Goal: Task Accomplishment & Management: Complete application form

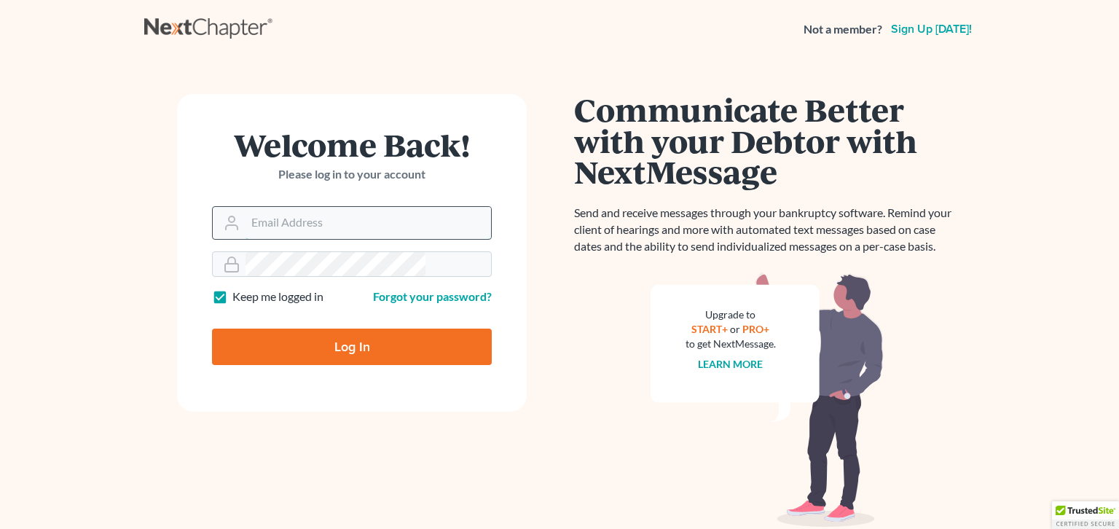
click at [318, 207] on input "Email Address" at bounding box center [369, 223] width 246 height 32
type input "mike@dallagolaw.com"
click at [336, 329] on input "Log In" at bounding box center [352, 347] width 280 height 36
type input "Thinking..."
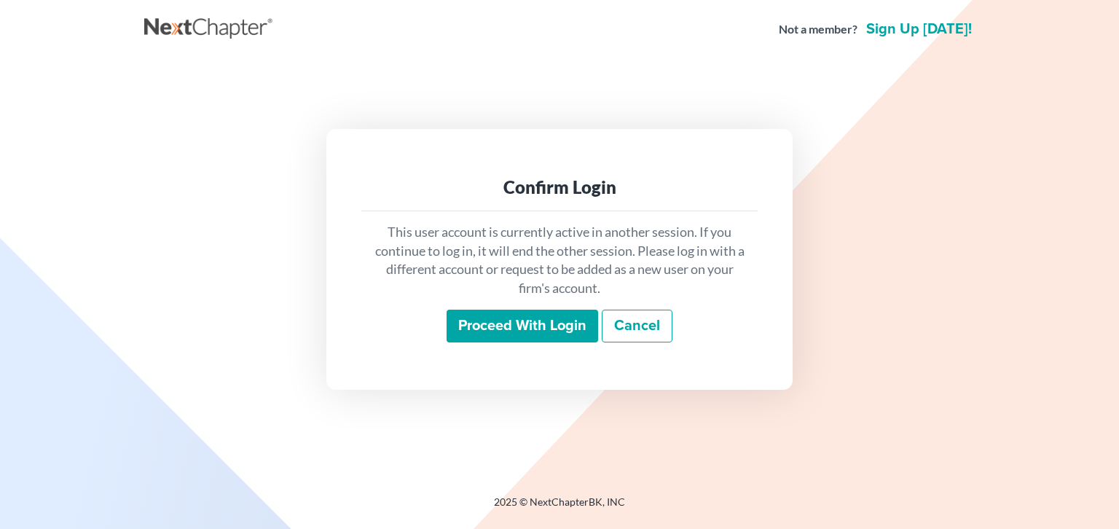
click at [531, 310] on input "Proceed with login" at bounding box center [523, 327] width 152 height 34
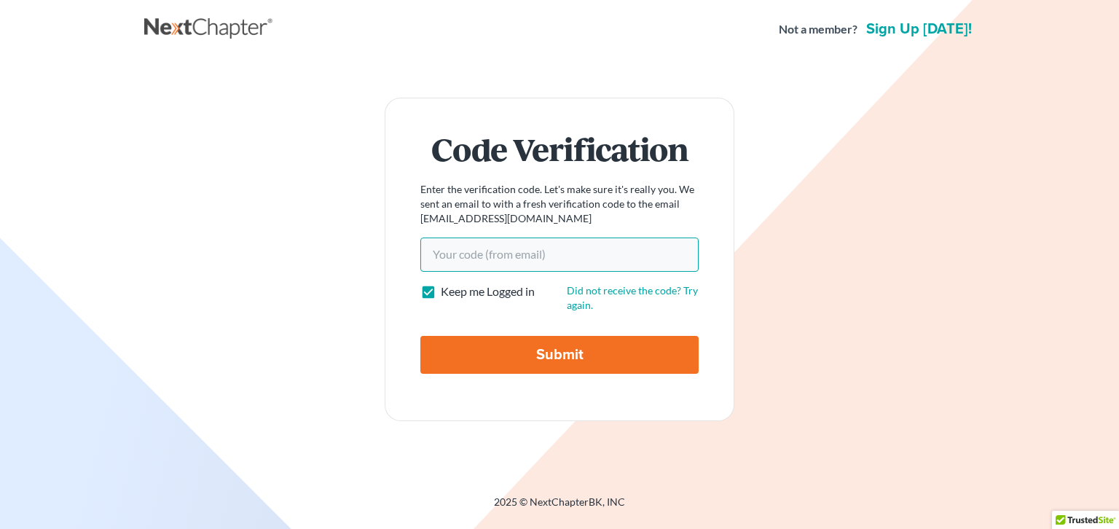
click at [586, 261] on input "Your code(from email)" at bounding box center [559, 255] width 278 height 34
type input "bc0769"
click at [549, 336] on input "Submit" at bounding box center [559, 355] width 278 height 38
type input "Thinking..."
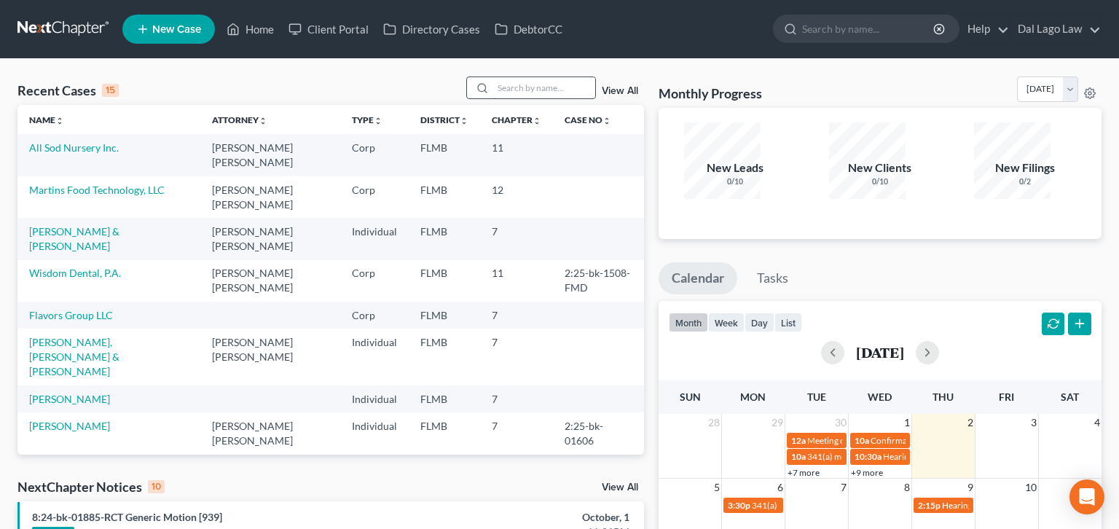
click at [561, 77] on input "search" at bounding box center [544, 87] width 102 height 21
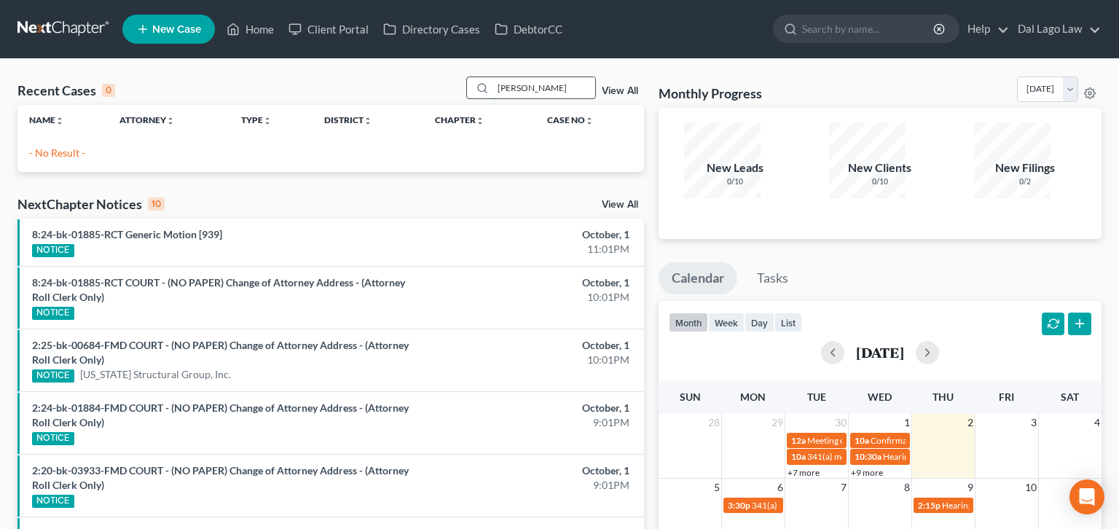
drag, startPoint x: 548, startPoint y: 72, endPoint x: 491, endPoint y: 73, distance: 56.8
click at [493, 77] on input "[PERSON_NAME]" at bounding box center [544, 87] width 102 height 21
type input "sofia"
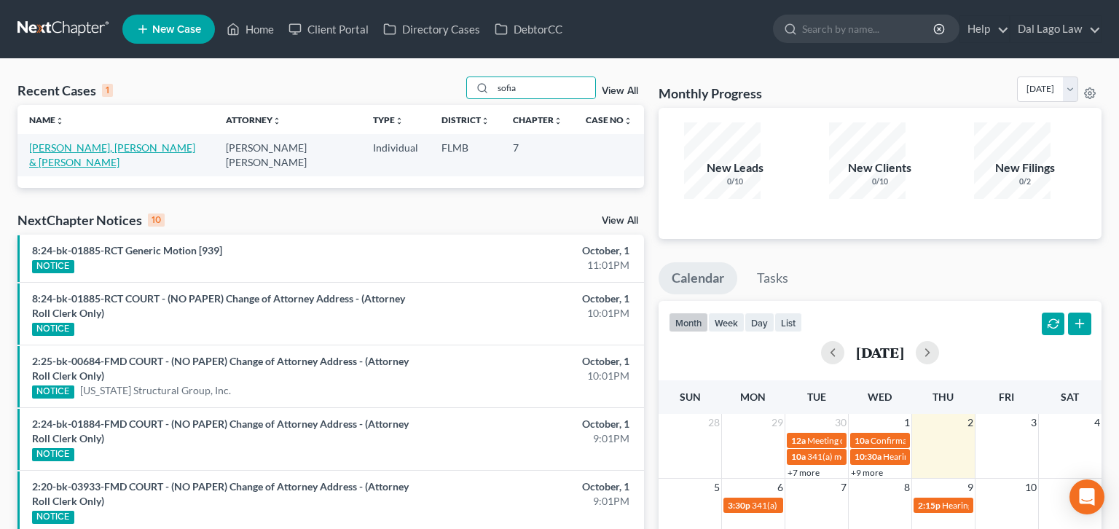
click at [64, 141] on link "[PERSON_NAME], [PERSON_NAME] & [PERSON_NAME]" at bounding box center [112, 154] width 166 height 27
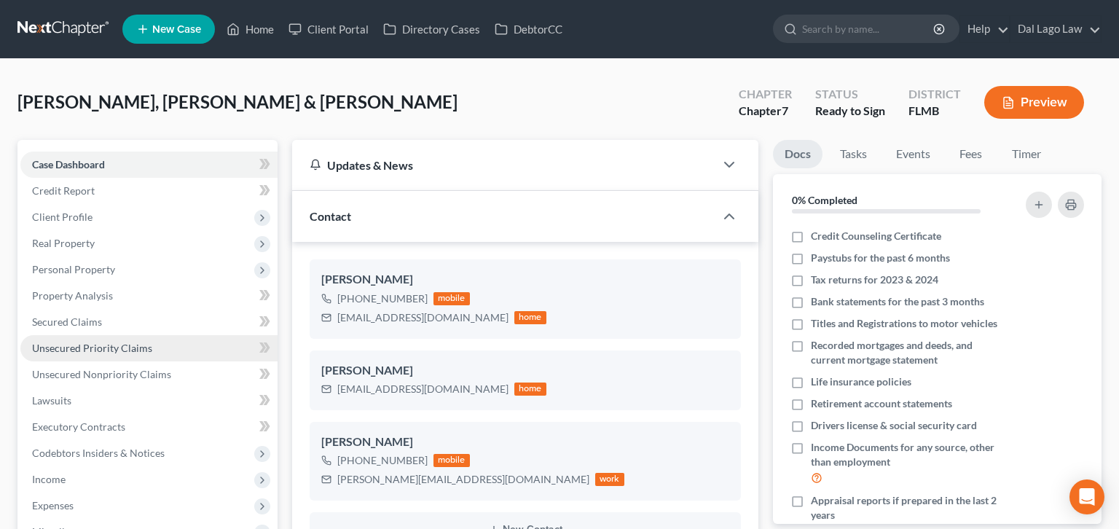
click at [55, 342] on span "Unsecured Priority Claims" at bounding box center [92, 348] width 120 height 12
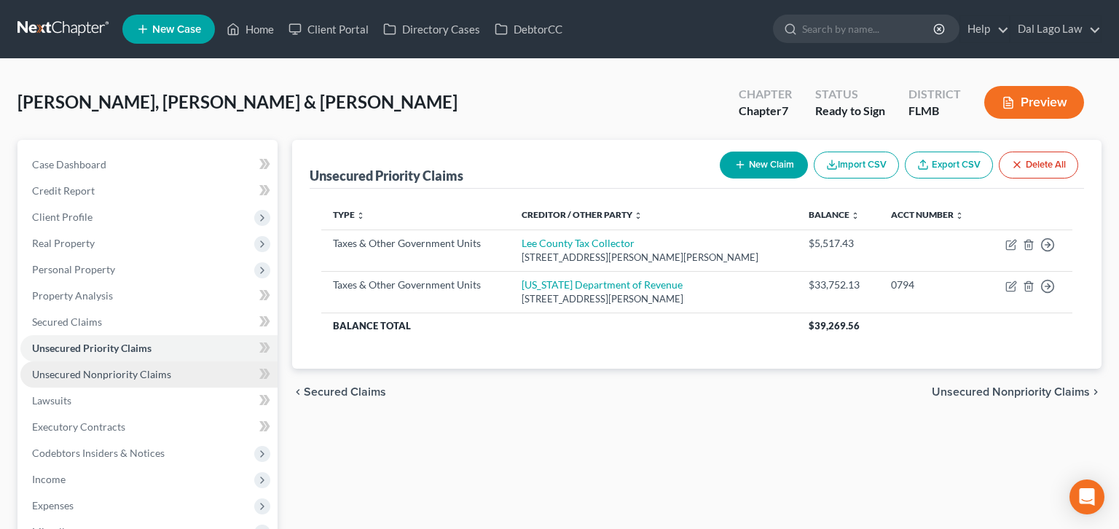
click at [93, 361] on link "Unsecured Nonpriority Claims" at bounding box center [148, 374] width 257 height 26
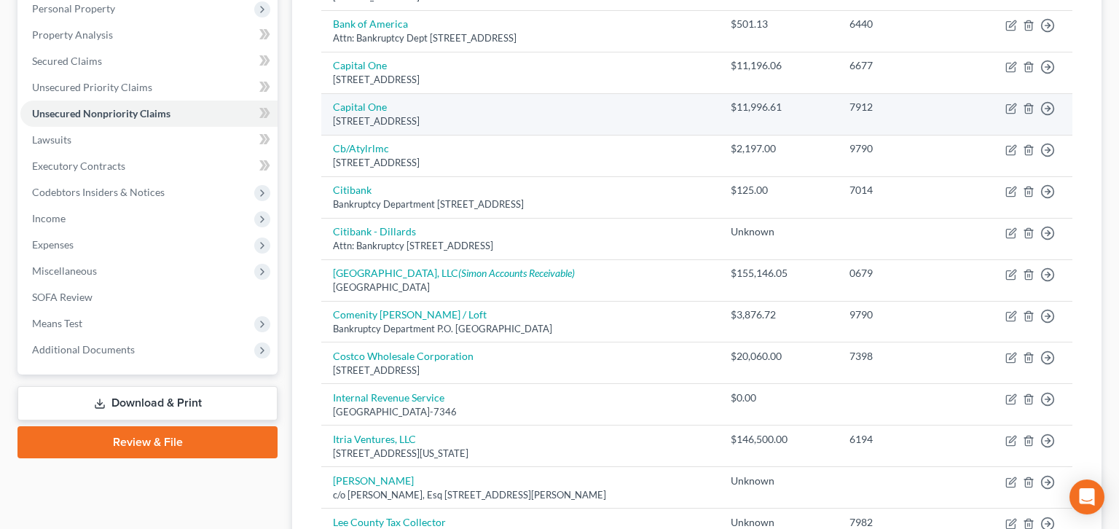
scroll to position [280, 0]
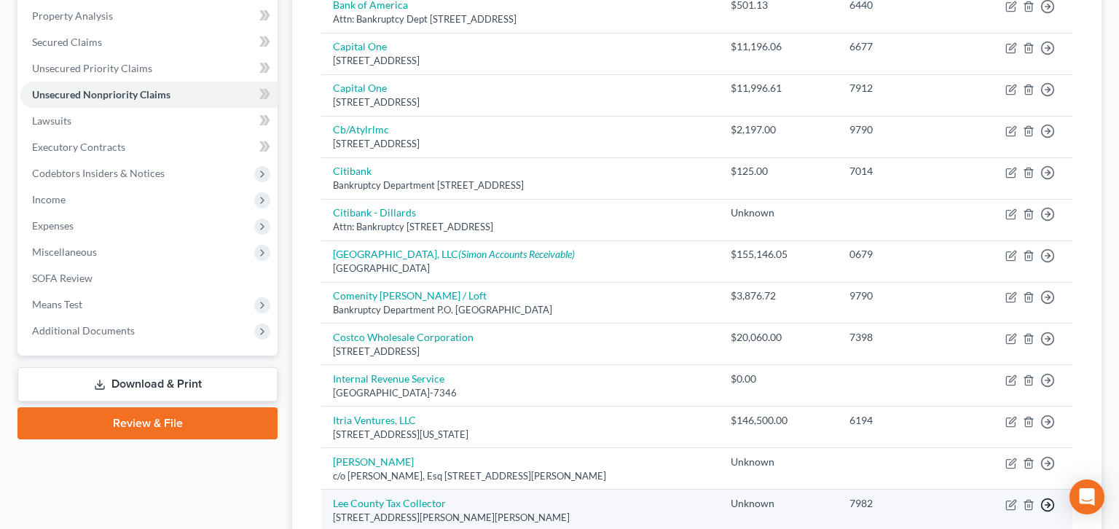
click at [1050, 502] on polyline "button" at bounding box center [1049, 504] width 2 height 5
click at [1004, 527] on link "Move to E" at bounding box center [1011, 539] width 122 height 25
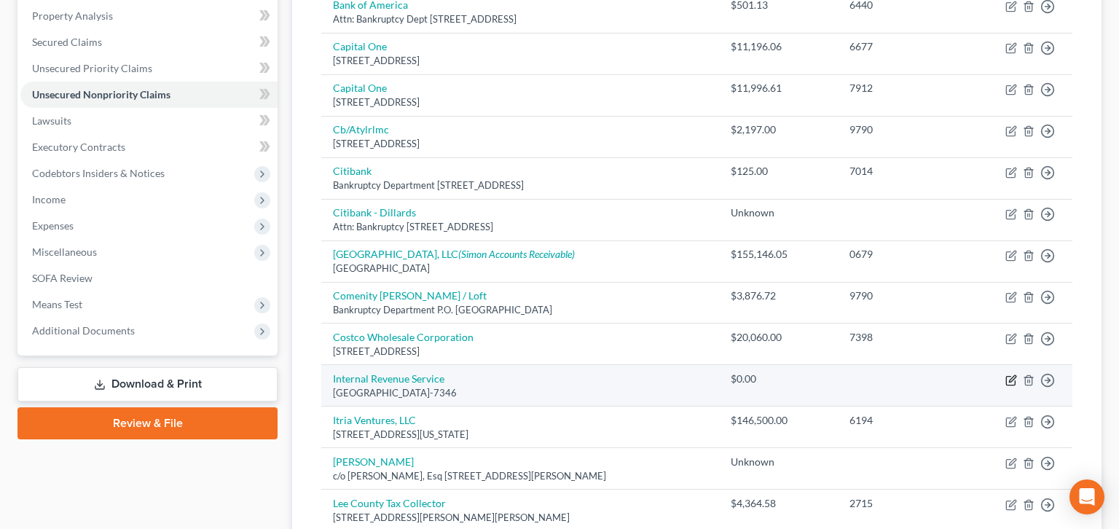
click at [1017, 375] on icon "button" at bounding box center [1011, 381] width 12 height 12
select select "39"
select select "7"
select select "2"
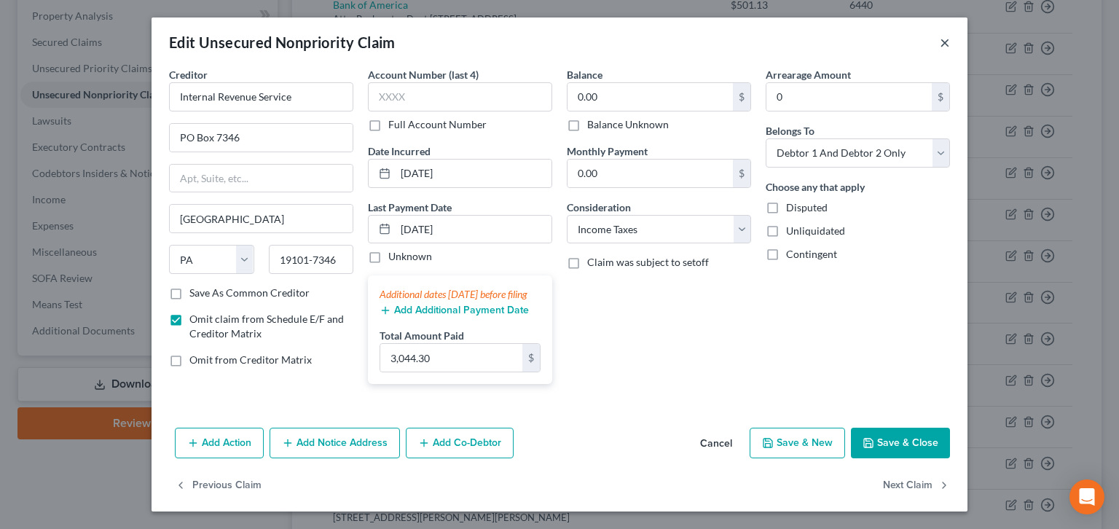
click at [940, 34] on button "×" at bounding box center [945, 42] width 10 height 17
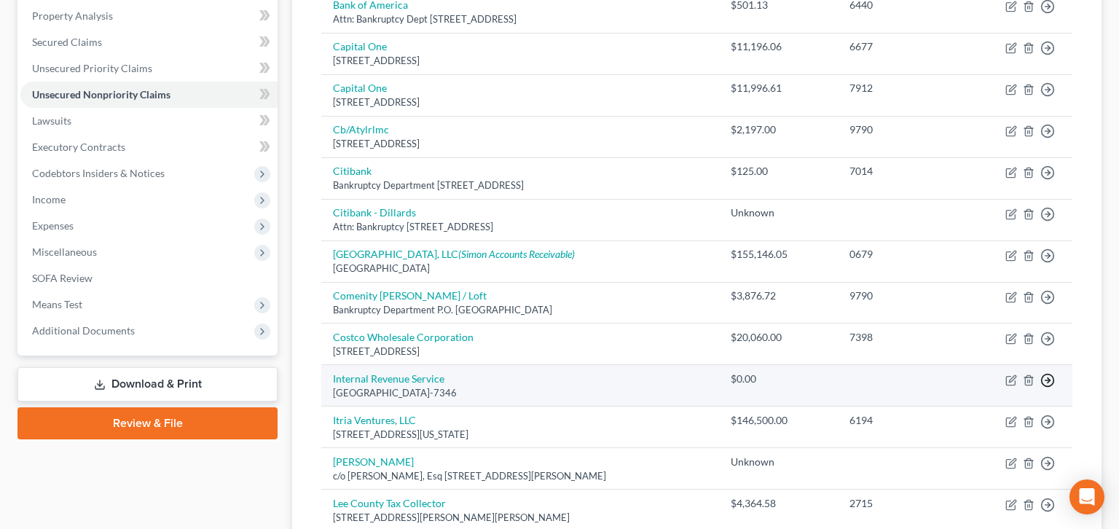
click at [1055, 373] on icon "button" at bounding box center [1047, 380] width 15 height 15
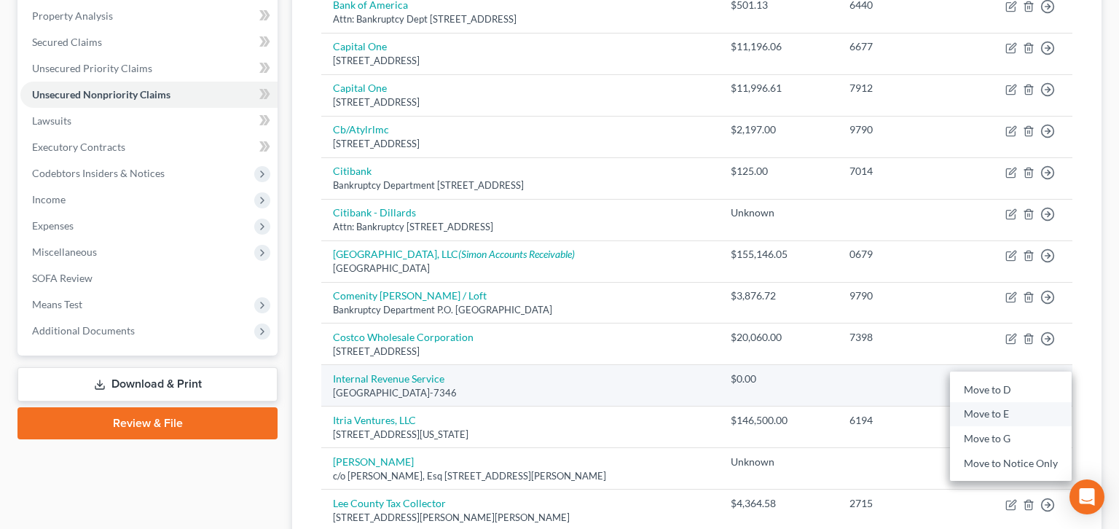
click at [1008, 402] on link "Move to E" at bounding box center [1011, 414] width 122 height 25
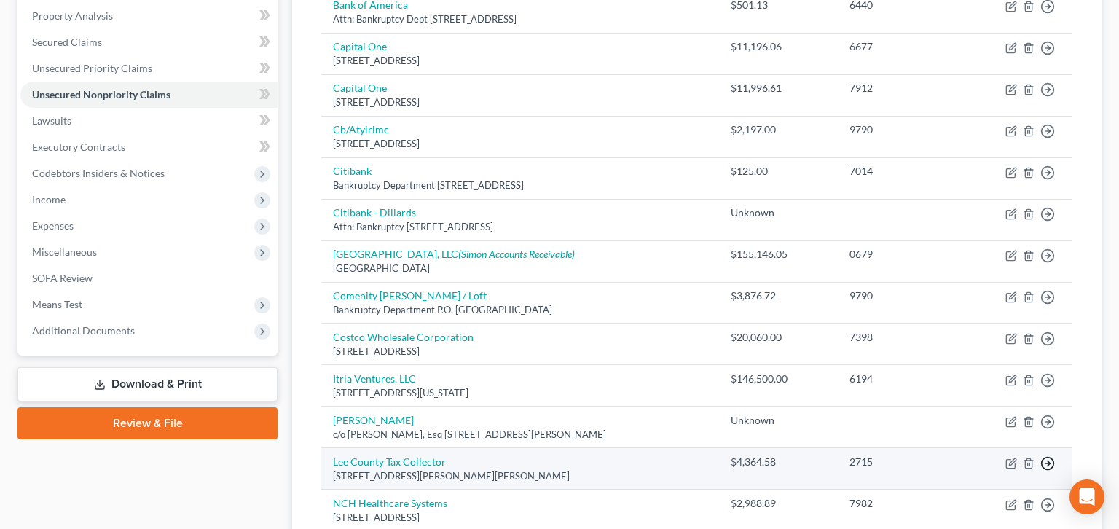
click at [1055, 456] on icon "button" at bounding box center [1047, 463] width 15 height 15
click at [1012, 485] on link "Move to E" at bounding box center [1011, 497] width 122 height 25
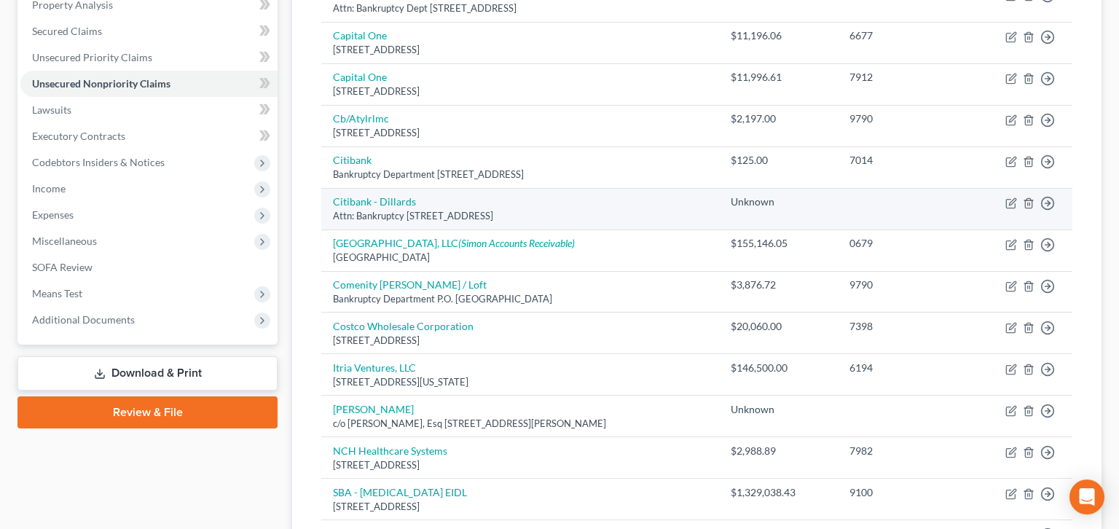
scroll to position [85, 0]
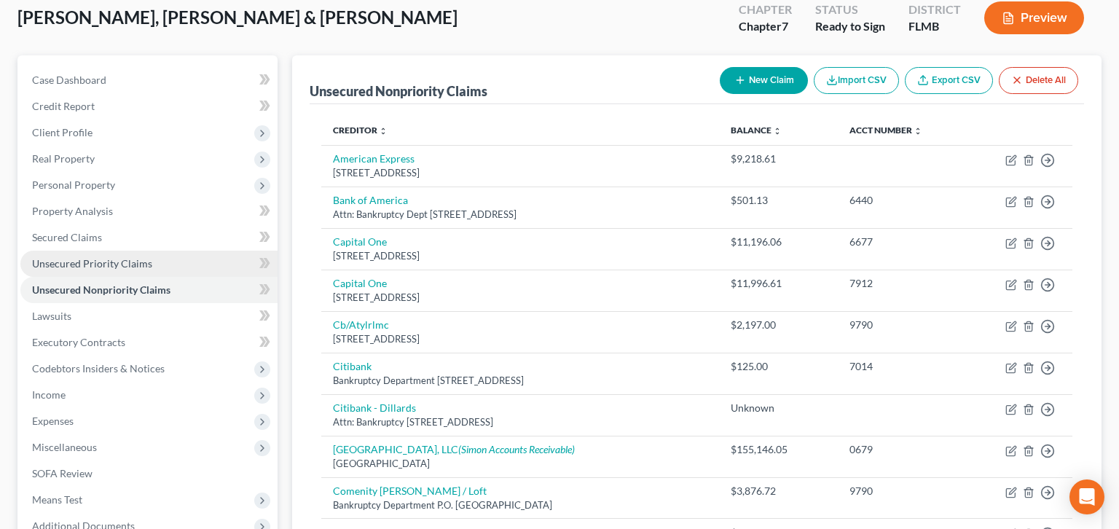
click at [87, 257] on span "Unsecured Priority Claims" at bounding box center [92, 263] width 120 height 12
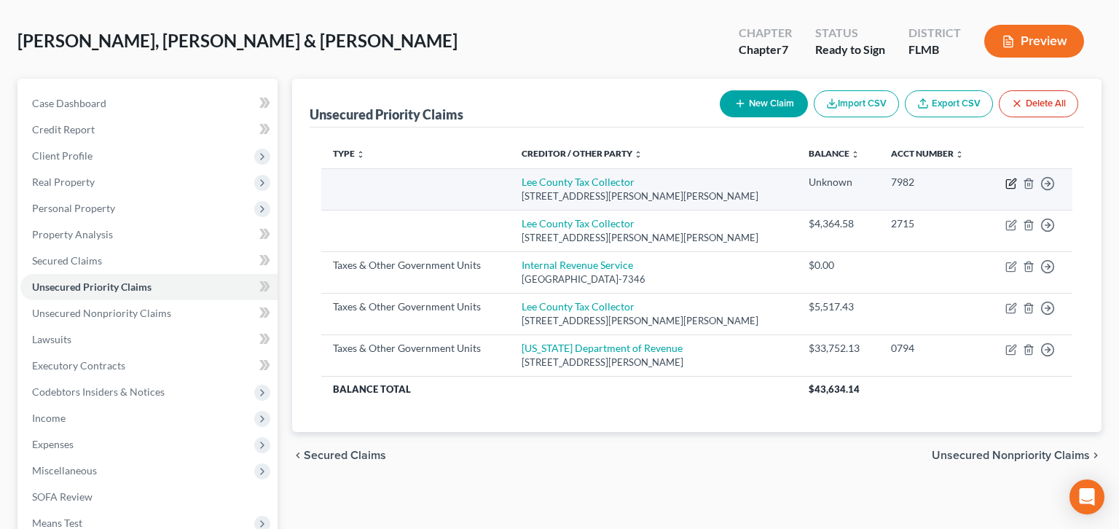
click at [1015, 180] on icon "button" at bounding box center [1010, 184] width 9 height 9
select select "9"
select select "3"
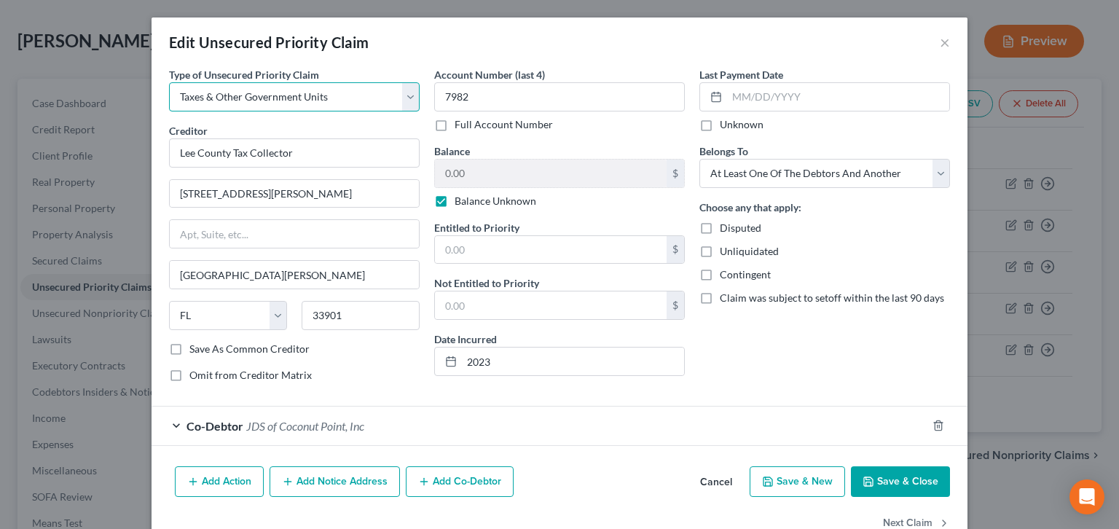
select select "9"
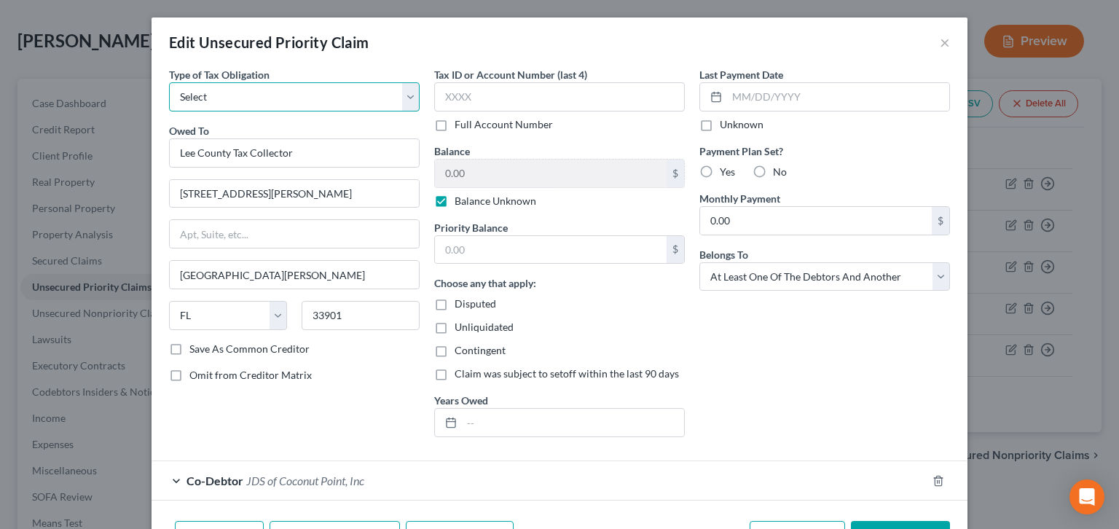
click at [169, 82] on select "Select Federal City State Franchise Tax Board Other" at bounding box center [294, 96] width 251 height 29
select select "1"
click option "City" at bounding box center [0, 0] width 0 height 0
click at [851, 521] on button "Save & Close" at bounding box center [900, 536] width 99 height 31
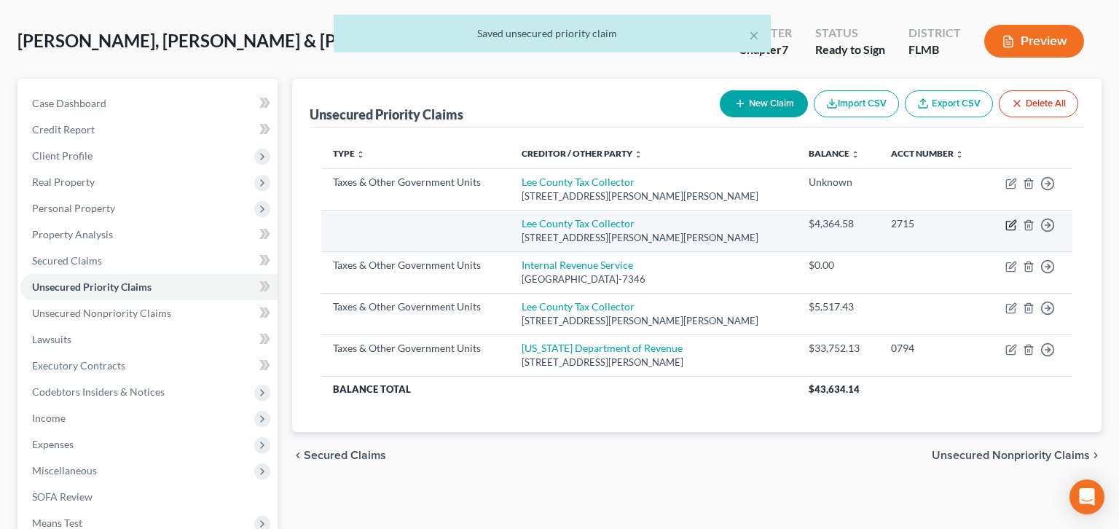
click at [1017, 219] on icon "button" at bounding box center [1011, 225] width 12 height 12
select select "9"
select select "3"
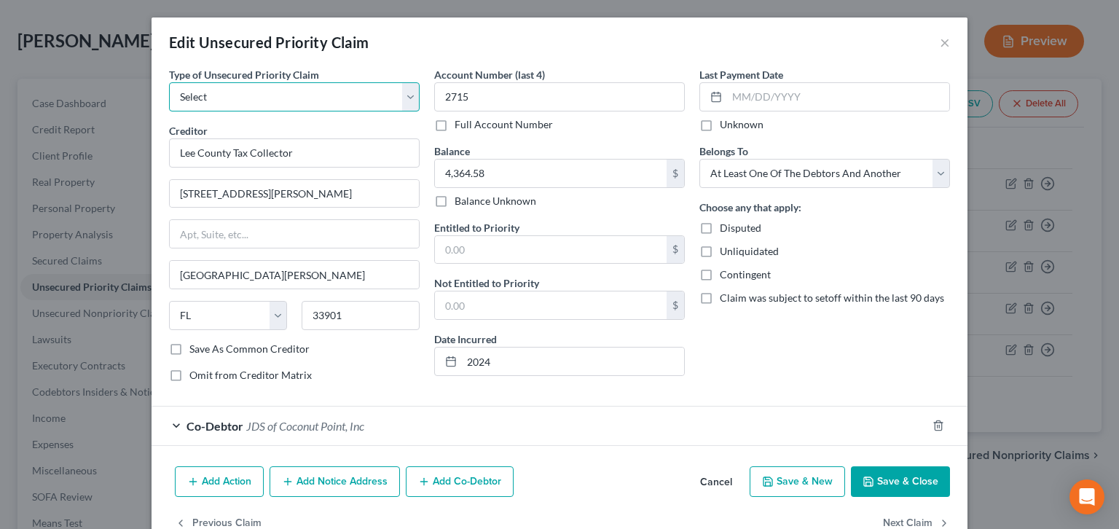
click at [169, 82] on select "Select Taxes & Other Government Units Domestic Support Obligations Extensions o…" at bounding box center [294, 96] width 251 height 29
select select "9"
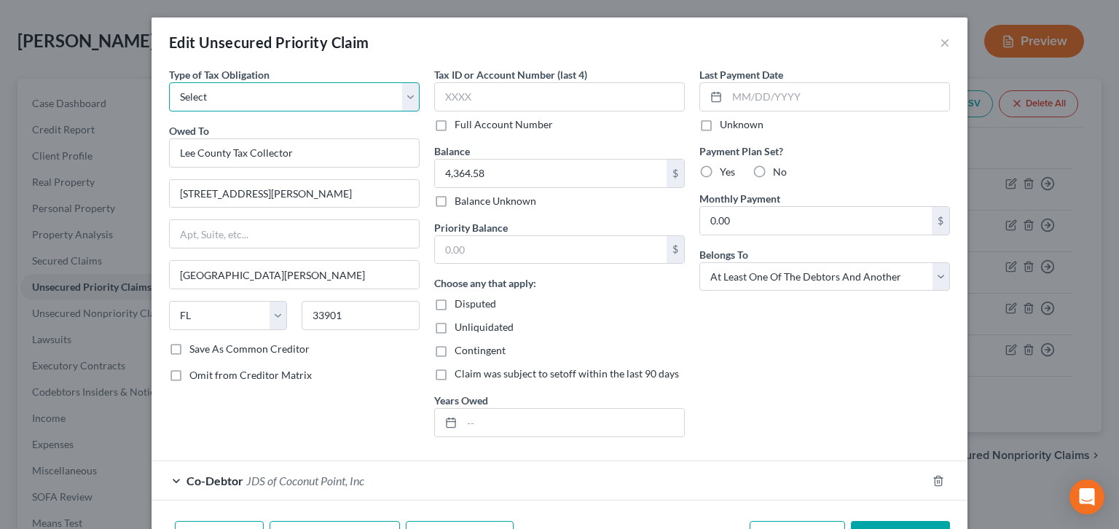
click at [169, 82] on select "Select Federal City State Franchise Tax Board Other" at bounding box center [294, 96] width 251 height 29
select select "1"
click option "City" at bounding box center [0, 0] width 0 height 0
click at [522, 409] on input "text" at bounding box center [573, 423] width 222 height 28
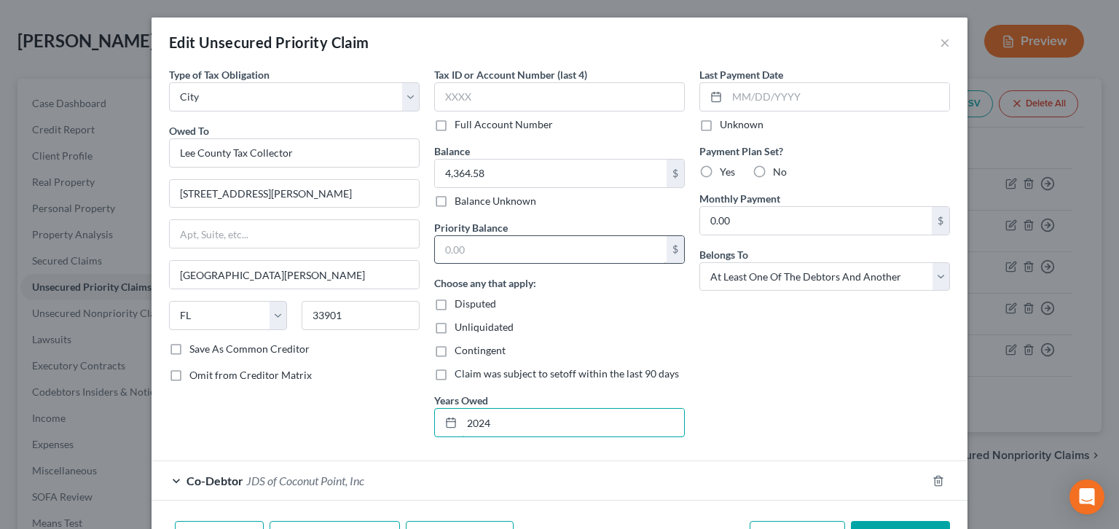
type input "2024"
click at [493, 236] on input "text" at bounding box center [551, 250] width 232 height 28
type input "4,364.58"
click at [851, 521] on button "Save & Close" at bounding box center [900, 536] width 99 height 31
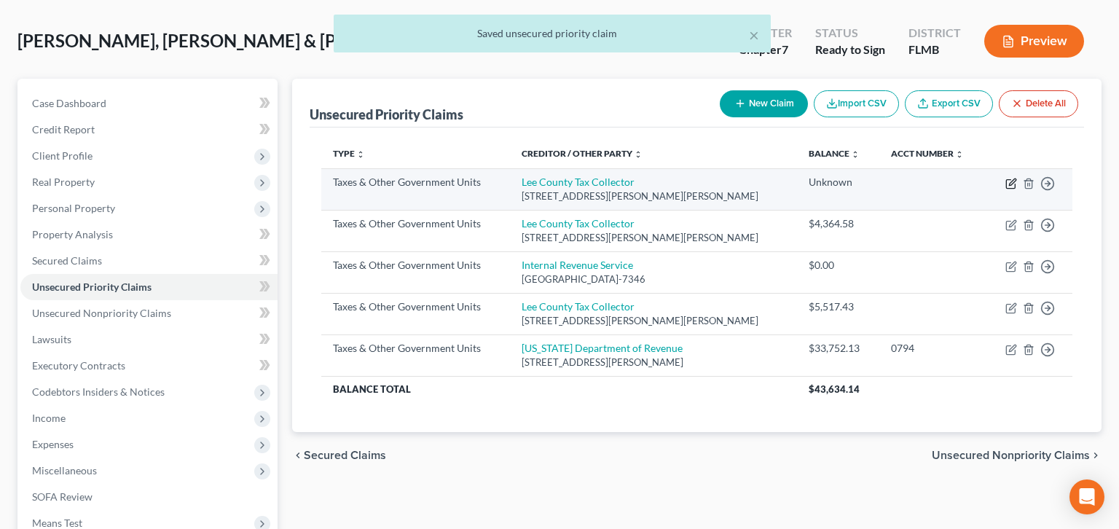
click at [1016, 179] on icon "button" at bounding box center [1012, 182] width 7 height 7
select select "1"
select select "9"
select select "3"
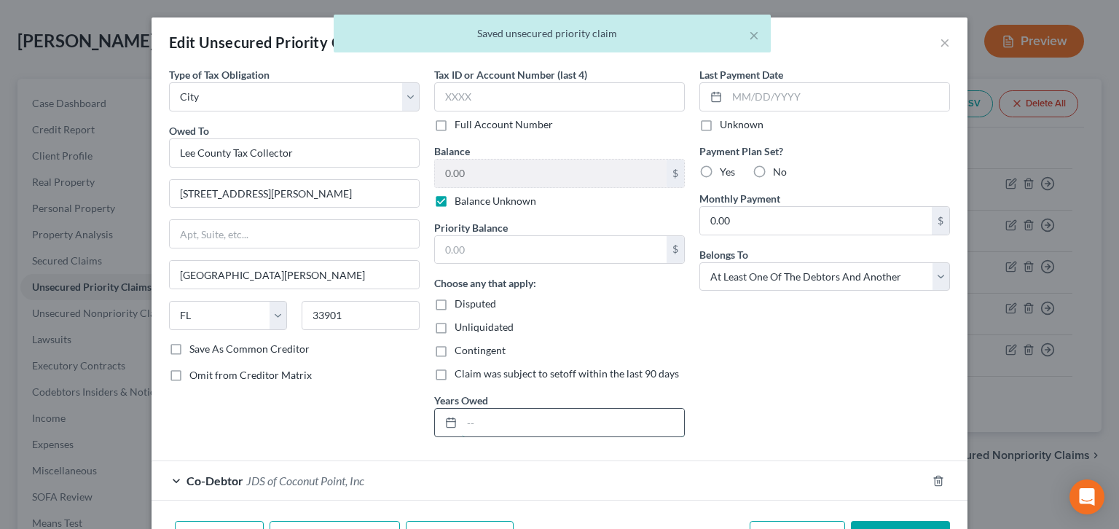
click at [503, 409] on input "text" at bounding box center [573, 423] width 222 height 28
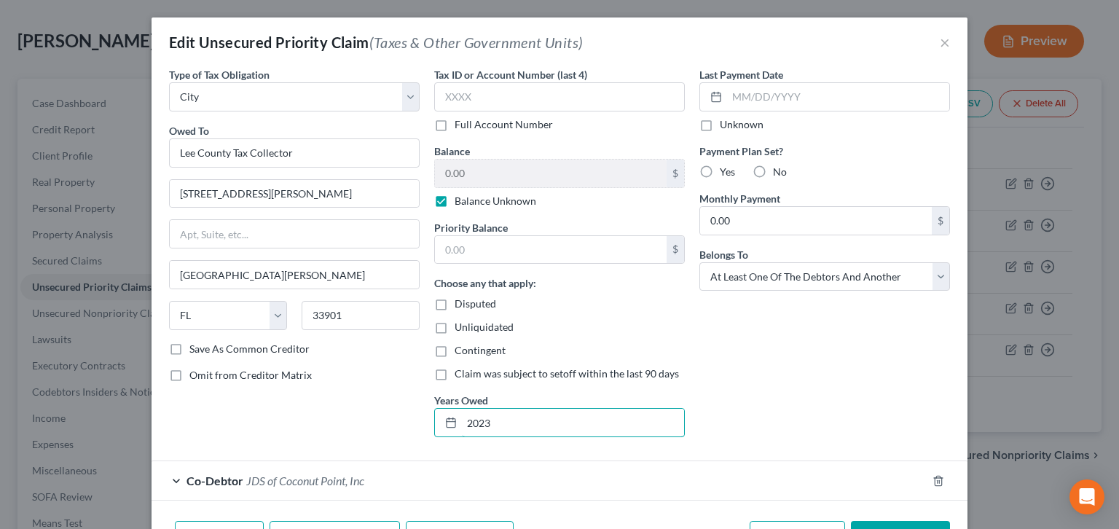
type input "2023"
click at [773, 165] on label "No" at bounding box center [780, 172] width 14 height 15
click at [779, 165] on input "No" at bounding box center [783, 169] width 9 height 9
radio input "true"
click at [851, 521] on button "Save & Close" at bounding box center [900, 536] width 99 height 31
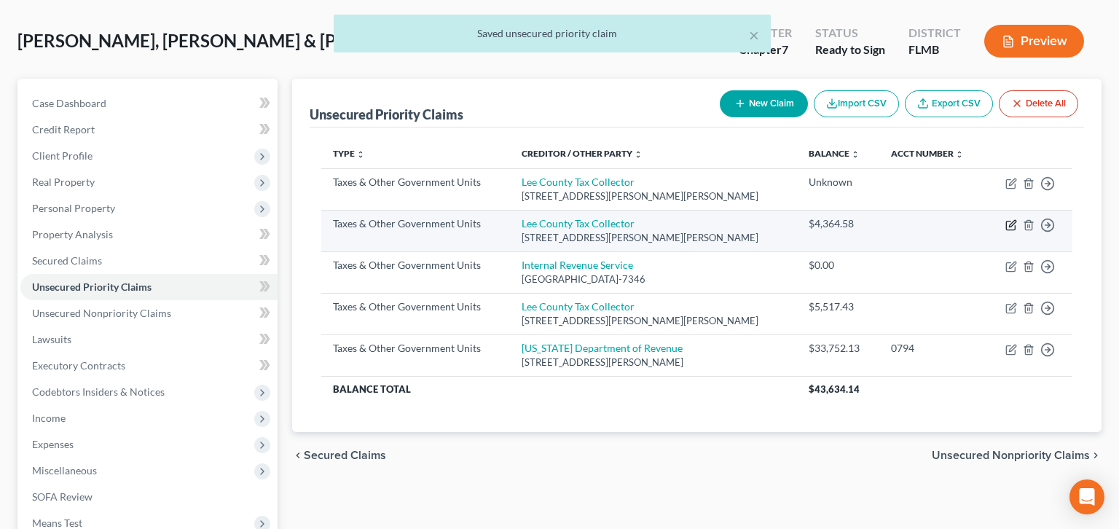
click at [1017, 219] on icon "button" at bounding box center [1011, 225] width 12 height 12
select select "1"
select select "9"
select select "3"
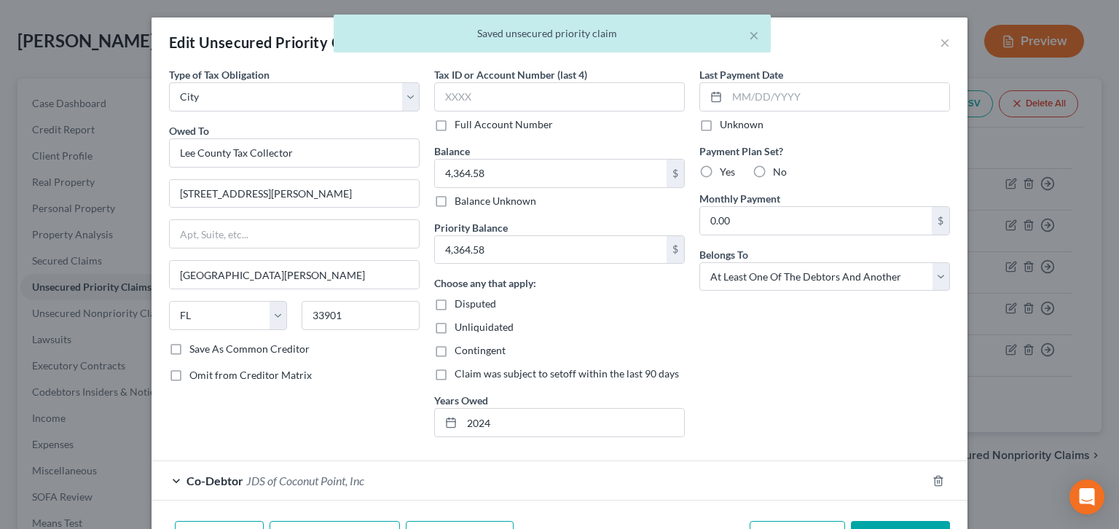
click at [773, 165] on label "No" at bounding box center [780, 172] width 14 height 15
click at [779, 165] on input "No" at bounding box center [783, 169] width 9 height 9
radio input "true"
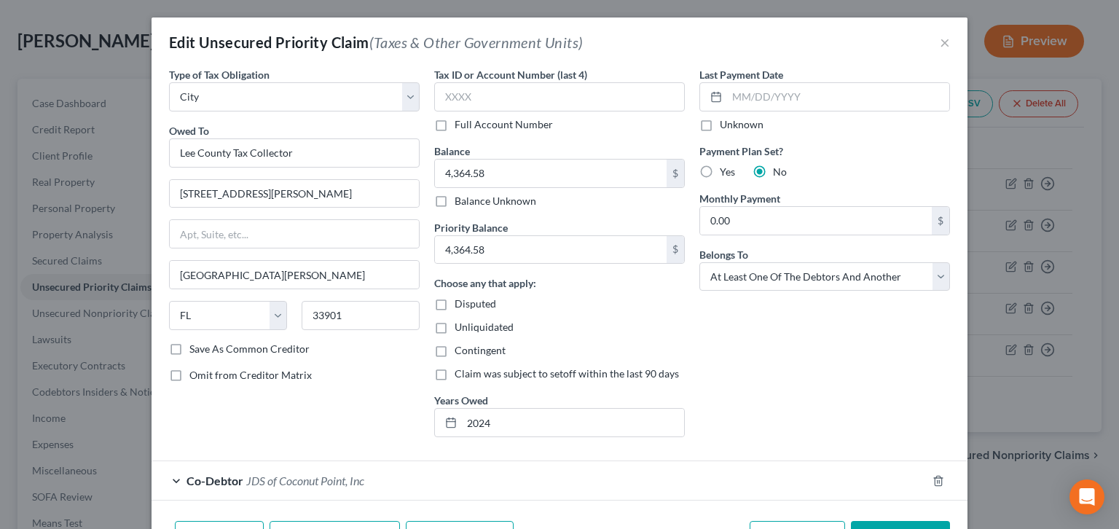
click at [851, 521] on button "Save & Close" at bounding box center [900, 536] width 99 height 31
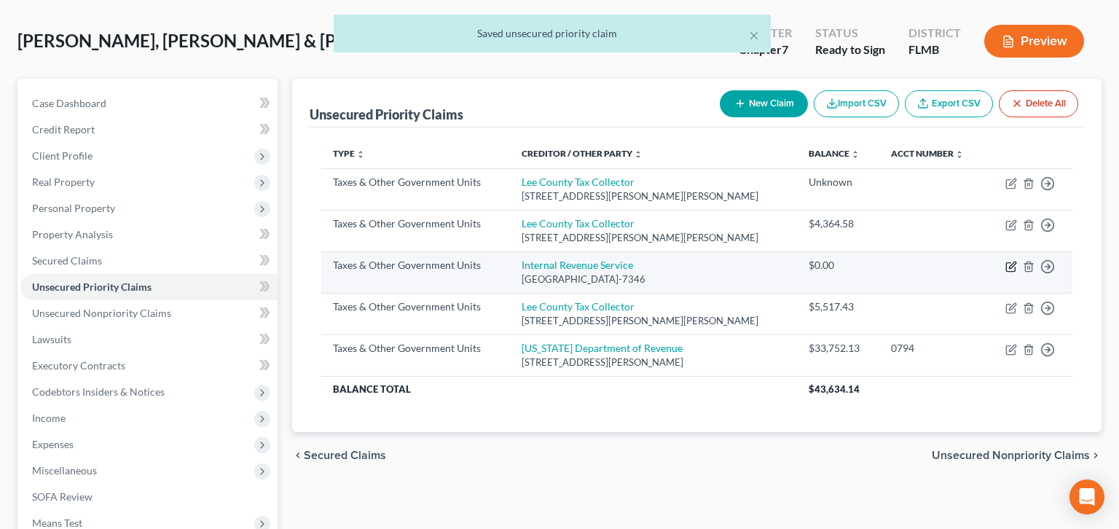
click at [1017, 261] on icon "button" at bounding box center [1011, 267] width 12 height 12
select select "0"
select select "39"
select select "2"
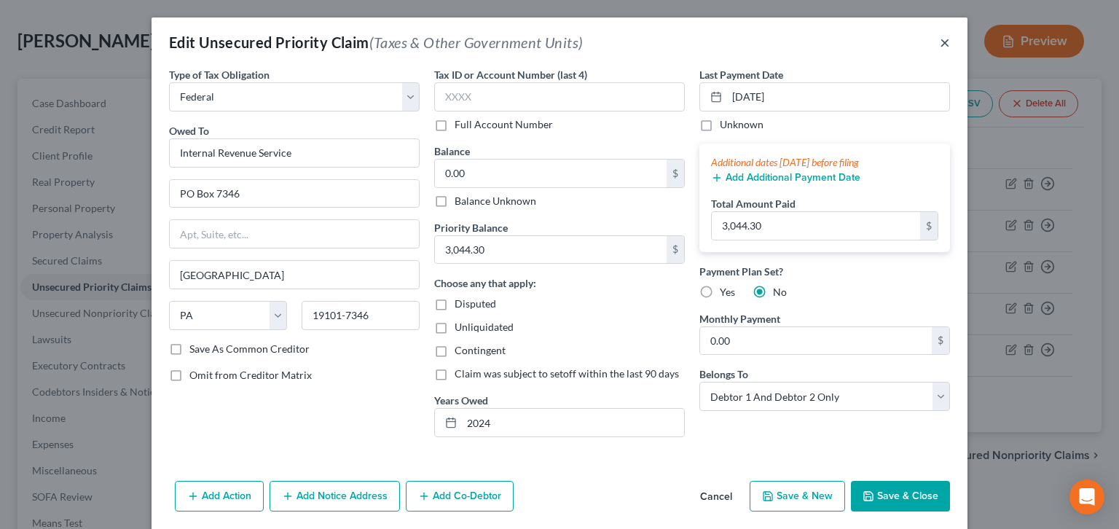
click at [940, 34] on button "×" at bounding box center [945, 42] width 10 height 17
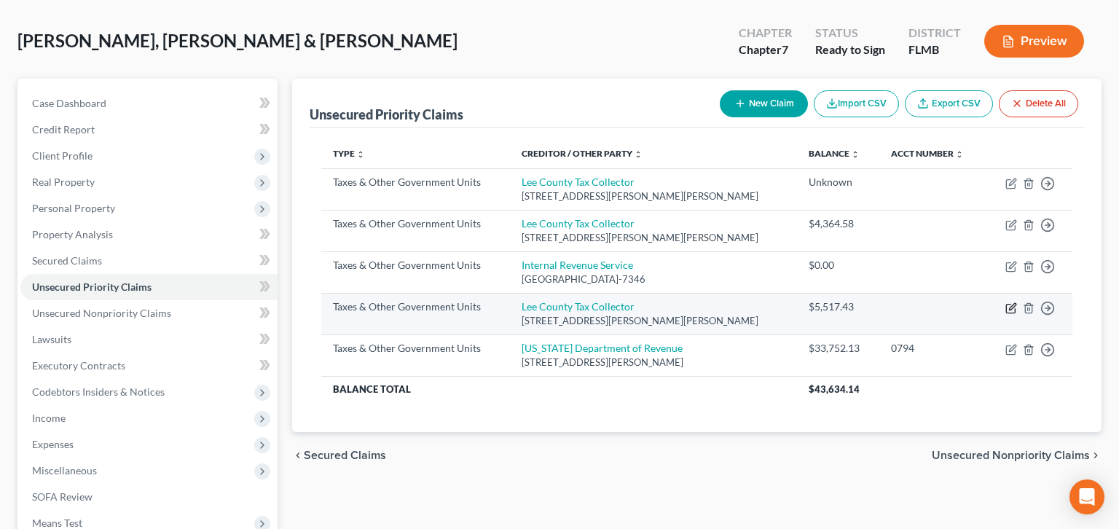
click at [1015, 304] on icon "button" at bounding box center [1010, 308] width 9 height 9
select select "1"
select select "9"
select select "3"
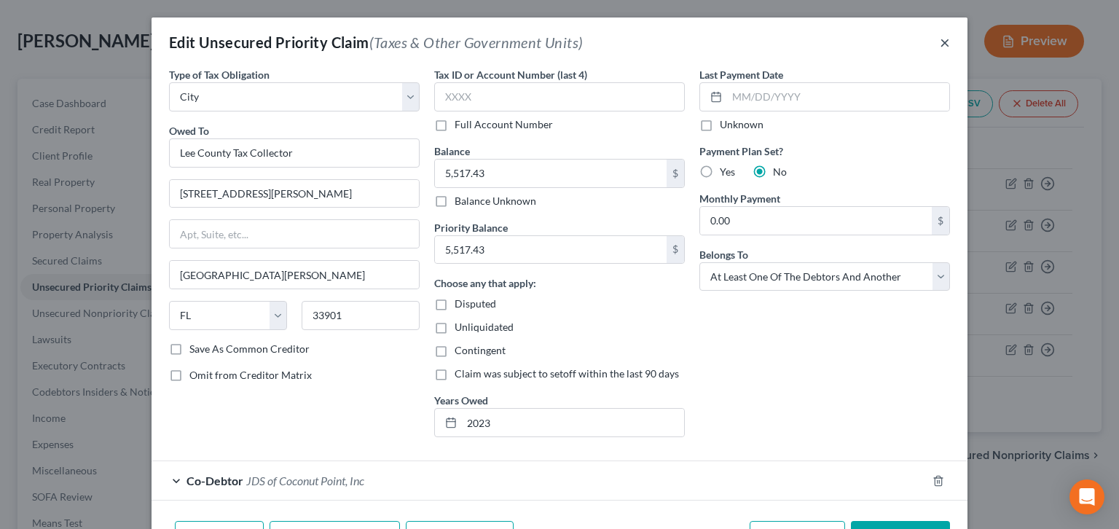
click at [940, 34] on button "×" at bounding box center [945, 42] width 10 height 17
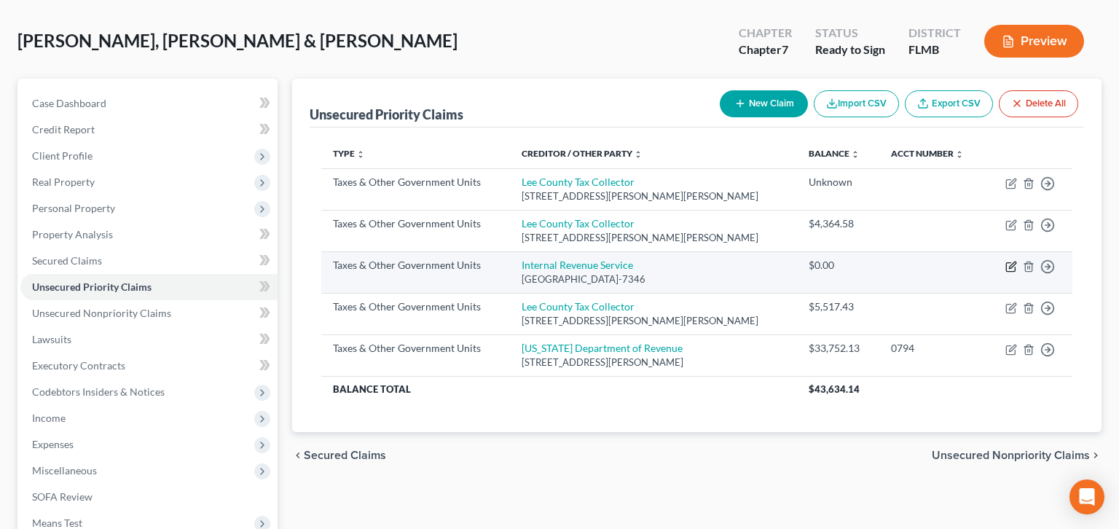
click at [1015, 263] on icon "button" at bounding box center [1010, 267] width 9 height 9
select select "0"
select select "39"
select select "2"
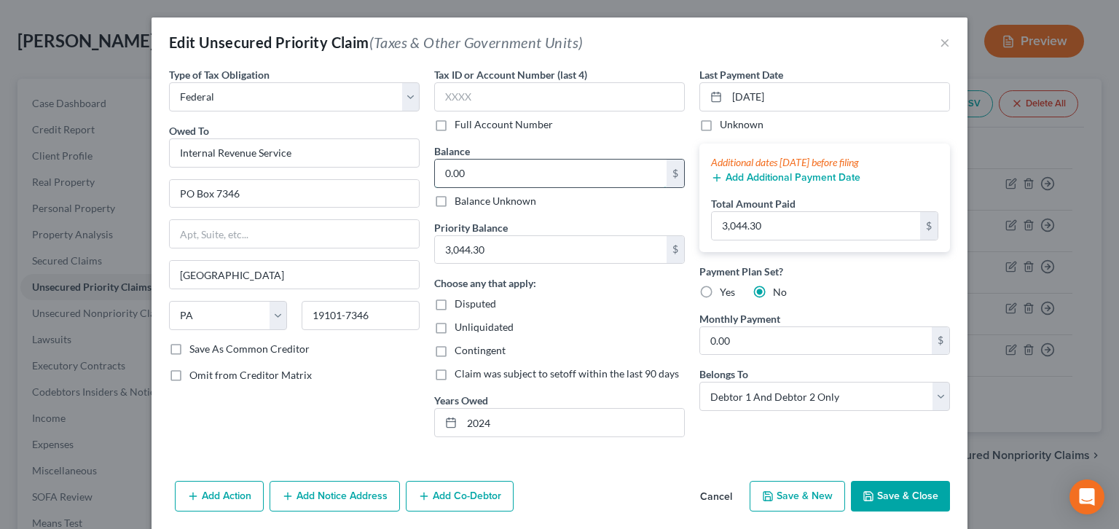
click at [514, 160] on input "0.00" at bounding box center [551, 174] width 232 height 28
type input "3,044.30"
click at [818, 348] on div "Type of Tax Obligation * Select Federal City State Franchise Tax Board Other Ow…" at bounding box center [560, 271] width 816 height 408
click at [851, 481] on button "Save & Close" at bounding box center [900, 496] width 99 height 31
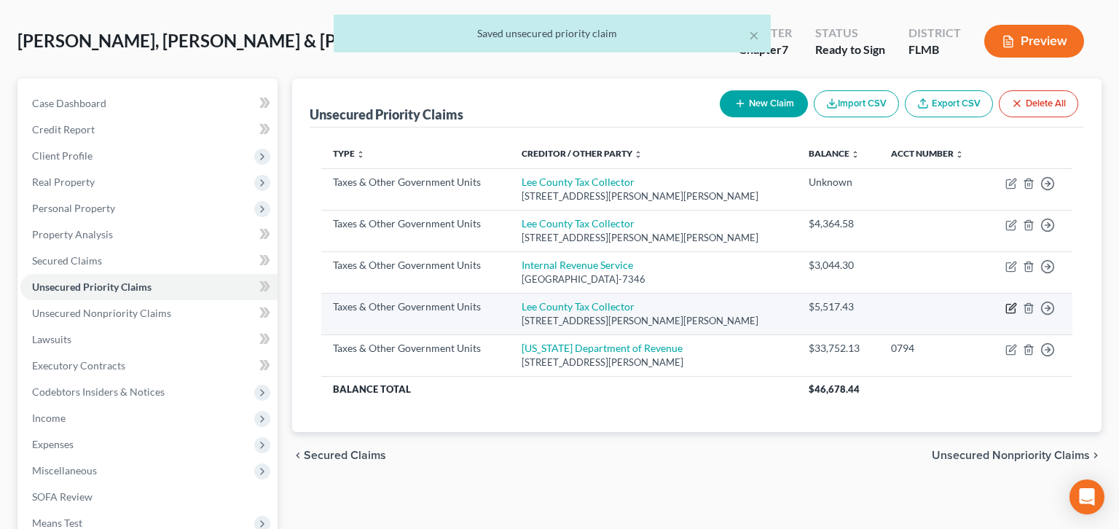
click at [1016, 303] on icon "button" at bounding box center [1012, 306] width 7 height 7
select select "1"
select select "9"
select select "3"
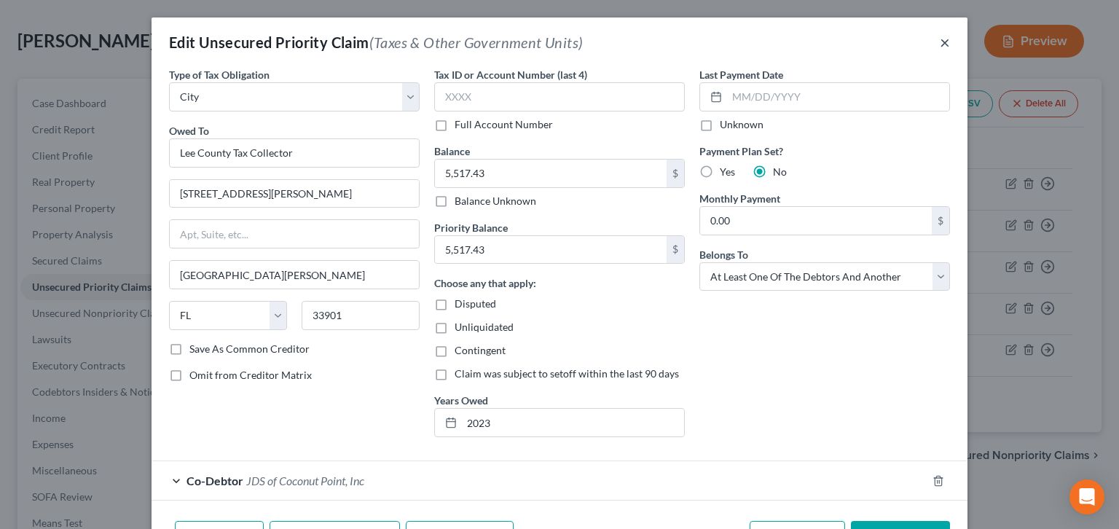
click at [940, 34] on button "×" at bounding box center [945, 42] width 10 height 17
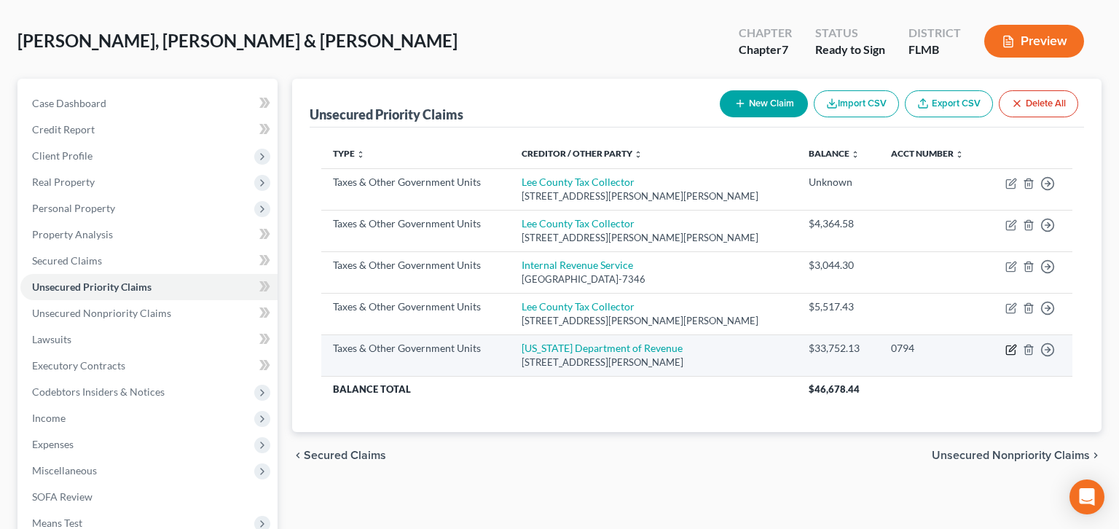
click at [1015, 345] on icon "button" at bounding box center [1010, 349] width 9 height 9
select select "2"
select select "9"
select select "3"
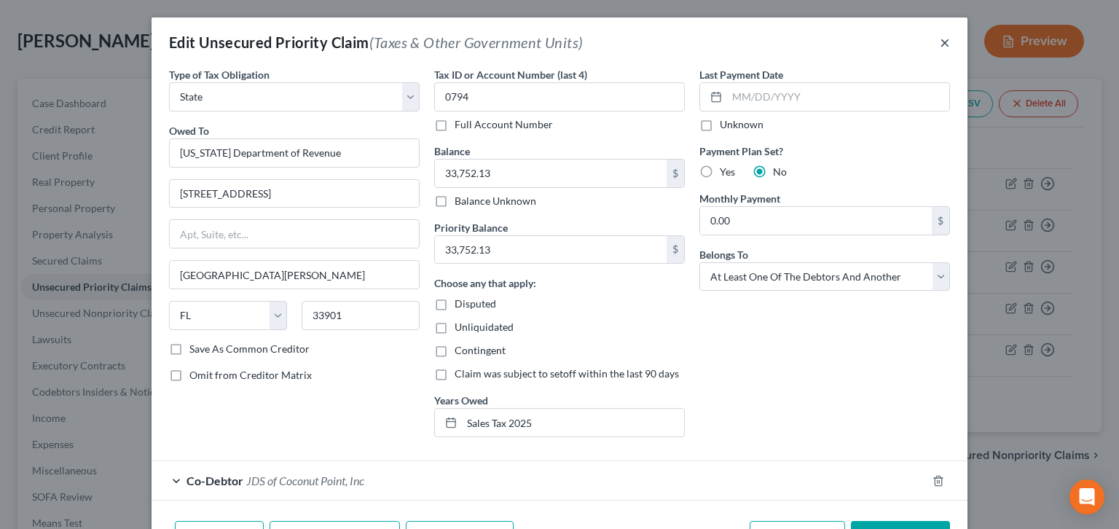
click at [940, 34] on button "×" at bounding box center [945, 42] width 10 height 17
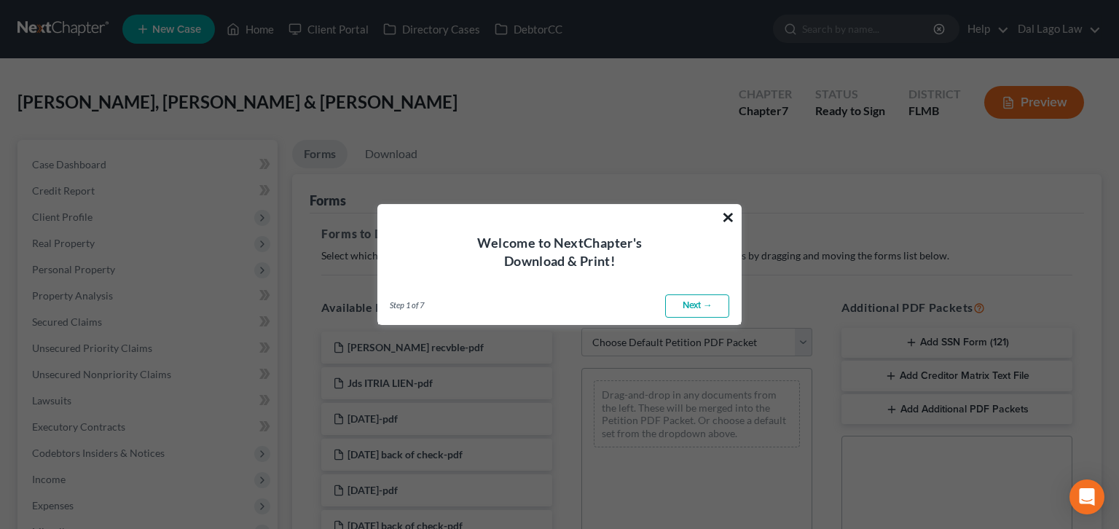
click at [728, 226] on button "×" at bounding box center [728, 216] width 14 height 23
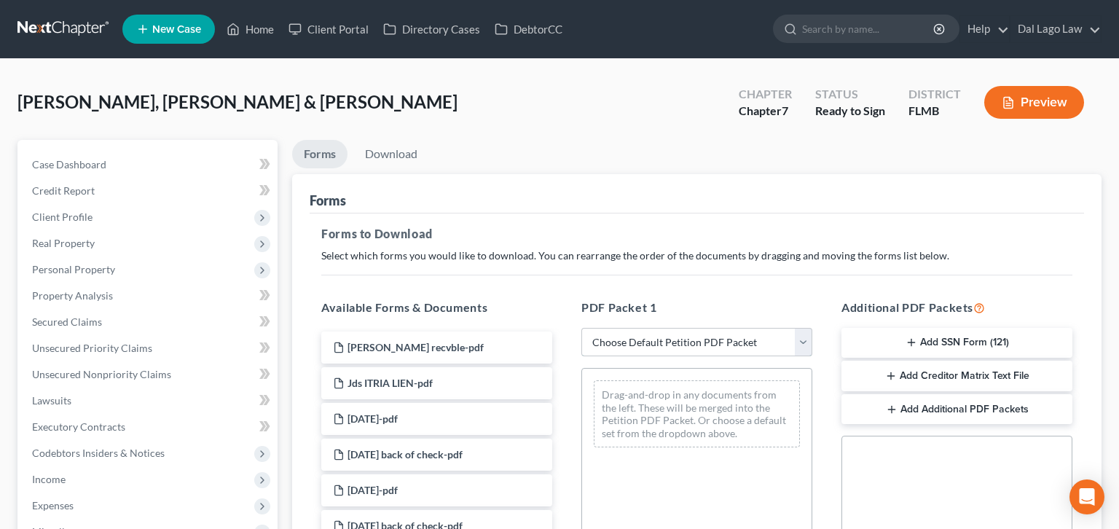
click at [581, 328] on select "Choose Default Petition PDF Packet Complete Bankruptcy Petition (all forms and …" at bounding box center [696, 342] width 231 height 29
select select "0"
click option "Complete Bankruptcy Petition (all forms and schedules)" at bounding box center [0, 0] width 0 height 0
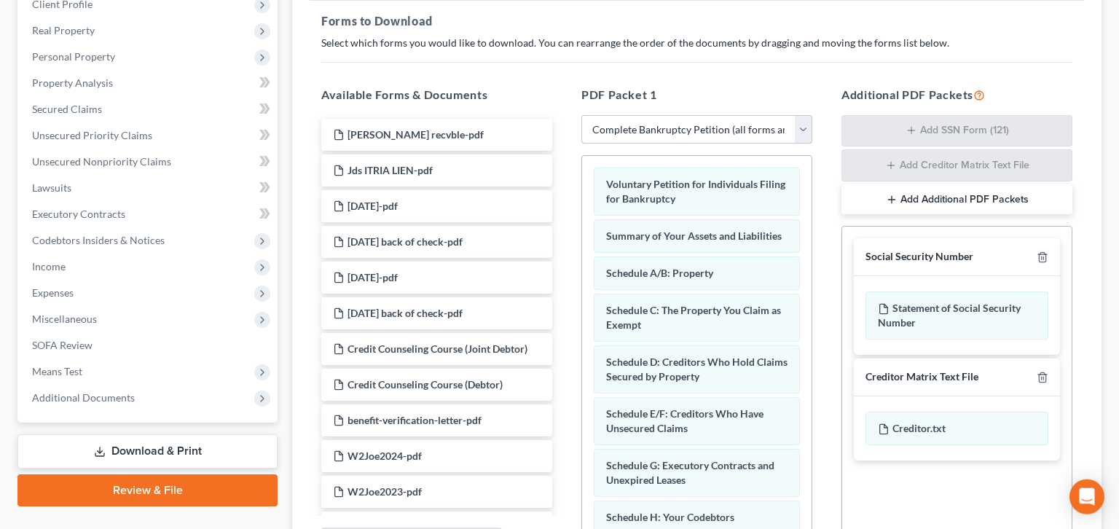
scroll to position [254, 0]
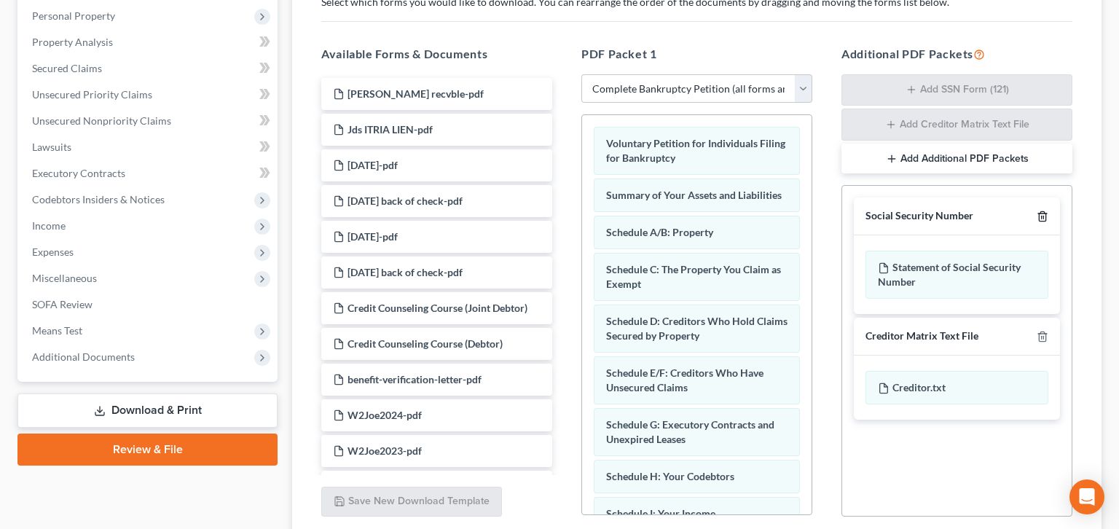
click at [1042, 216] on line "button" at bounding box center [1042, 217] width 0 height 3
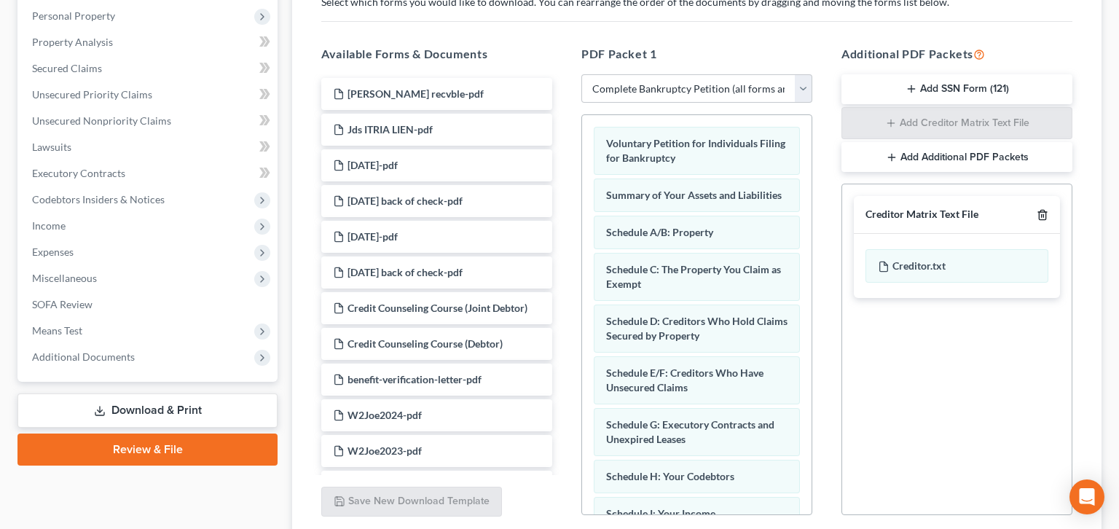
click at [1048, 209] on icon "button" at bounding box center [1043, 215] width 12 height 12
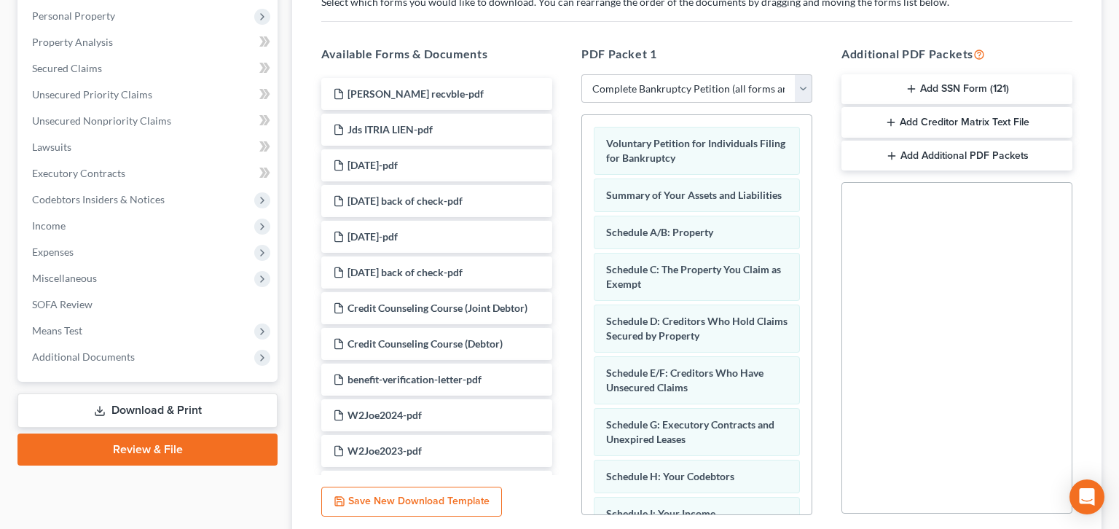
scroll to position [265, 0]
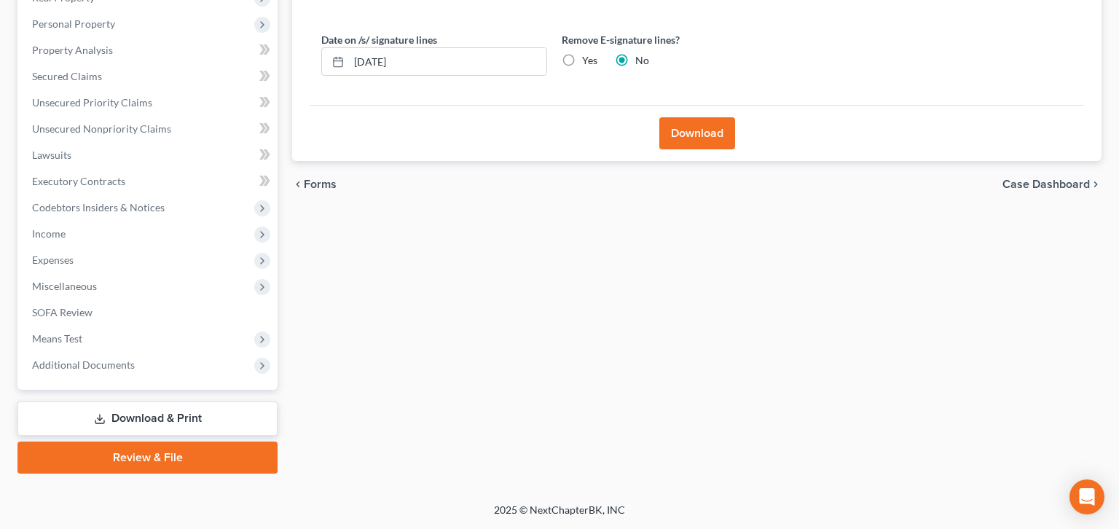
scroll to position [61, 0]
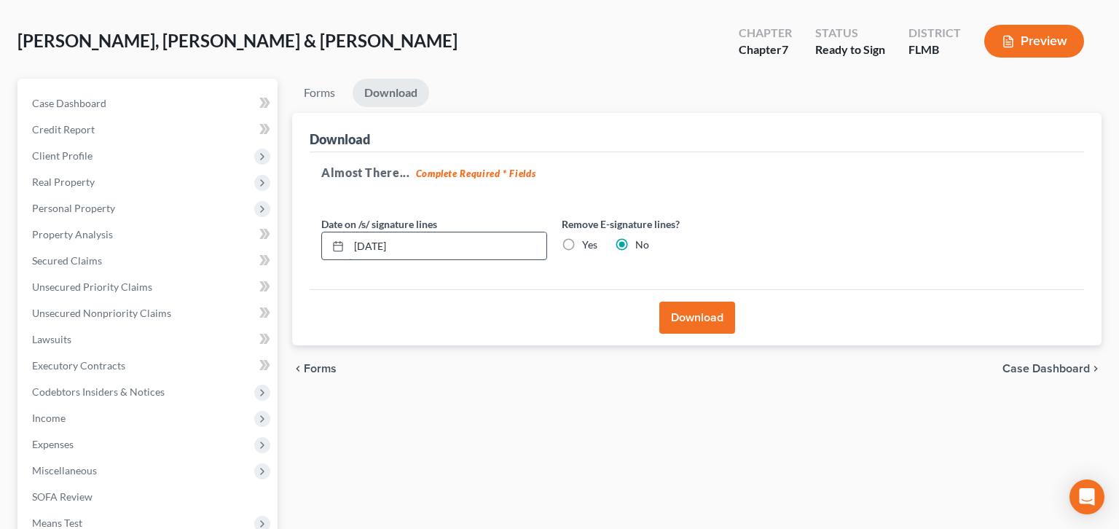
drag, startPoint x: 384, startPoint y: 175, endPoint x: 291, endPoint y: 197, distance: 95.1
click at [349, 232] on input "[DATE]" at bounding box center [447, 246] width 197 height 28
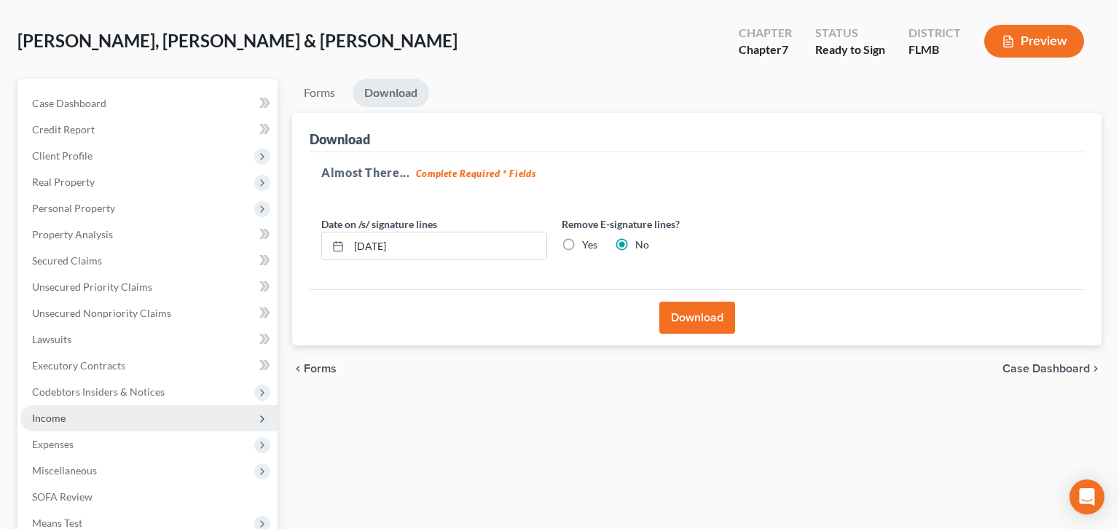
click at [52, 405] on span "Income" at bounding box center [148, 418] width 257 height 26
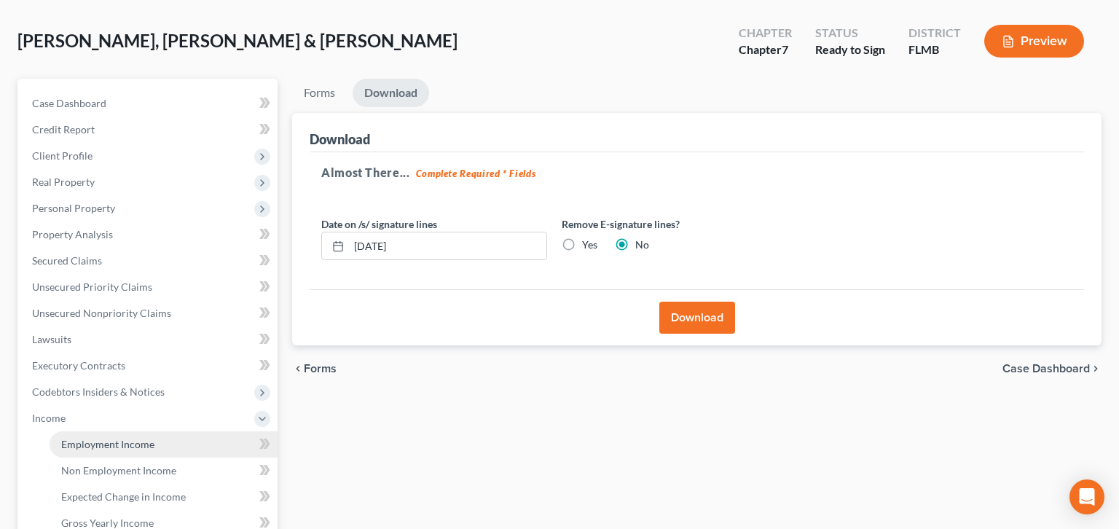
click at [61, 438] on span "Employment Income" at bounding box center [107, 444] width 93 height 12
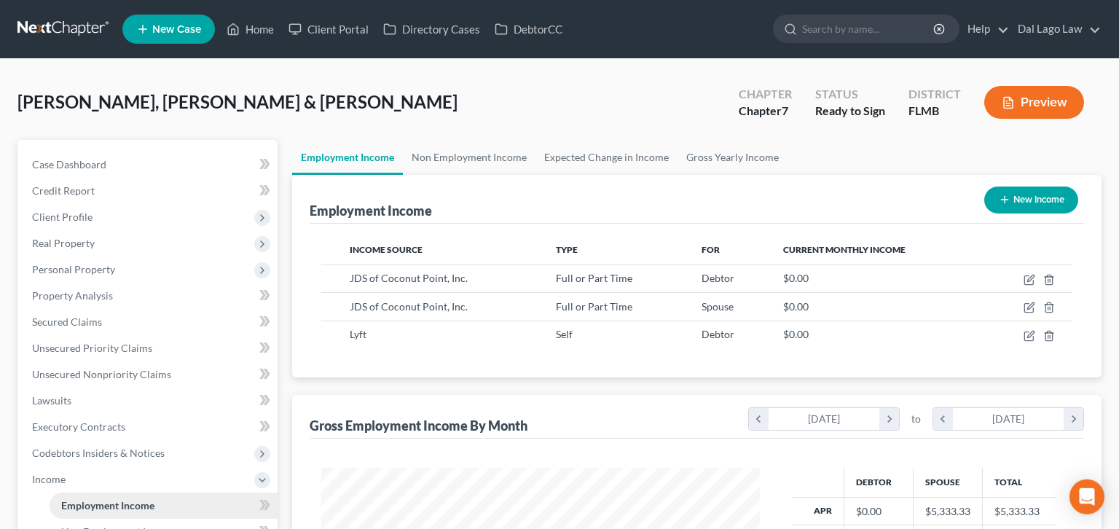
scroll to position [219, 467]
click at [1053, 264] on td at bounding box center [1028, 278] width 88 height 28
click at [1034, 275] on icon "button" at bounding box center [1030, 278] width 7 height 7
select select "0"
select select "9"
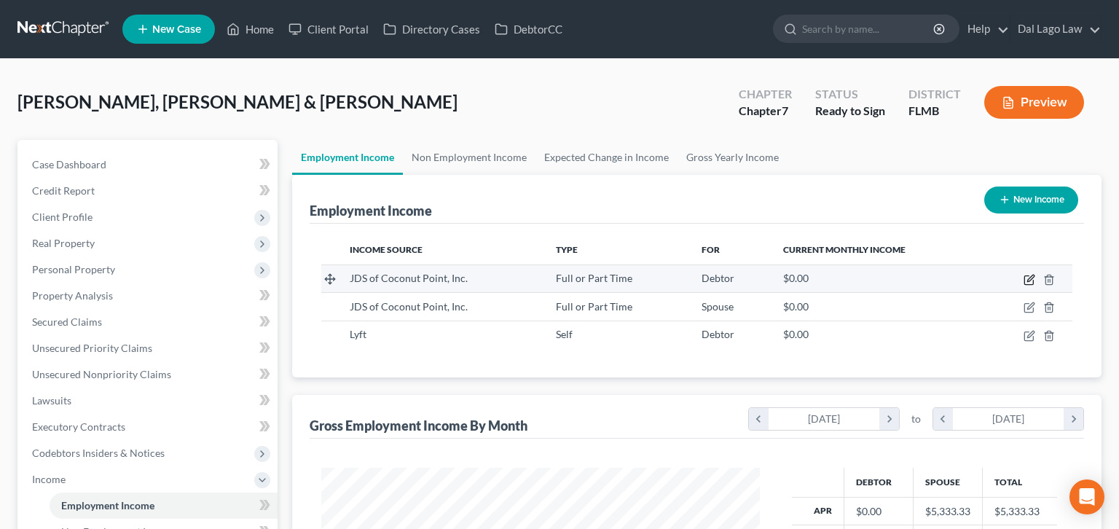
select select "0"
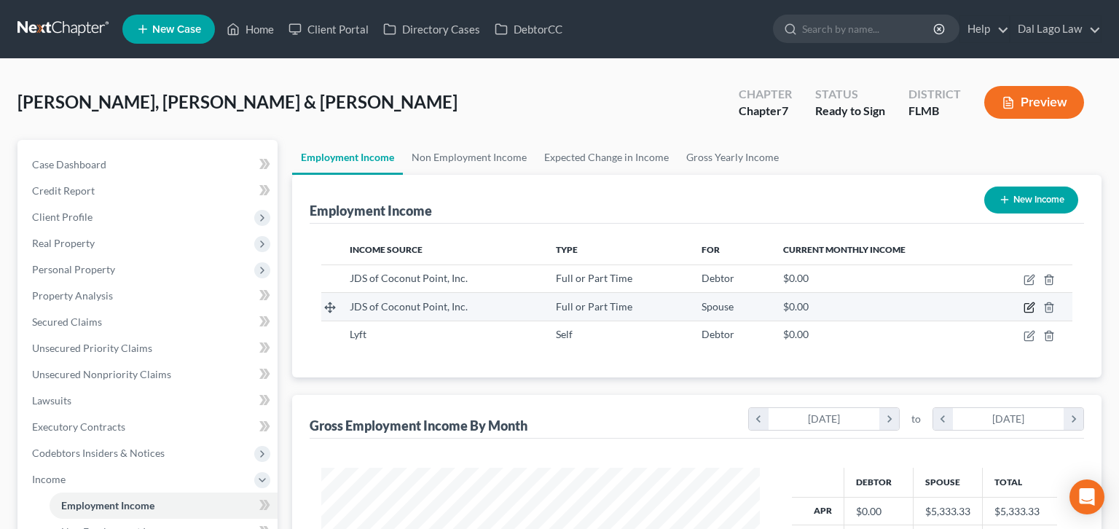
click at [1035, 302] on icon "button" at bounding box center [1030, 308] width 12 height 12
select select "0"
select select "9"
select select "3"
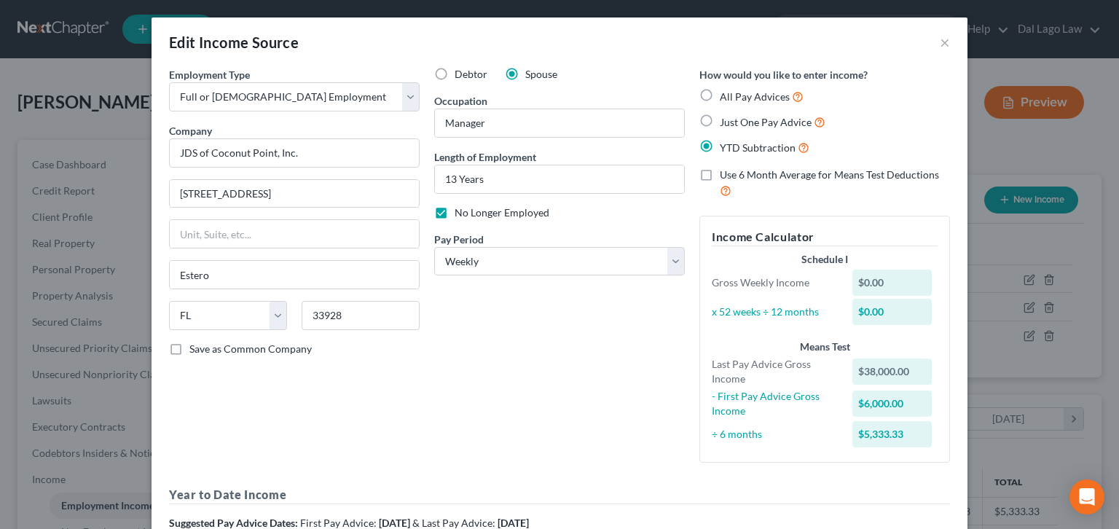
scroll to position [45, 0]
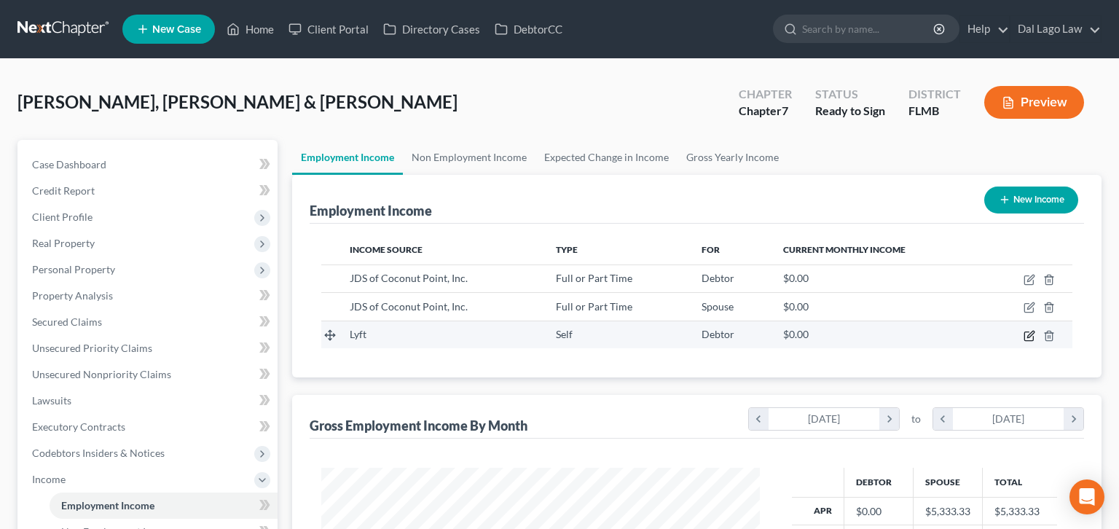
click at [1034, 331] on icon "button" at bounding box center [1030, 334] width 7 height 7
select select "1"
select select "0"
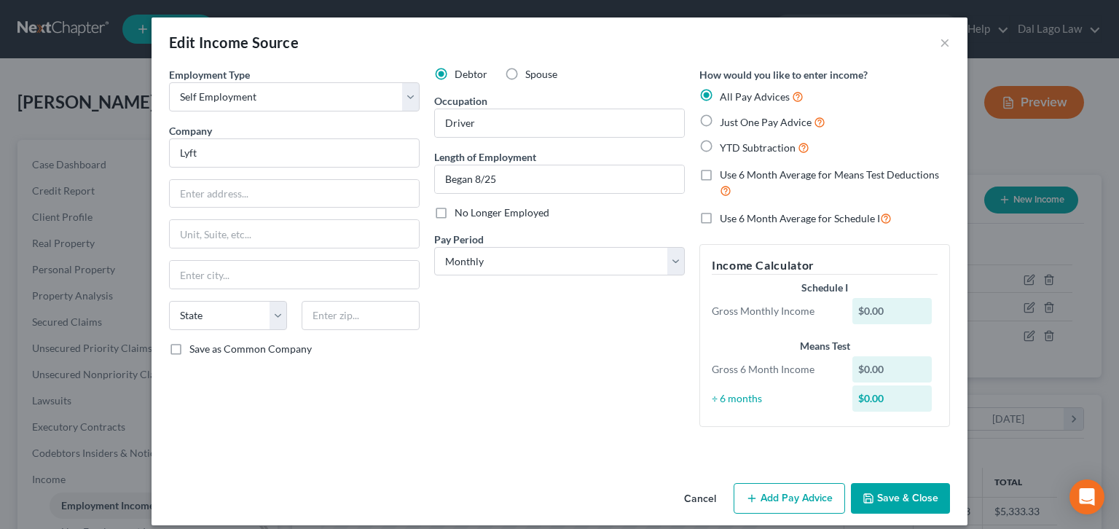
click at [851, 483] on button "Save & Close" at bounding box center [900, 498] width 99 height 31
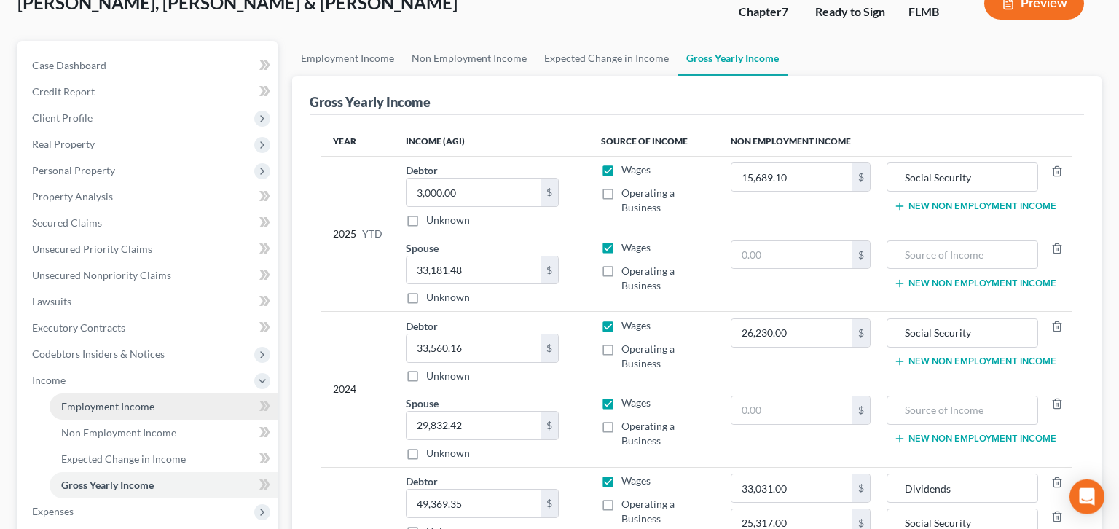
scroll to position [140, 0]
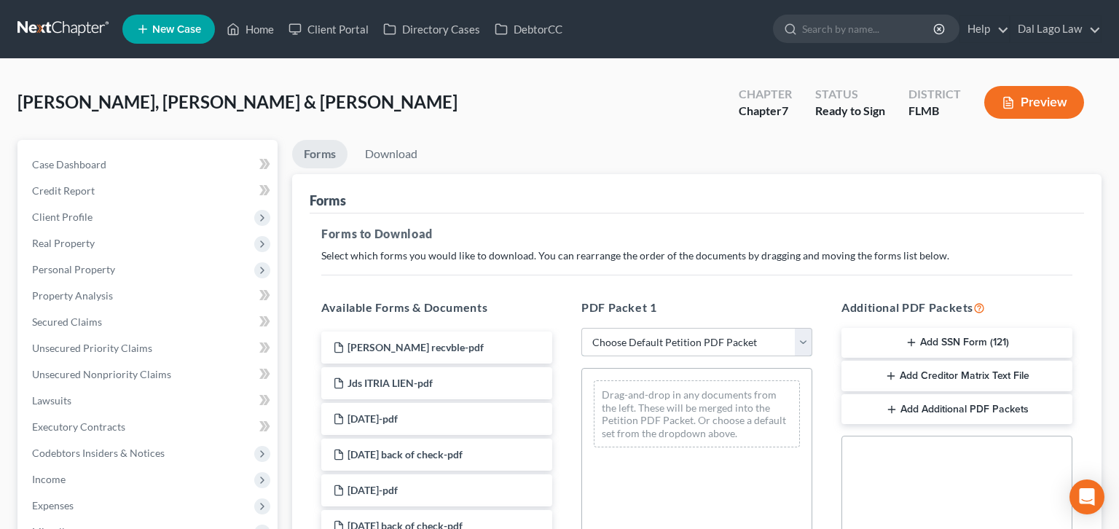
select select "0"
click option "Complete Bankruptcy Petition (all forms and schedules)" at bounding box center [0, 0] width 0 height 0
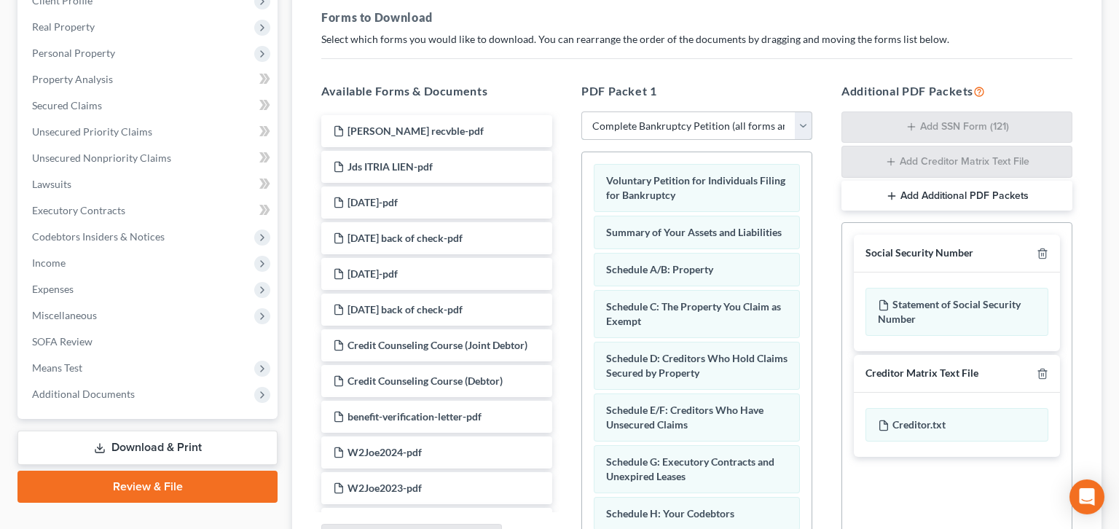
scroll to position [254, 0]
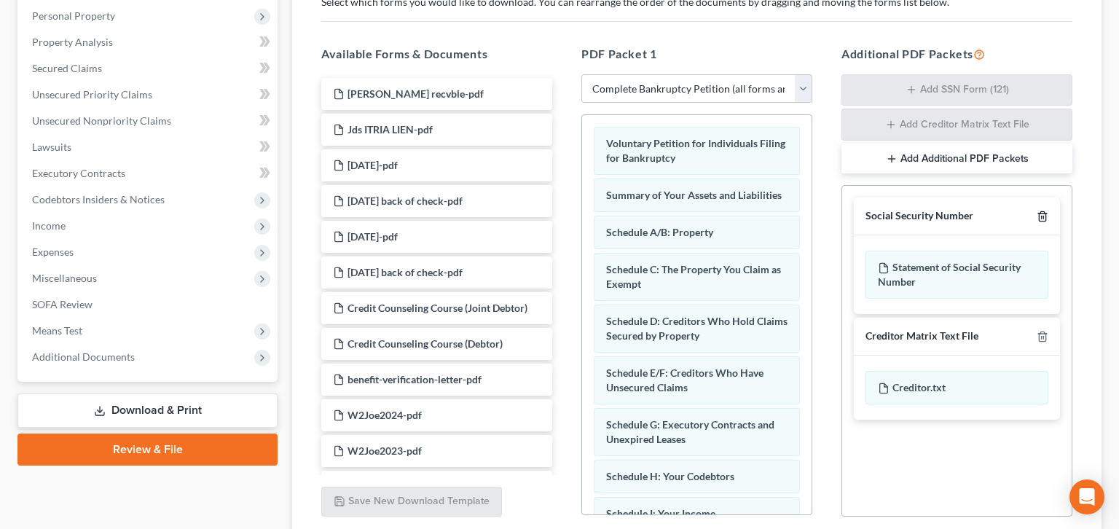
click at [1048, 211] on icon "button" at bounding box center [1043, 217] width 12 height 12
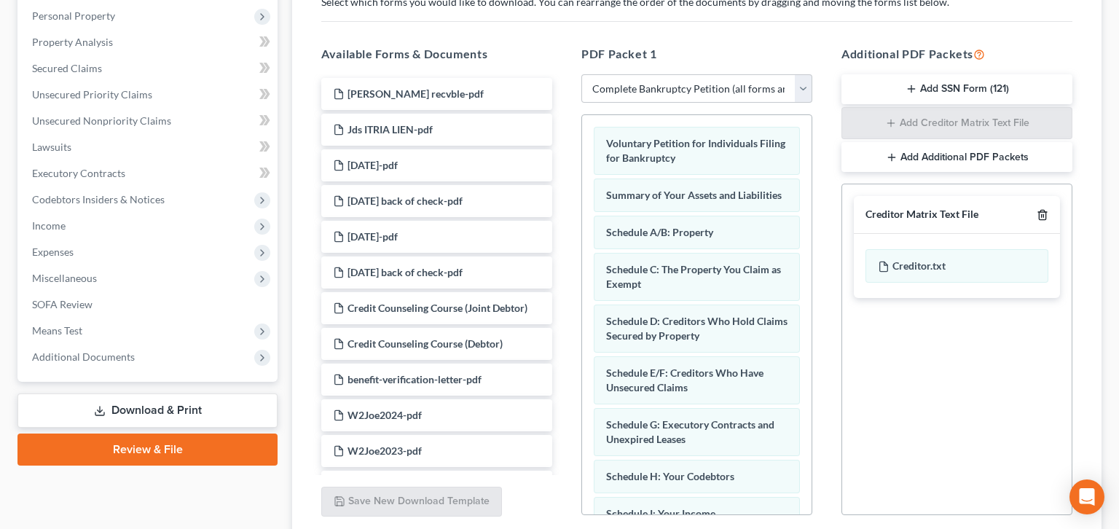
click at [1043, 215] on line "button" at bounding box center [1043, 216] width 0 height 3
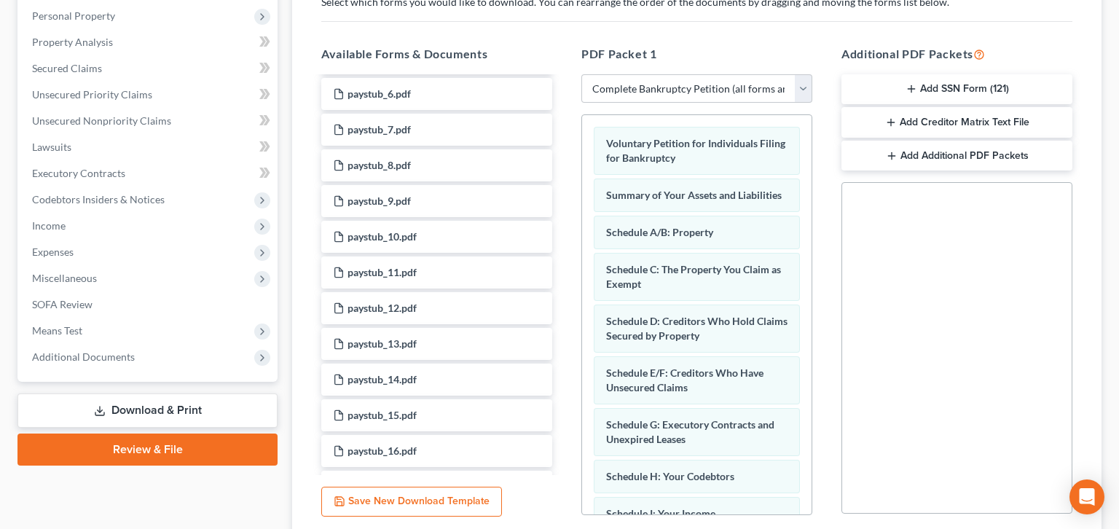
scroll to position [1291, 0]
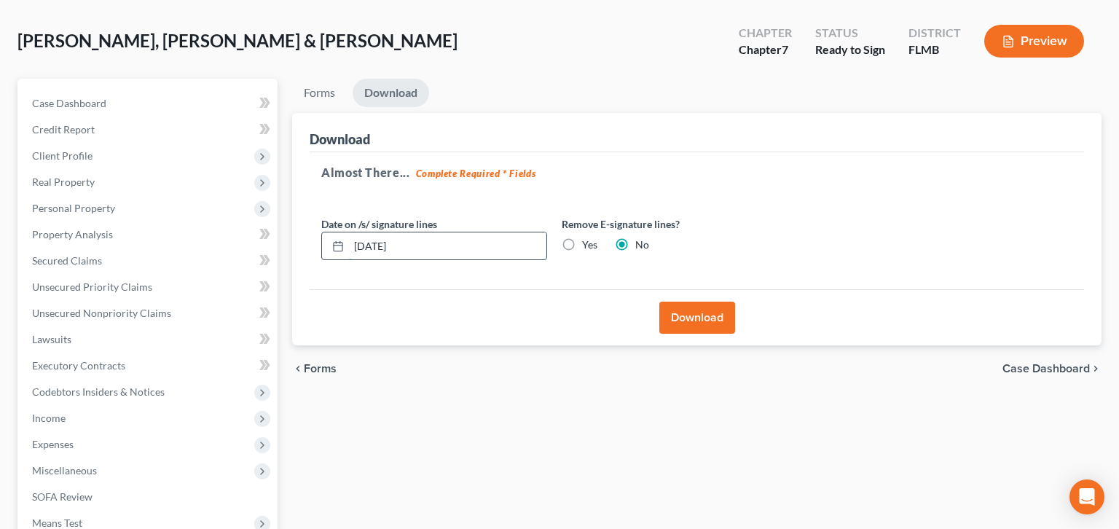
drag, startPoint x: 383, startPoint y: 176, endPoint x: 237, endPoint y: 179, distance: 146.5
click at [349, 232] on input "[DATE]" at bounding box center [447, 246] width 197 height 28
click at [582, 238] on label "Yes" at bounding box center [589, 245] width 15 height 15
click at [588, 238] on input "Yes" at bounding box center [592, 242] width 9 height 9
radio input "true"
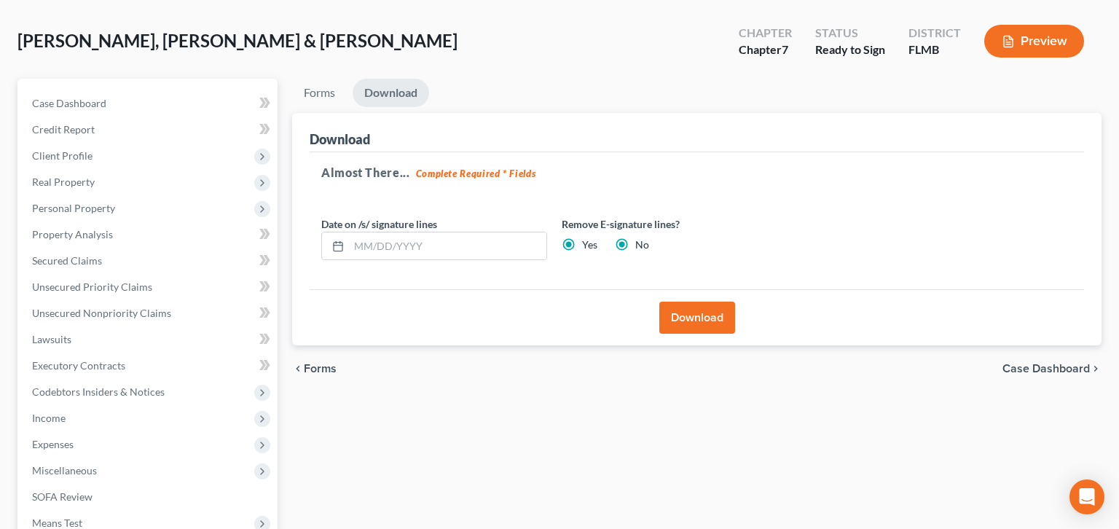
radio input "false"
click at [690, 302] on button "Download" at bounding box center [697, 318] width 76 height 32
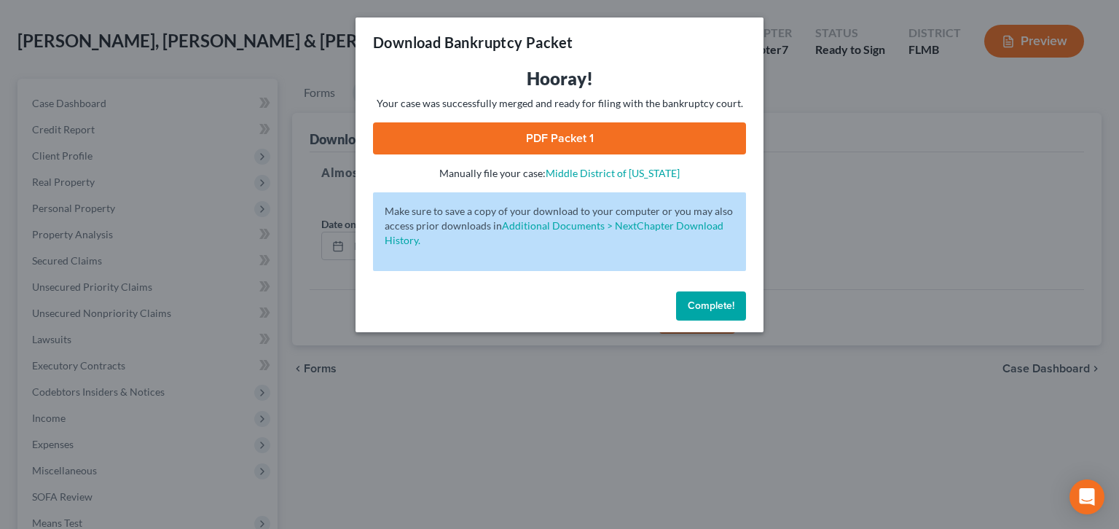
click at [557, 122] on link "PDF Packet 1" at bounding box center [559, 138] width 373 height 32
click at [688, 299] on span "Complete!" at bounding box center [711, 305] width 47 height 12
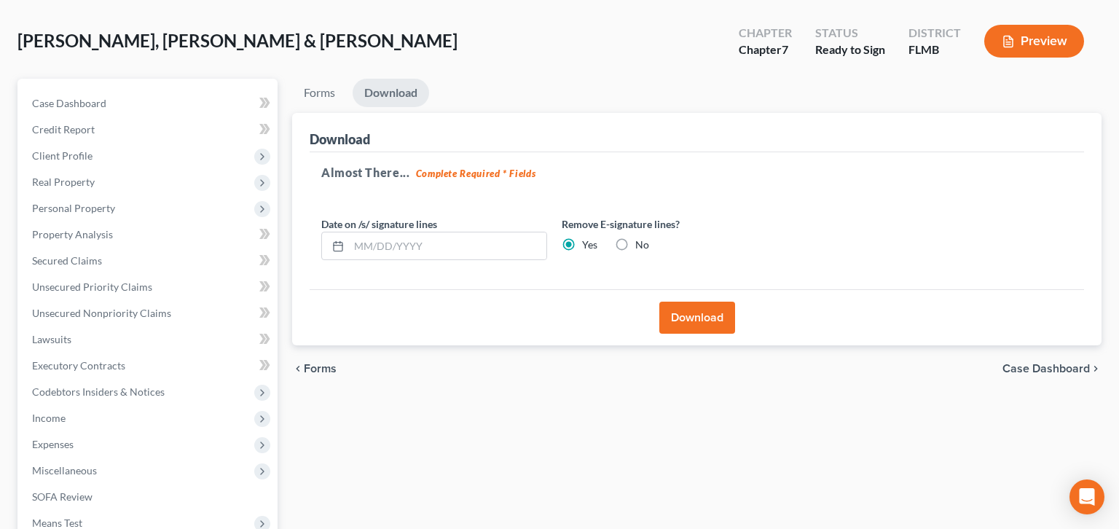
click at [1056, 363] on span "Case Dashboard" at bounding box center [1046, 369] width 87 height 12
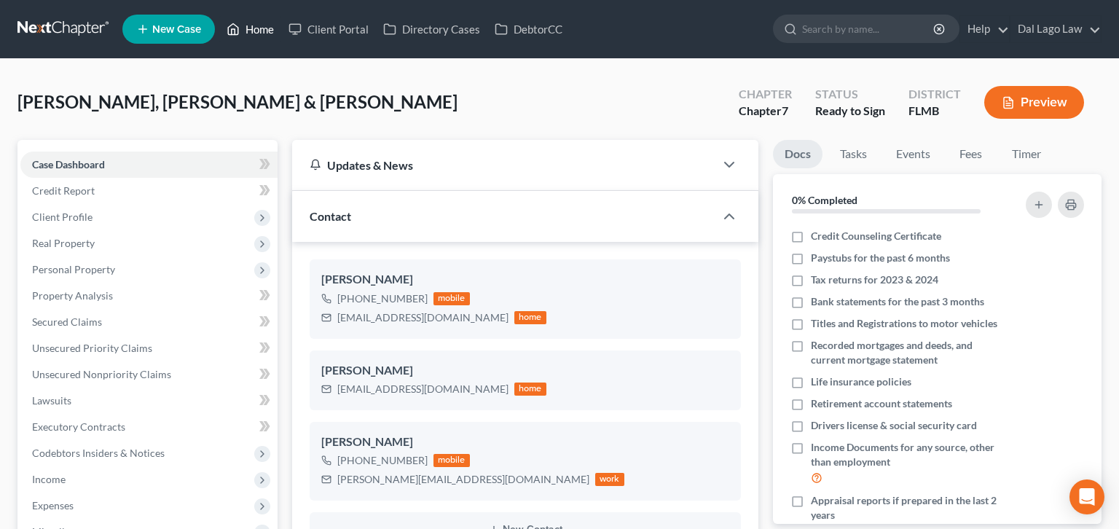
click at [221, 23] on link "Home" at bounding box center [250, 29] width 62 height 26
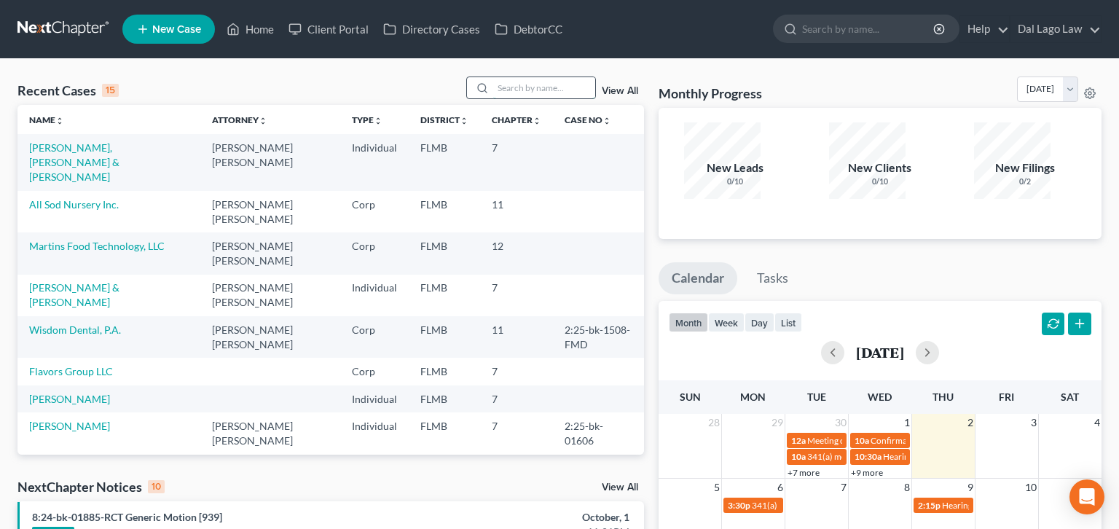
click at [554, 77] on input "search" at bounding box center [544, 87] width 102 height 21
type input "[PERSON_NAME]"
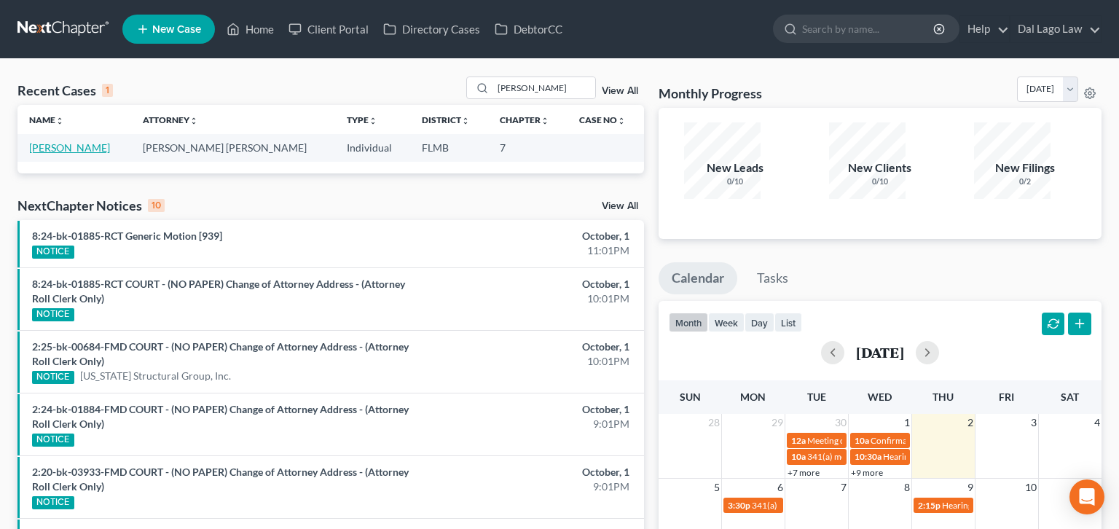
click at [47, 141] on link "[PERSON_NAME]" at bounding box center [69, 147] width 81 height 12
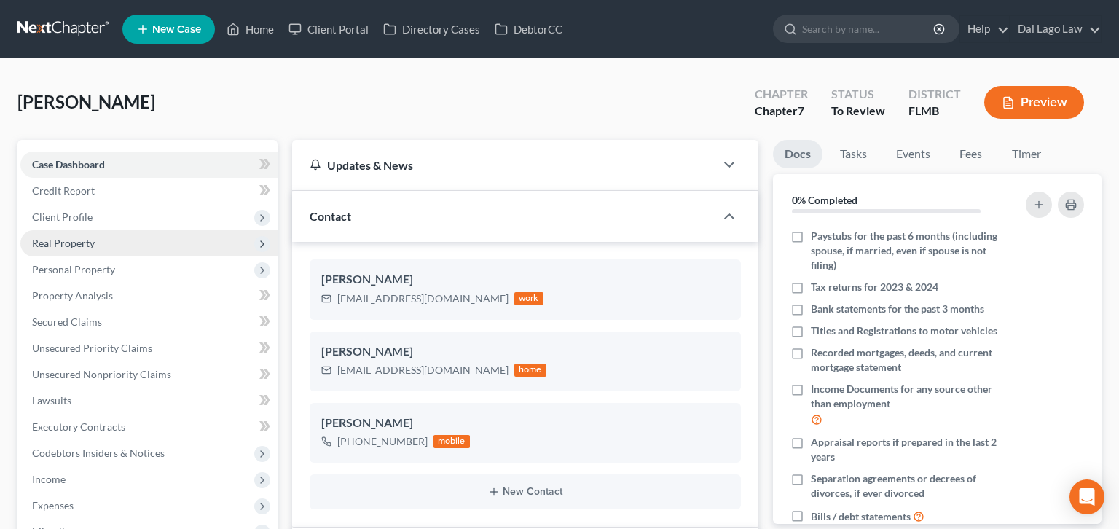
click at [55, 237] on span "Real Property" at bounding box center [63, 243] width 63 height 12
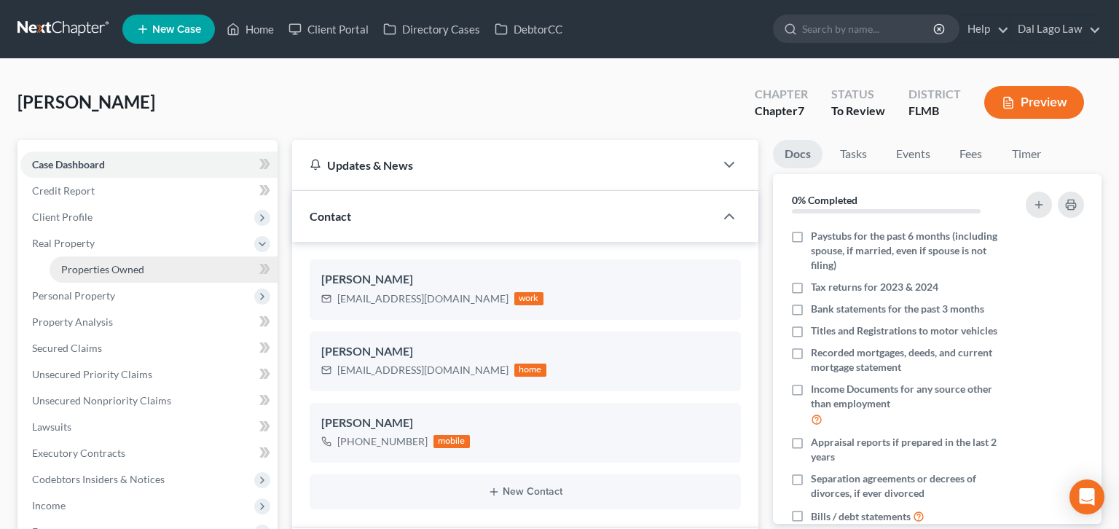
click at [65, 263] on span "Properties Owned" at bounding box center [102, 269] width 83 height 12
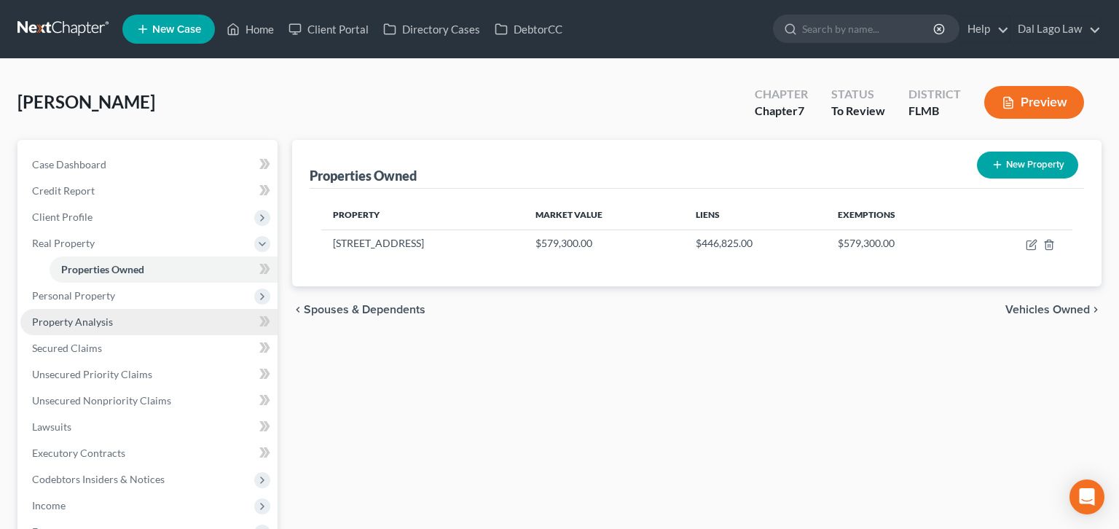
click at [54, 315] on span "Property Analysis" at bounding box center [72, 321] width 81 height 12
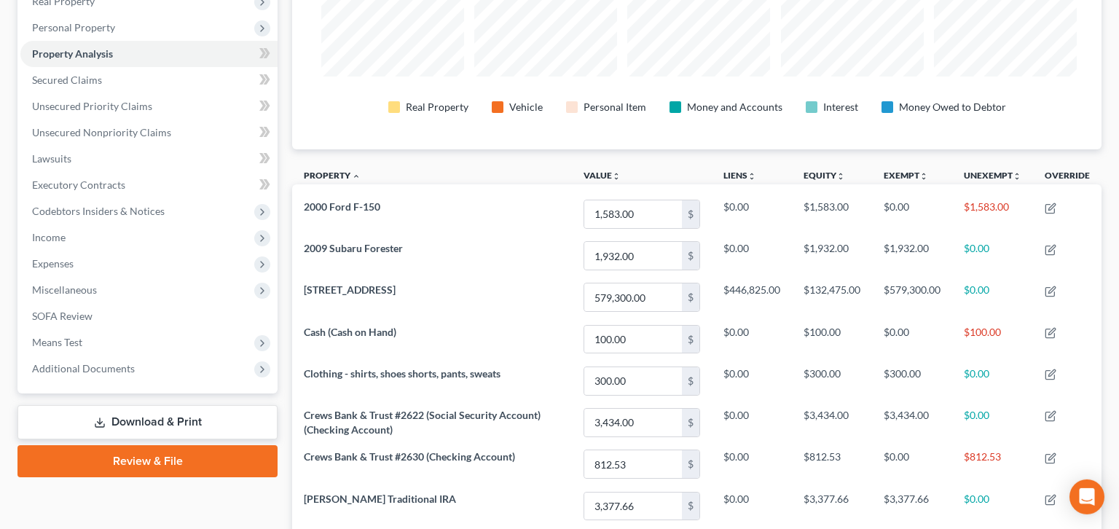
scroll to position [111, 0]
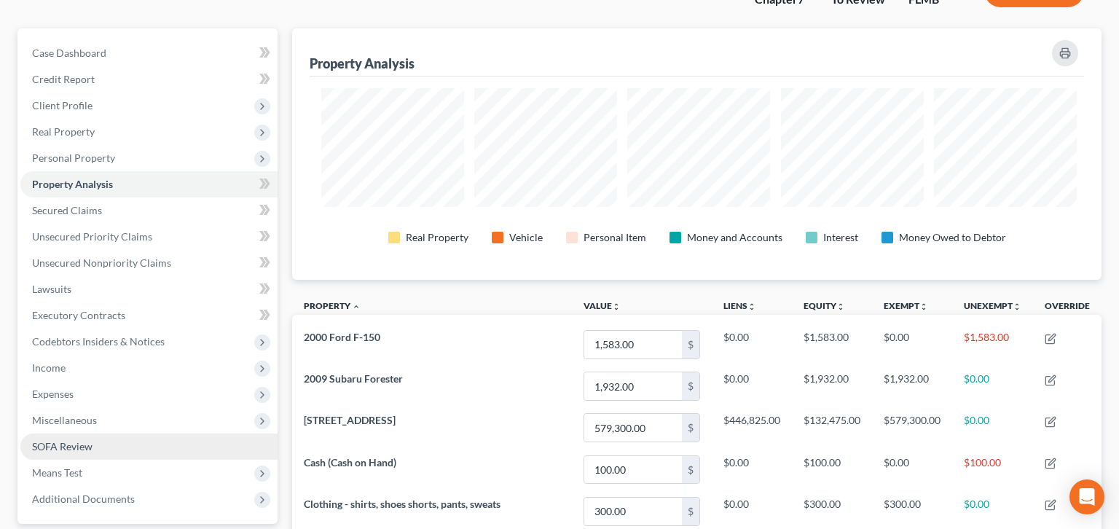
click at [42, 440] on span "SOFA Review" at bounding box center [62, 446] width 60 height 12
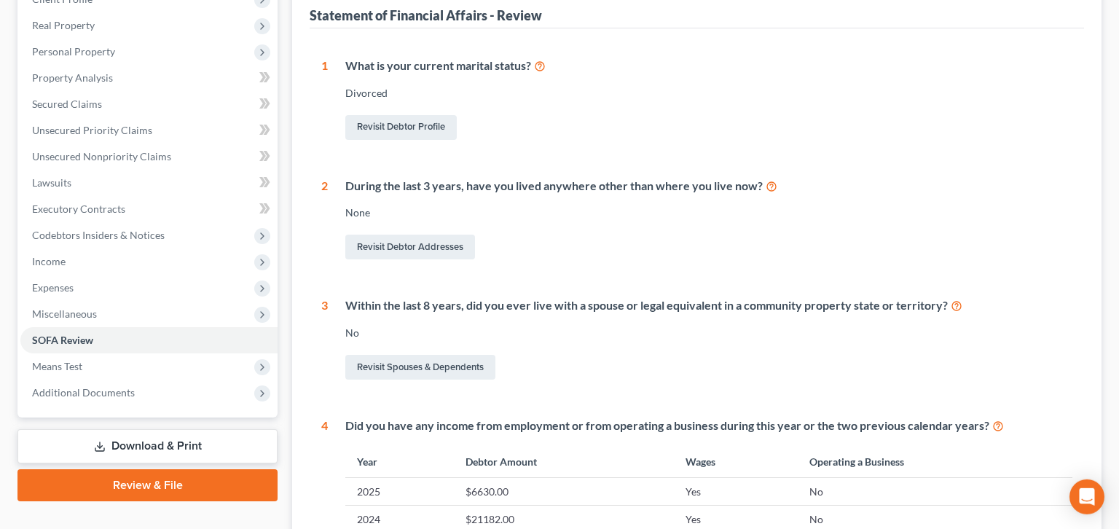
scroll to position [108, 0]
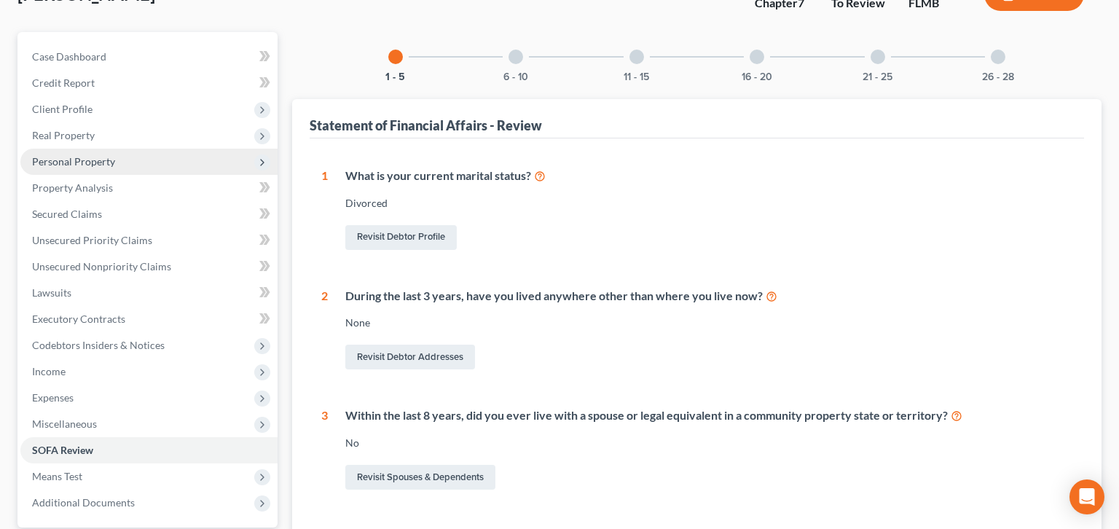
click at [66, 155] on span "Personal Property" at bounding box center [73, 161] width 83 height 12
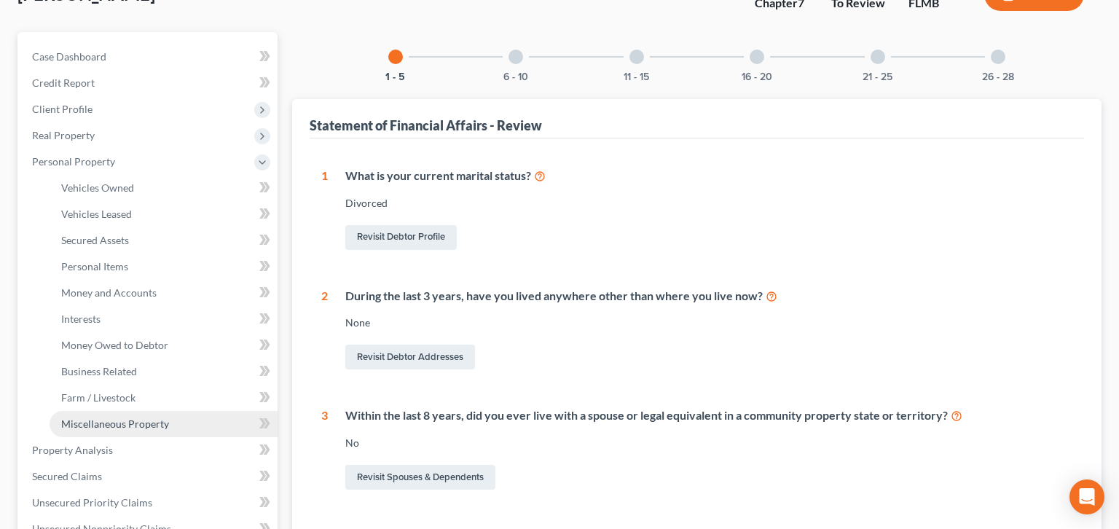
click at [106, 417] on span "Miscellaneous Property" at bounding box center [115, 423] width 108 height 12
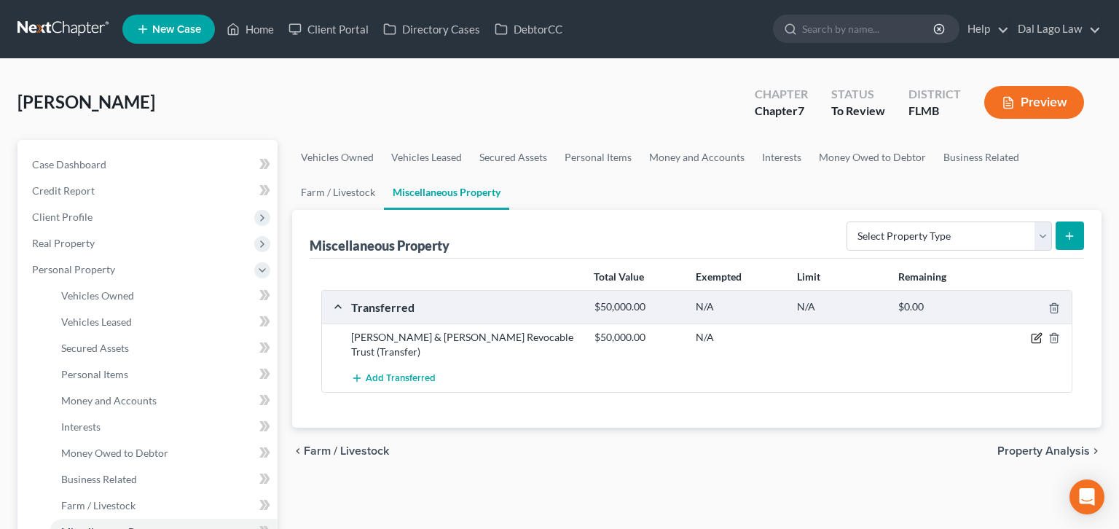
click at [1043, 332] on icon "button" at bounding box center [1037, 338] width 12 height 12
select select "Ordinary ([DATE])"
select select "9"
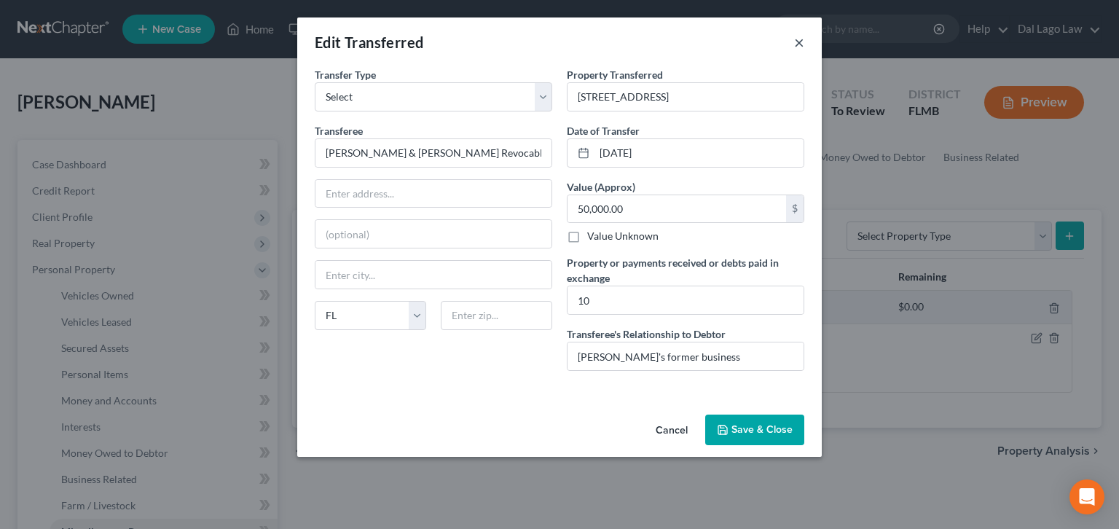
click at [794, 34] on button "×" at bounding box center [799, 42] width 10 height 17
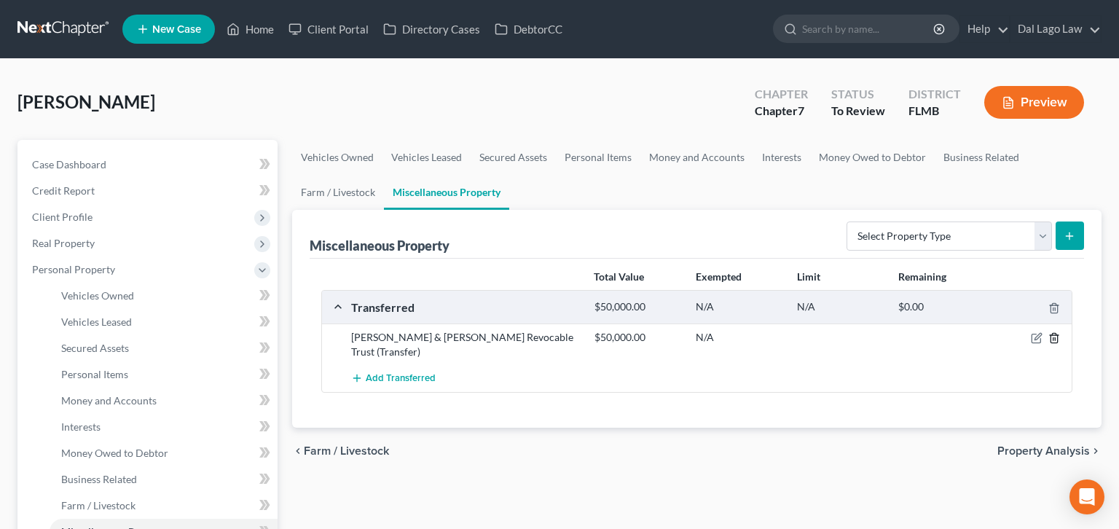
click at [1057, 334] on icon "button" at bounding box center [1054, 338] width 7 height 9
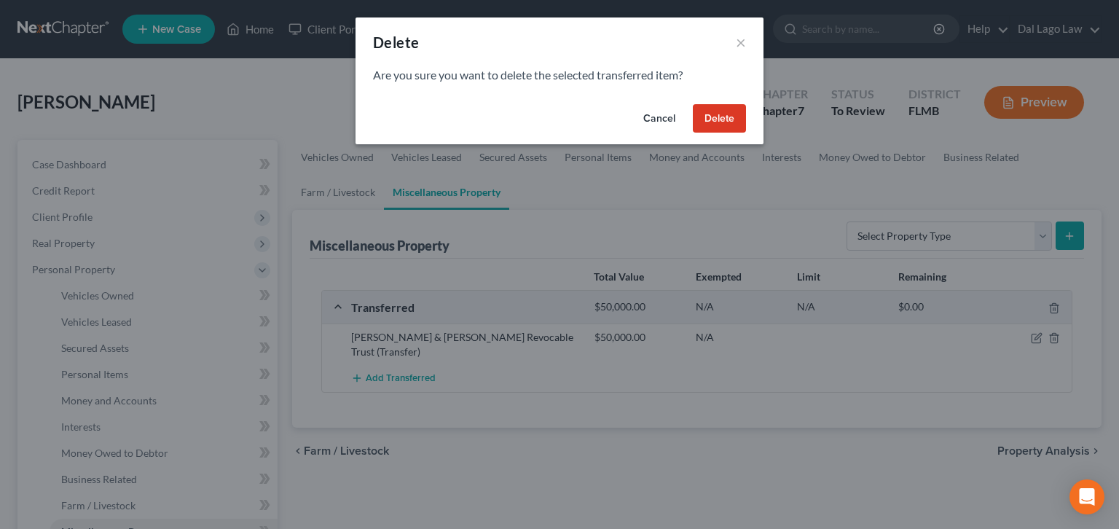
click at [693, 104] on button "Delete" at bounding box center [719, 118] width 53 height 29
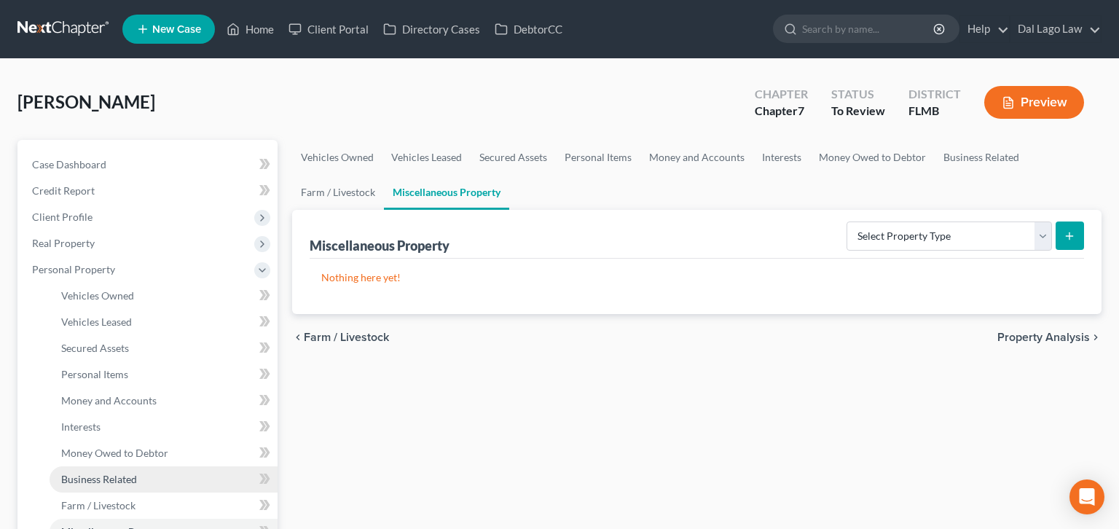
click at [75, 473] on span "Business Related" at bounding box center [99, 479] width 76 height 12
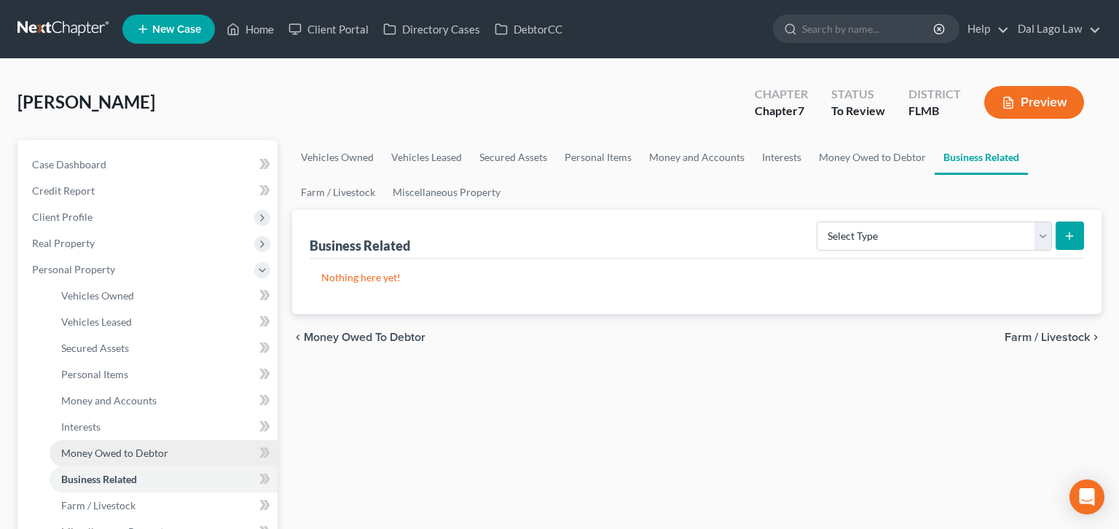
click at [76, 447] on span "Money Owed to Debtor" at bounding box center [114, 453] width 107 height 12
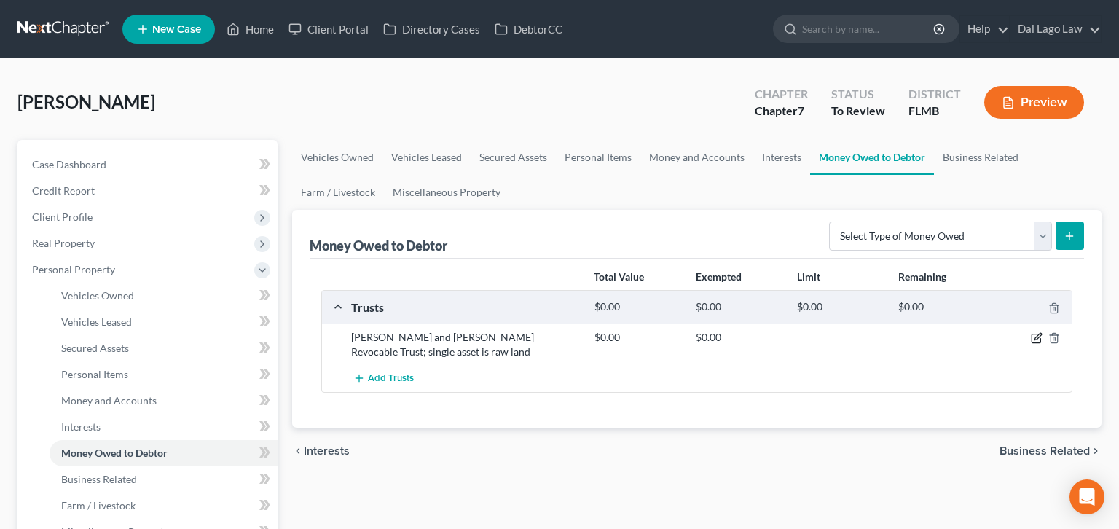
click at [1043, 332] on icon "button" at bounding box center [1037, 338] width 12 height 12
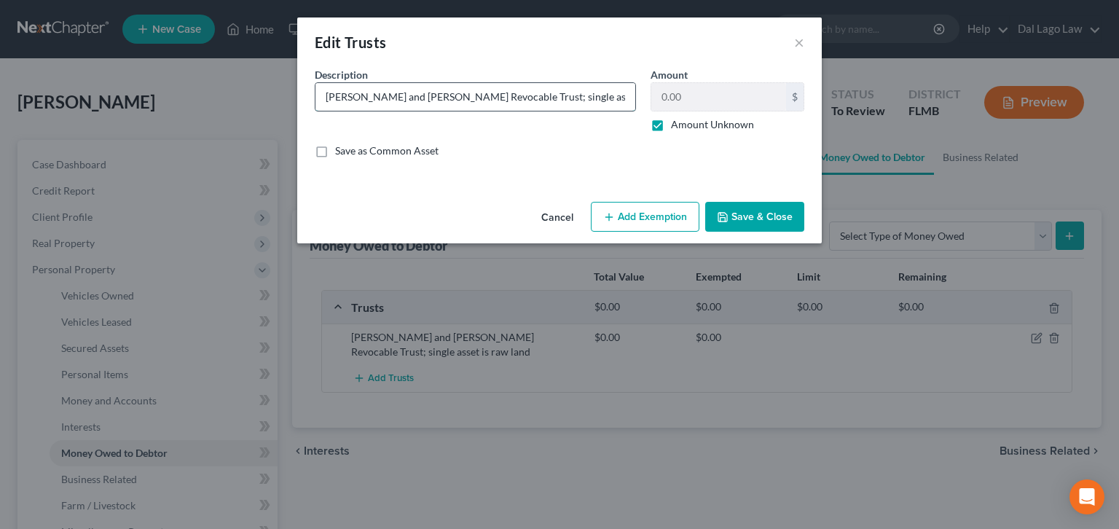
click at [517, 83] on input "[PERSON_NAME] and [PERSON_NAME] Revocable Trust; single asset is raw land" at bounding box center [475, 97] width 320 height 28
drag, startPoint x: 517, startPoint y: 75, endPoint x: 646, endPoint y: 68, distance: 129.1
click at [635, 83] on input "[PERSON_NAME] and [PERSON_NAME] Revocable Trust; single asset is raw land" at bounding box center [475, 97] width 320 height 28
type input "[PERSON_NAME] and [PERSON_NAME] Revocable Trust"
click at [671, 117] on label "Amount Unknown" at bounding box center [712, 124] width 83 height 15
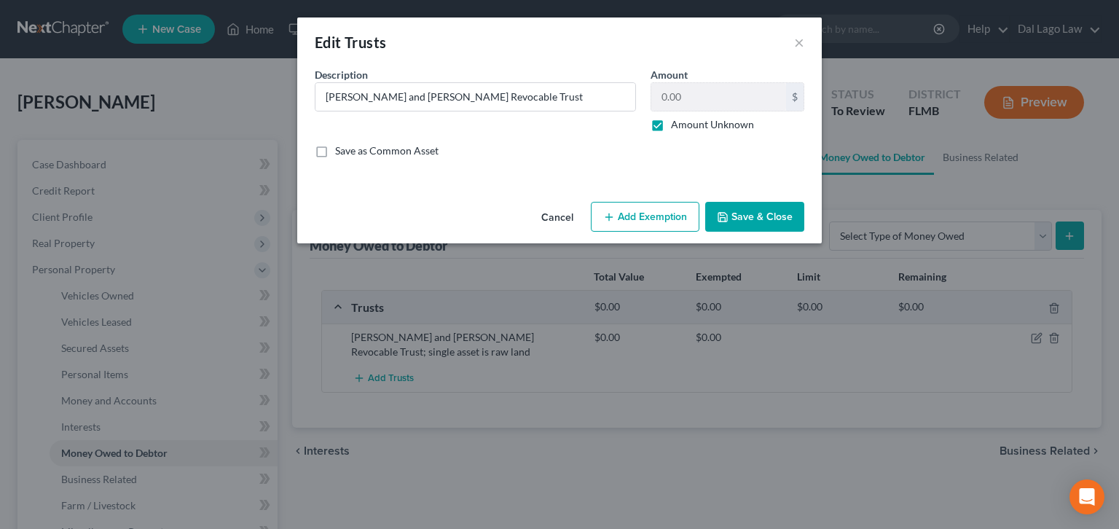
click at [677, 117] on input "Amount Unknown" at bounding box center [681, 121] width 9 height 9
checkbox input "false"
click at [708, 202] on button "Save & Close" at bounding box center [754, 217] width 99 height 31
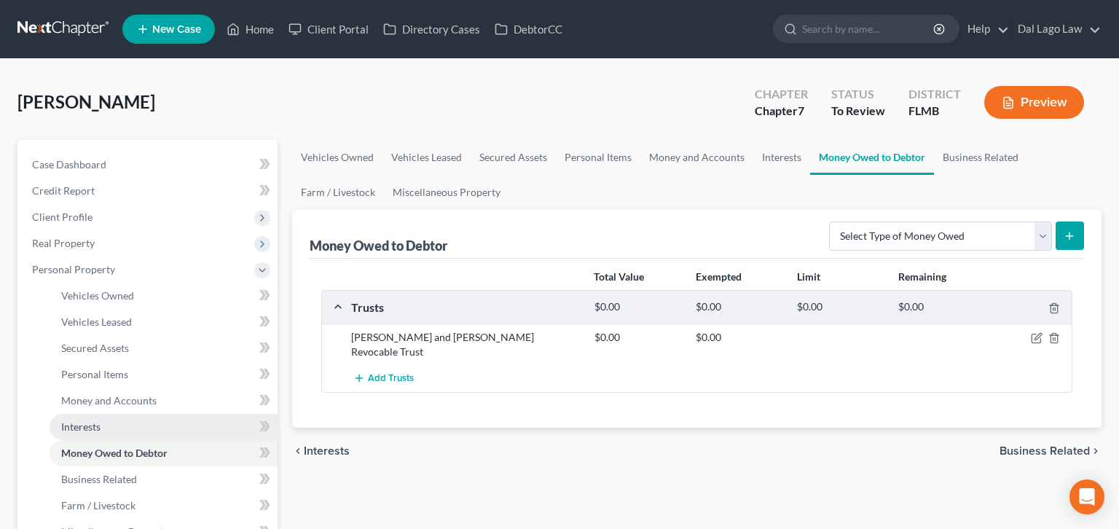
click at [73, 420] on span "Interests" at bounding box center [80, 426] width 39 height 12
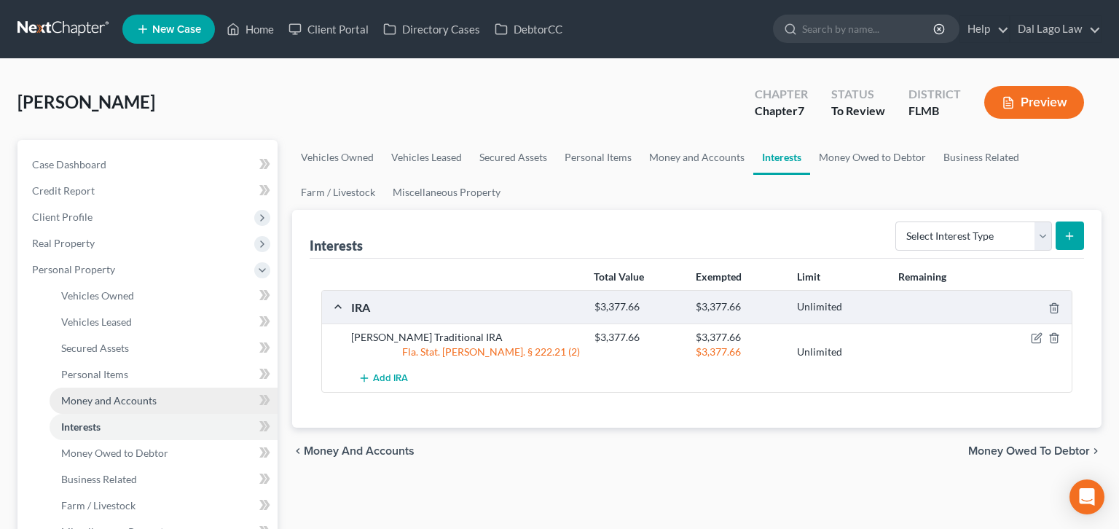
click at [71, 394] on span "Money and Accounts" at bounding box center [108, 400] width 95 height 12
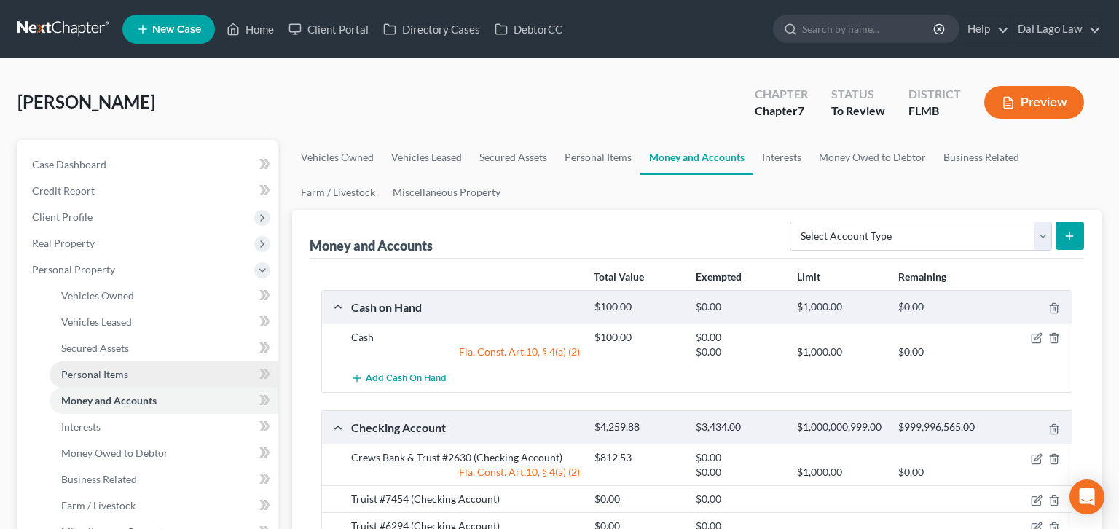
click at [74, 368] on span "Personal Items" at bounding box center [94, 374] width 67 height 12
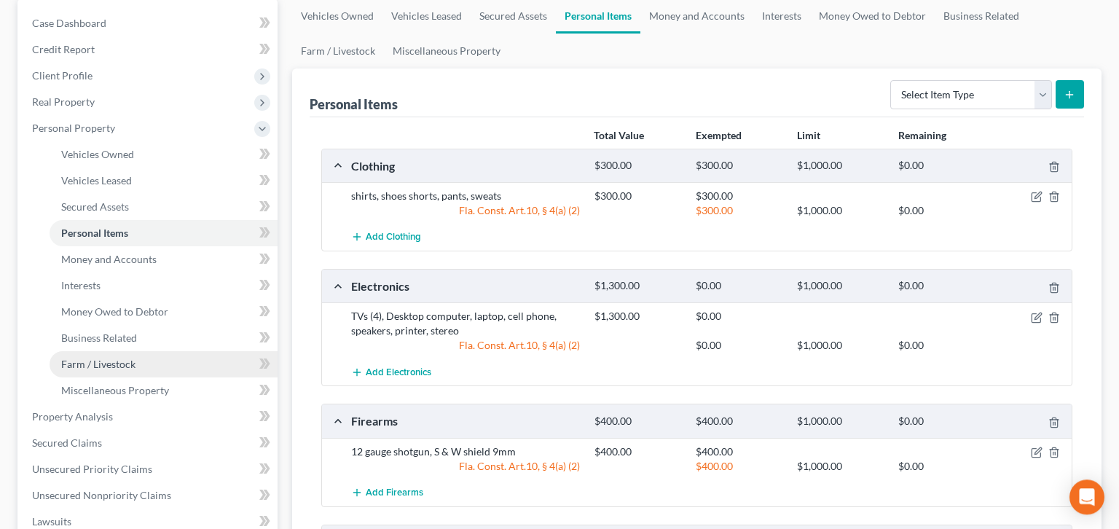
scroll to position [111, 0]
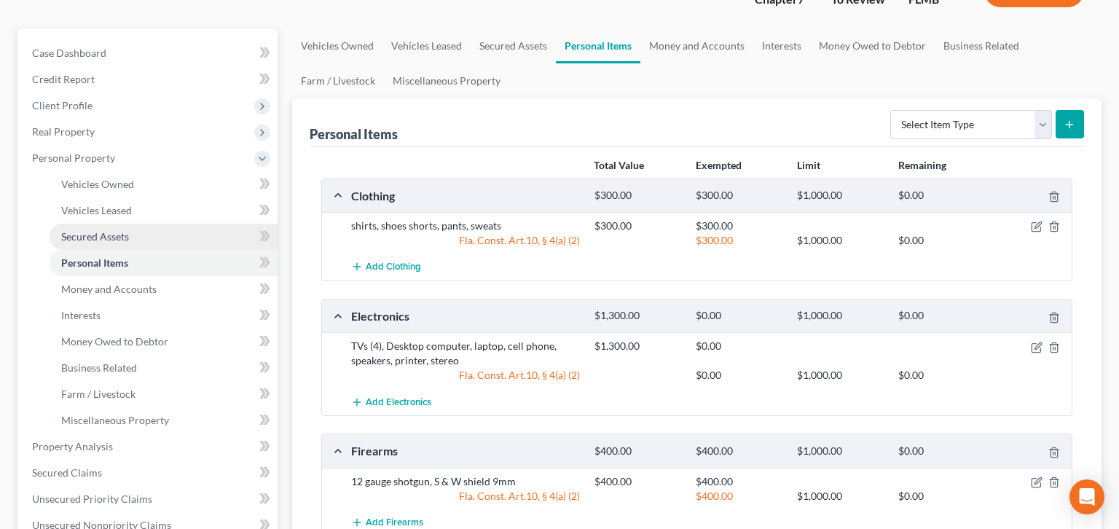
click at [84, 230] on span "Secured Assets" at bounding box center [95, 236] width 68 height 12
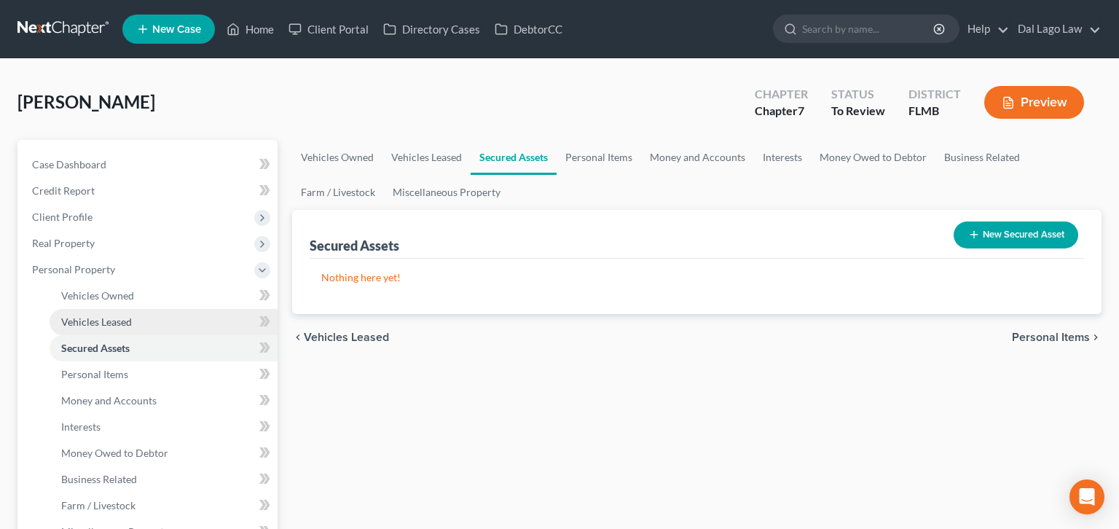
click at [68, 315] on span "Vehicles Leased" at bounding box center [96, 321] width 71 height 12
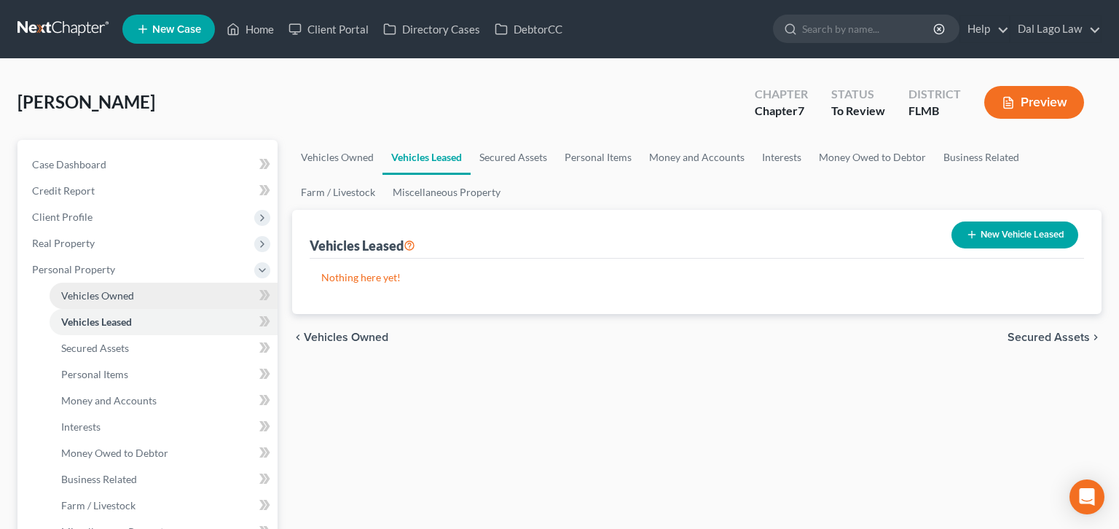
click at [71, 289] on span "Vehicles Owned" at bounding box center [97, 295] width 73 height 12
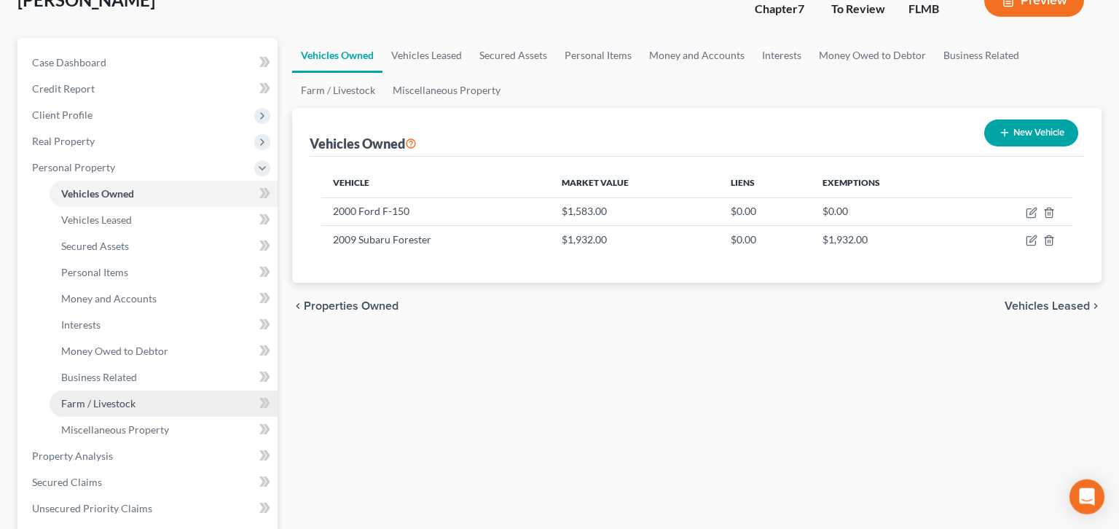
scroll to position [111, 0]
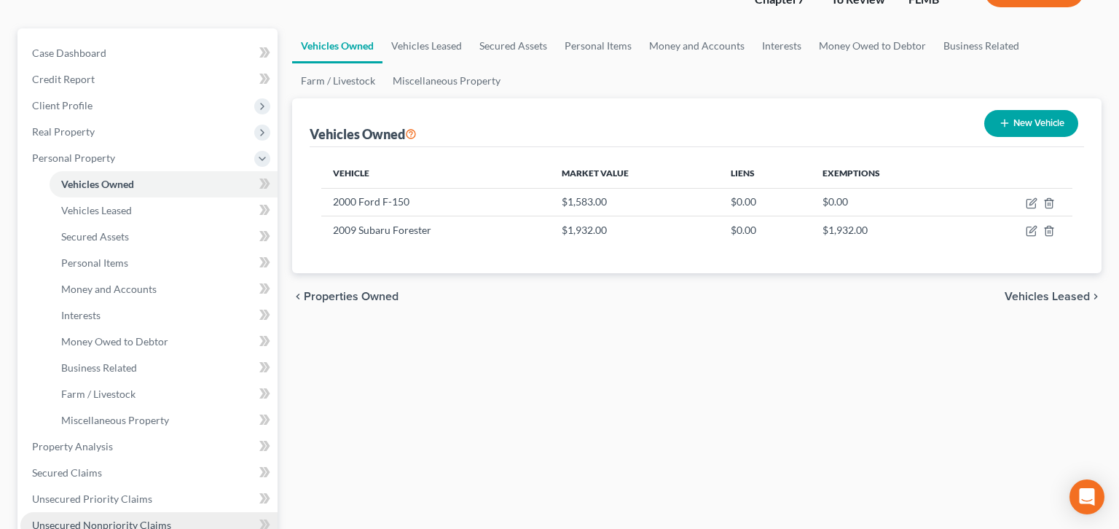
click at [100, 519] on span "Unsecured Nonpriority Claims" at bounding box center [101, 525] width 139 height 12
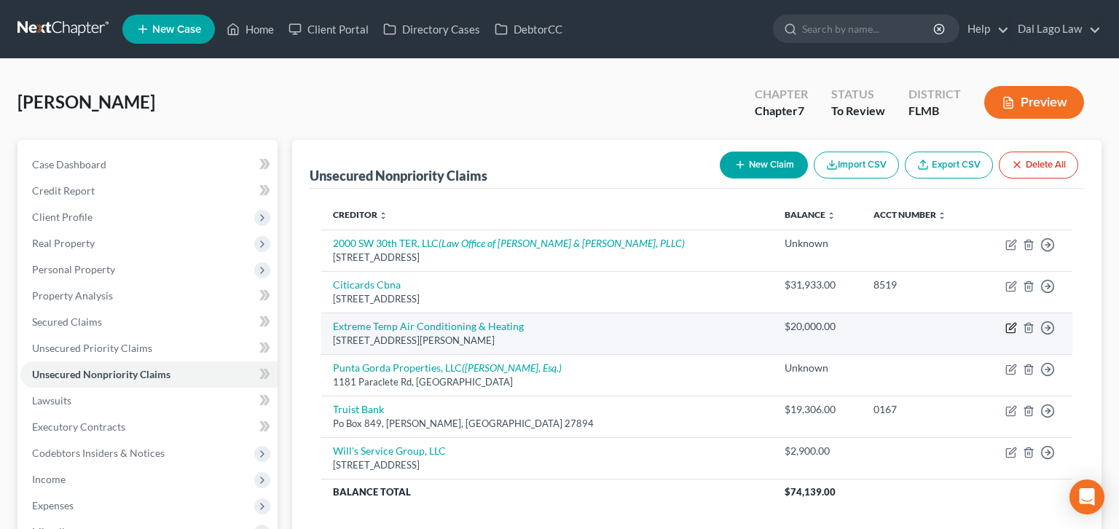
click at [1017, 322] on icon "button" at bounding box center [1011, 328] width 12 height 12
select select "9"
select select "14"
select select "0"
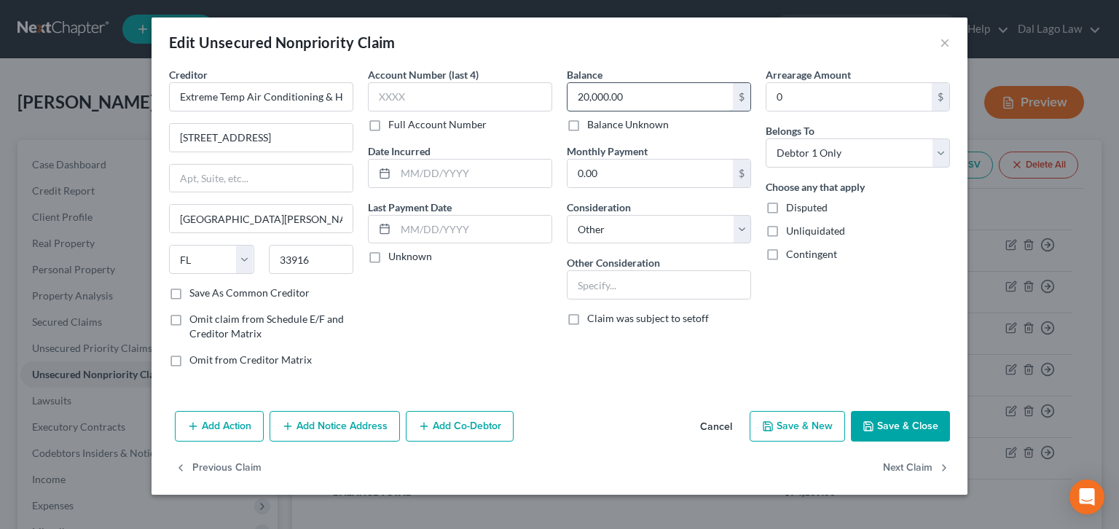
click at [622, 83] on input "20,000.00" at bounding box center [650, 97] width 165 height 28
type input "30,055"
click at [611, 271] on input "text" at bounding box center [659, 285] width 183 height 28
type input "B"
click at [851, 411] on button "Save & Close" at bounding box center [900, 426] width 99 height 31
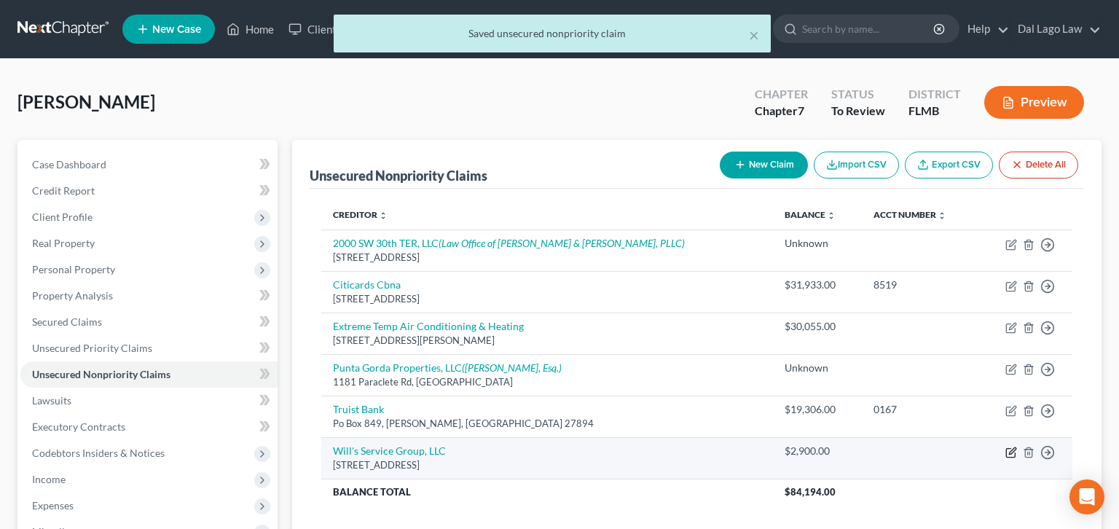
click at [1016, 447] on icon "button" at bounding box center [1012, 450] width 7 height 7
select select "9"
select select "14"
select select "0"
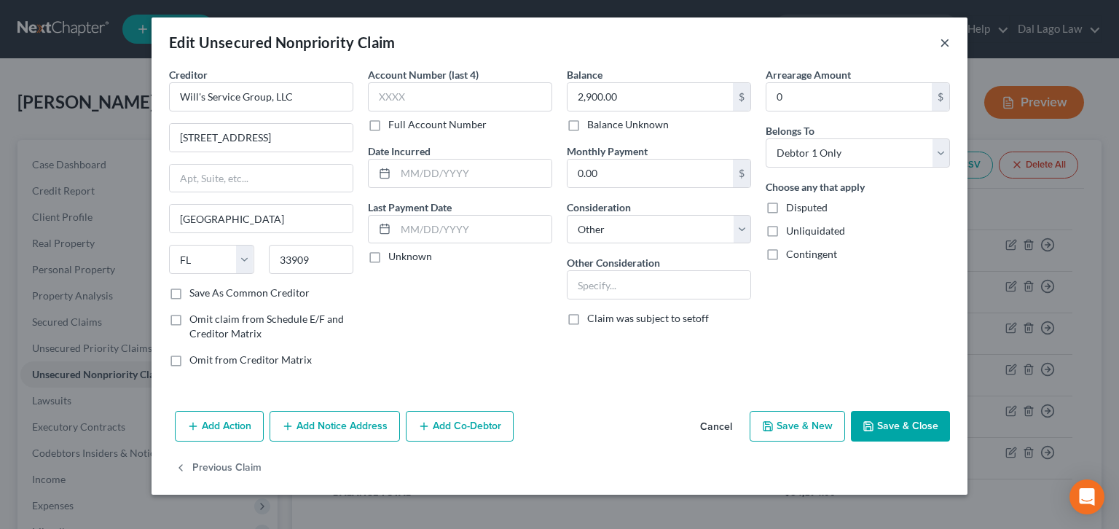
click at [940, 34] on button "×" at bounding box center [945, 42] width 10 height 17
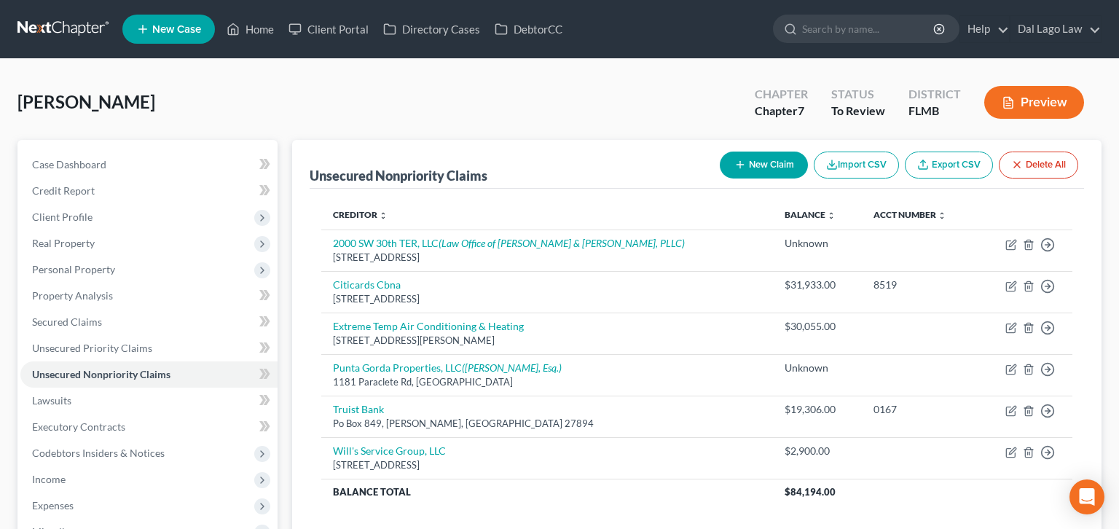
click at [808, 152] on button "New Claim" at bounding box center [764, 165] width 88 height 27
select select "0"
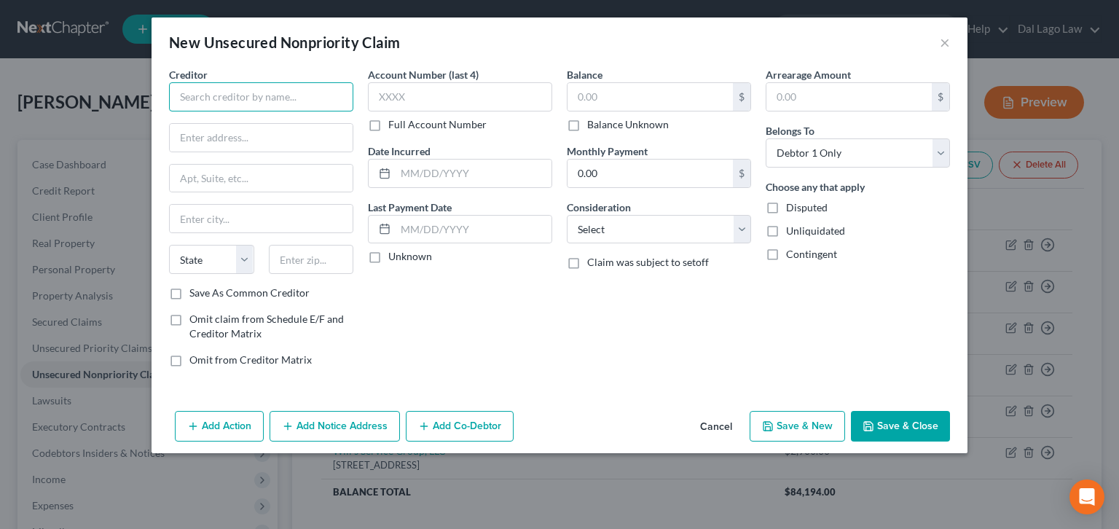
click at [353, 82] on input "text" at bounding box center [261, 96] width 184 height 29
type input "Aces Roofing & Construction, LLC"
type input "A"
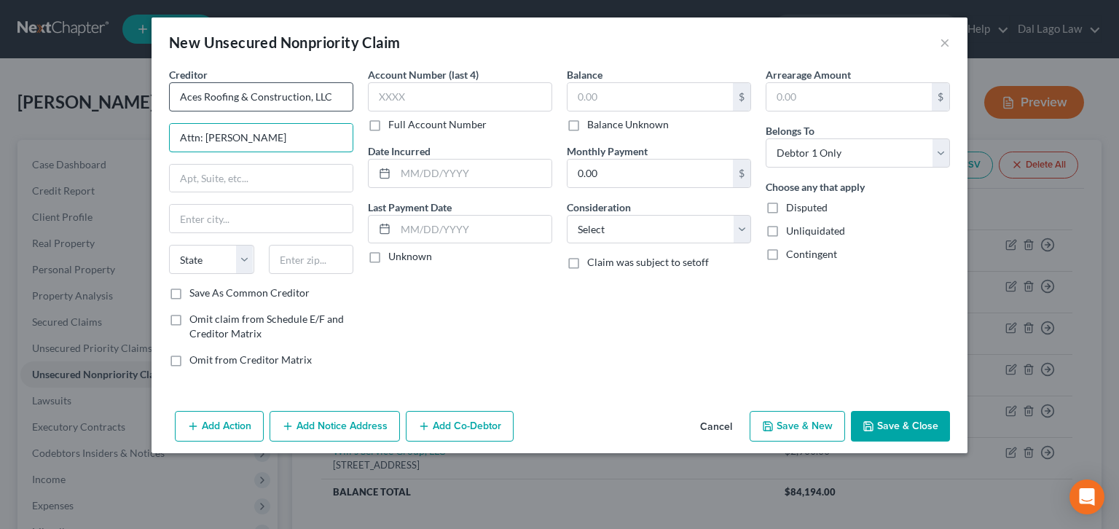
type input "Attn: [PERSON_NAME]"
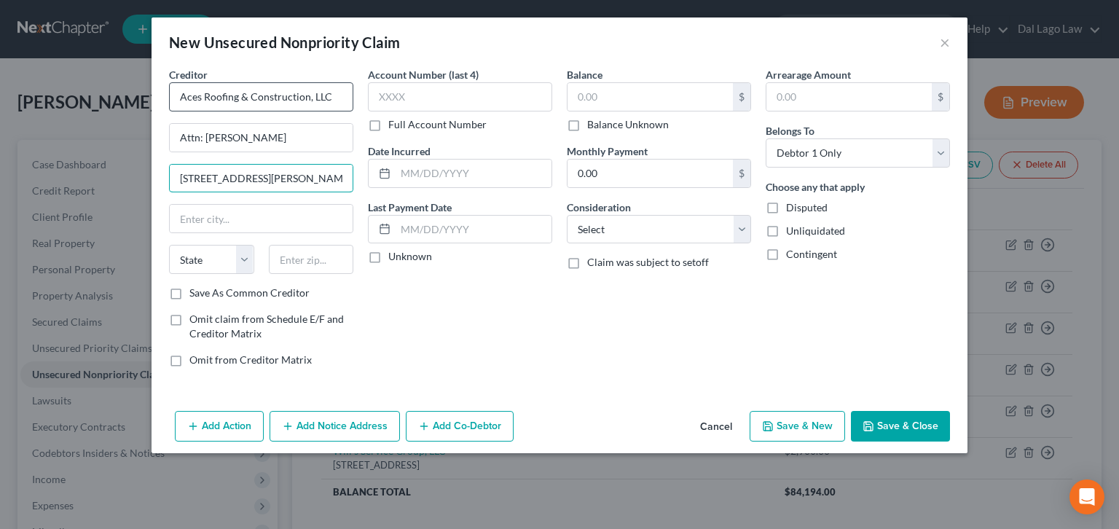
type input "[STREET_ADDRESS][PERSON_NAME]"
type input "33952"
type input "[GEOGRAPHIC_DATA]"
select select "9"
click at [603, 83] on input "text" at bounding box center [650, 97] width 165 height 28
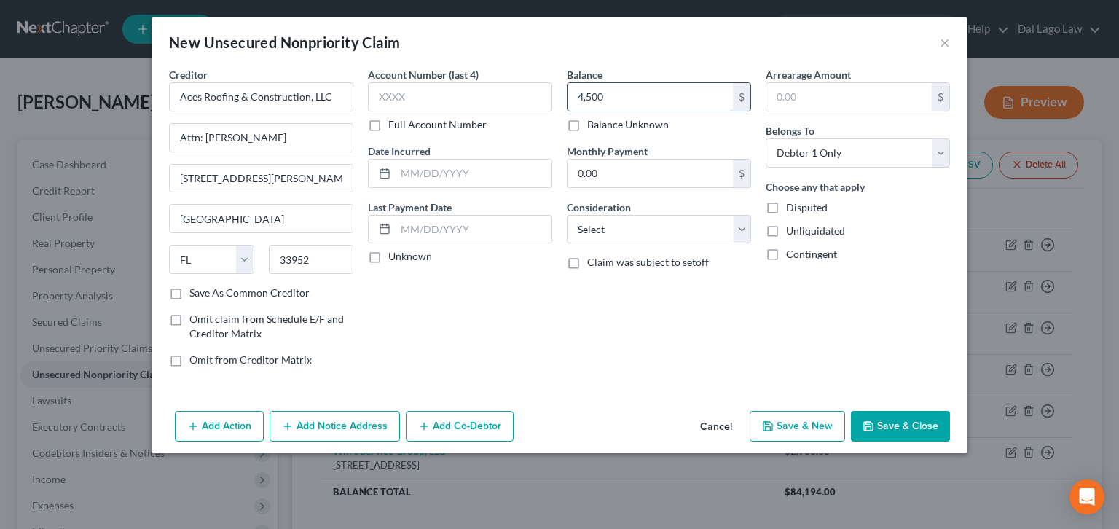
type input "4,500"
click at [851, 411] on button "Save & Close" at bounding box center [900, 426] width 99 height 31
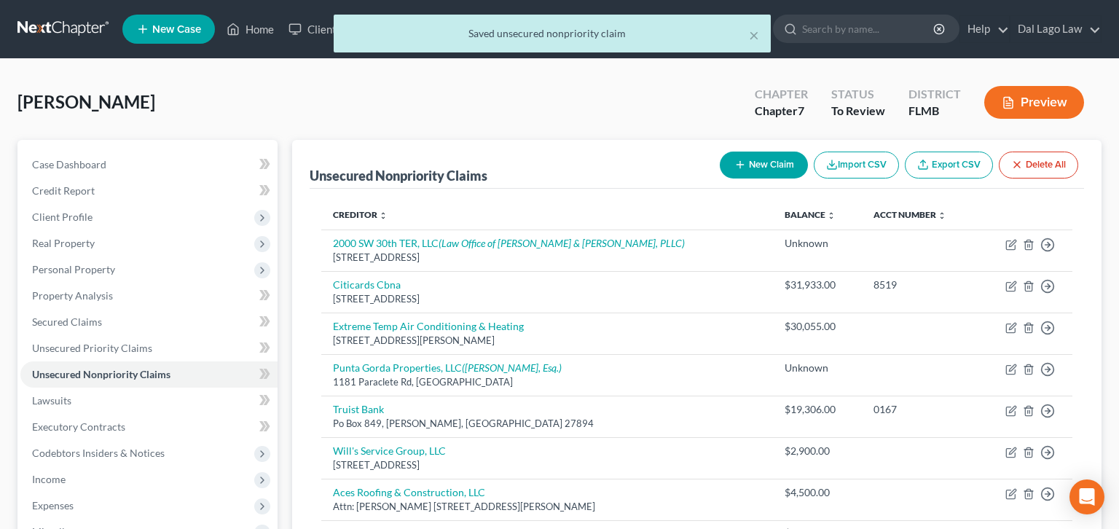
click at [808, 152] on button "New Claim" at bounding box center [764, 165] width 88 height 27
select select "0"
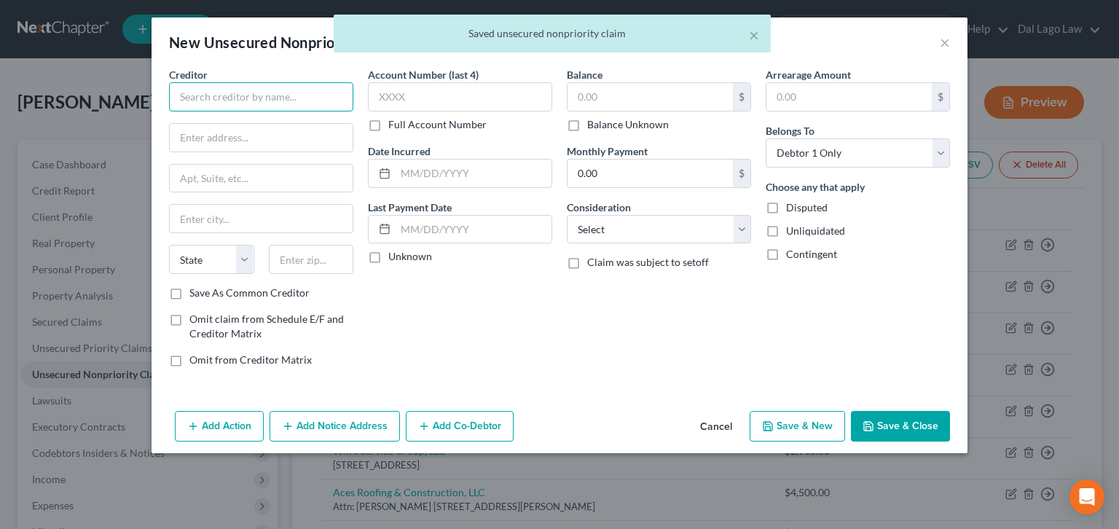
click at [352, 82] on input "text" at bounding box center [261, 96] width 184 height 29
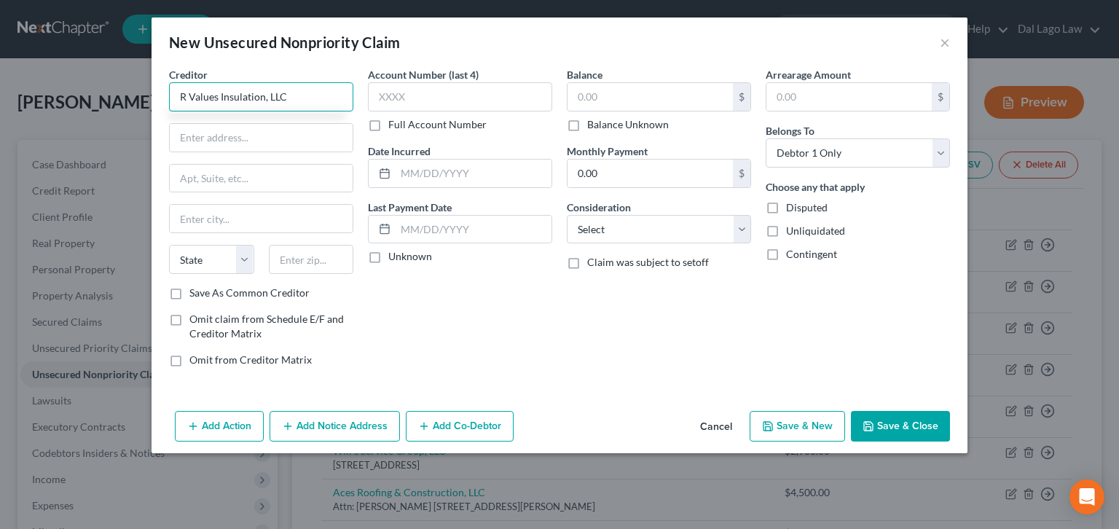
type input "R Values Insulation, LLC"
type input "[STREET_ADDRESS][PERSON_NAME]"
type input "33905"
type input "[GEOGRAPHIC_DATA][PERSON_NAME]"
select select "9"
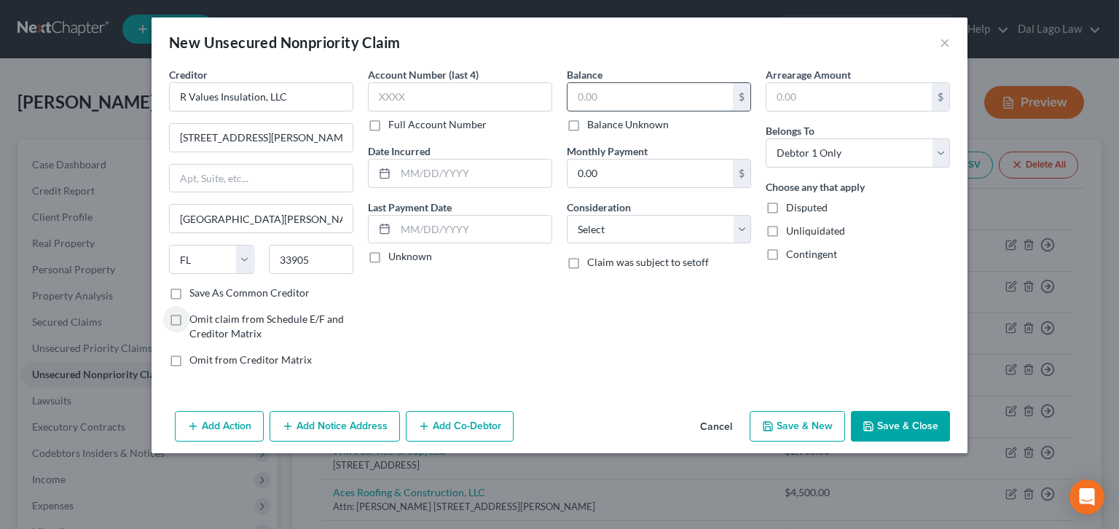
click at [613, 83] on input "text" at bounding box center [650, 97] width 165 height 28
type input "8,000"
click at [851, 411] on button "Save & Close" at bounding box center [900, 426] width 99 height 31
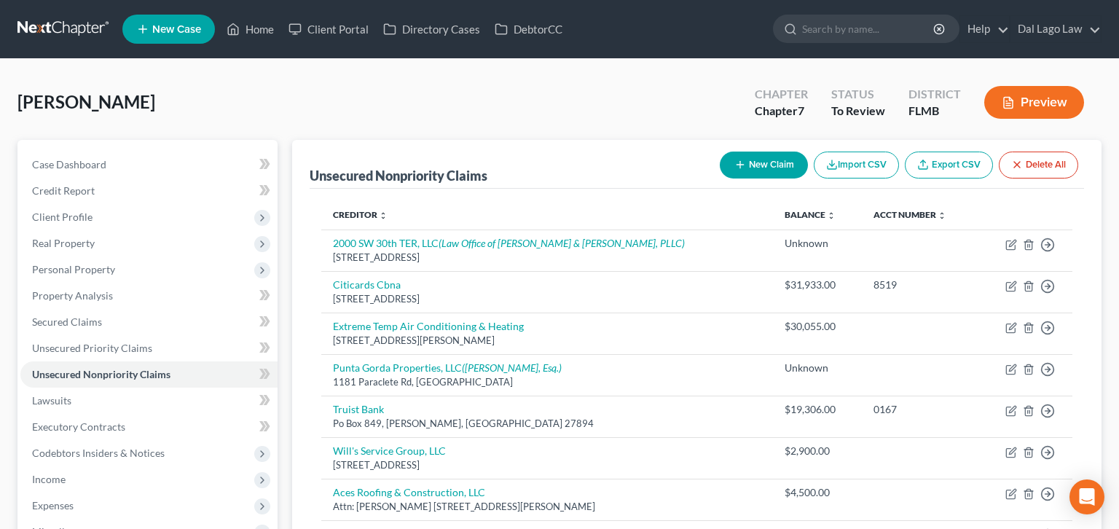
click at [808, 152] on button "New Claim" at bounding box center [764, 165] width 88 height 27
select select "0"
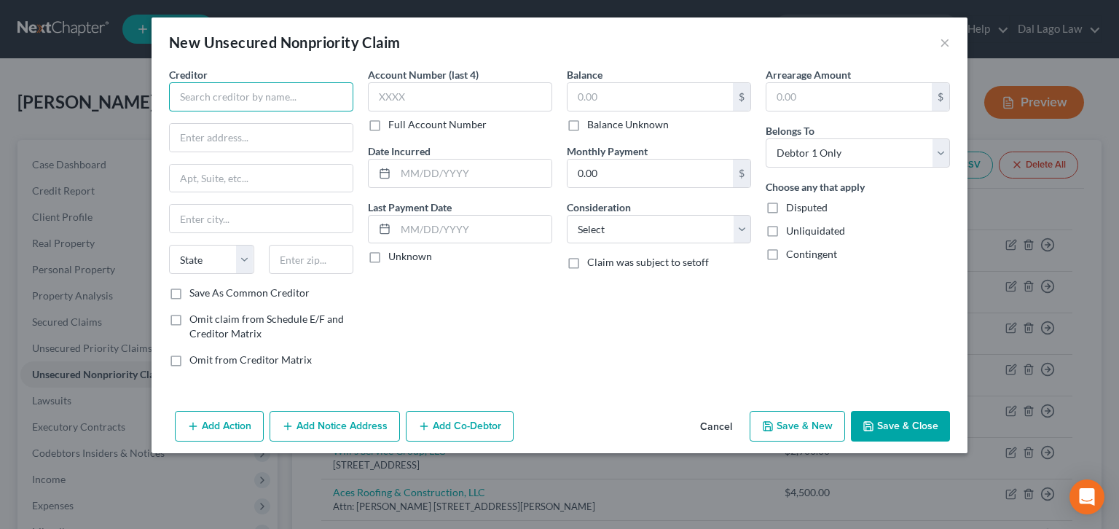
click at [302, 82] on input "text" at bounding box center [261, 96] width 184 height 29
type input "LCEC"
type input "PO Box 31477"
type input "33631"
type input "[GEOGRAPHIC_DATA]"
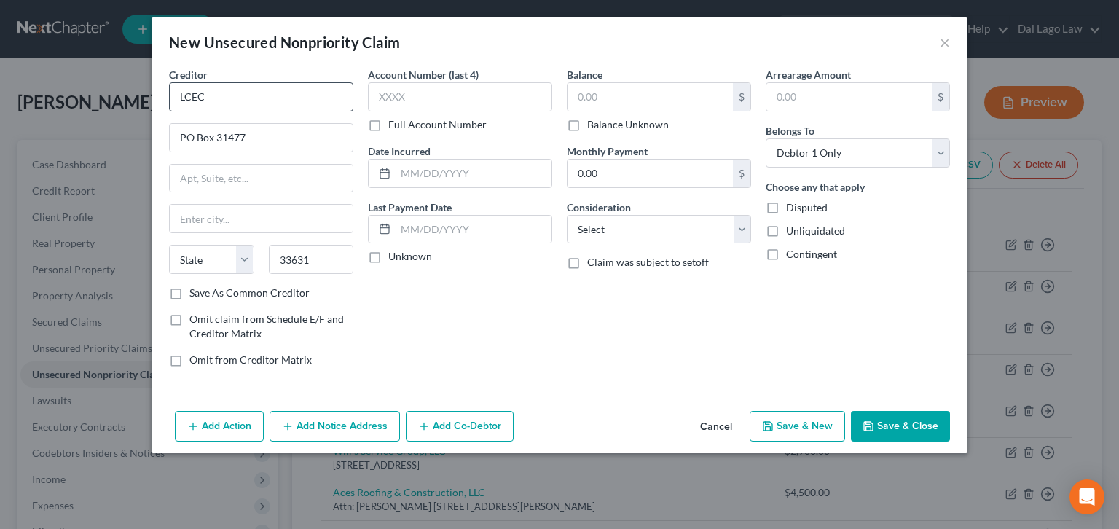
select select "9"
click at [622, 83] on input "text" at bounding box center [650, 97] width 165 height 28
type input "816.83"
click at [752, 411] on button "Save & New" at bounding box center [797, 426] width 95 height 31
select select "0"
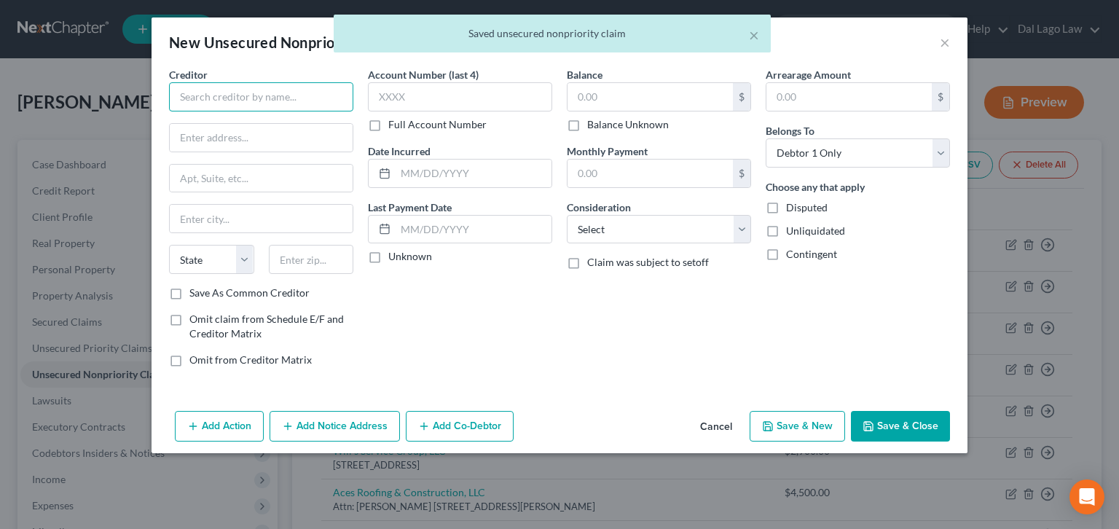
click at [340, 82] on input "text" at bounding box center [261, 96] width 184 height 29
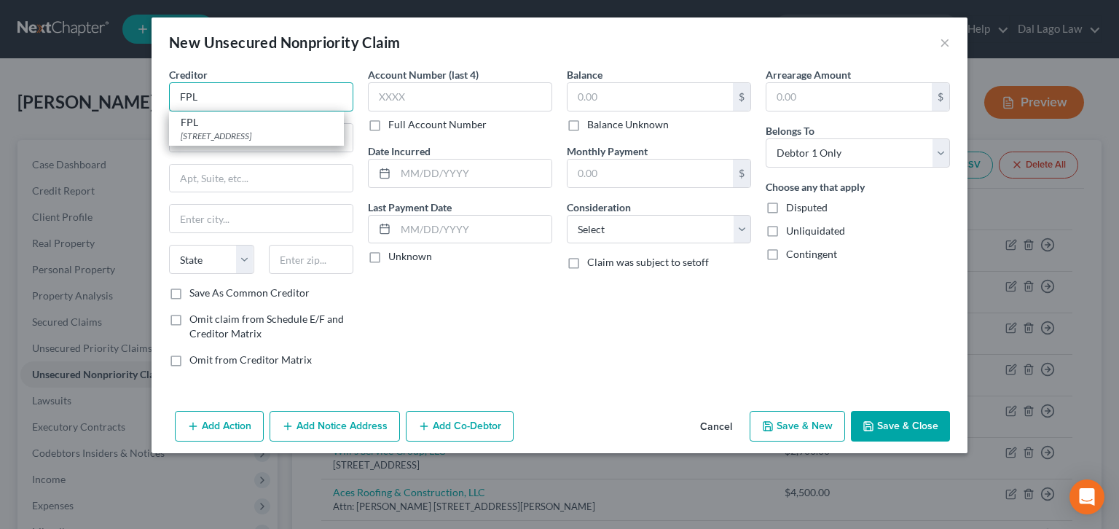
type input "FPL"
type input "General Mail Facility"
type input "33188"
type input "[GEOGRAPHIC_DATA]"
select select "9"
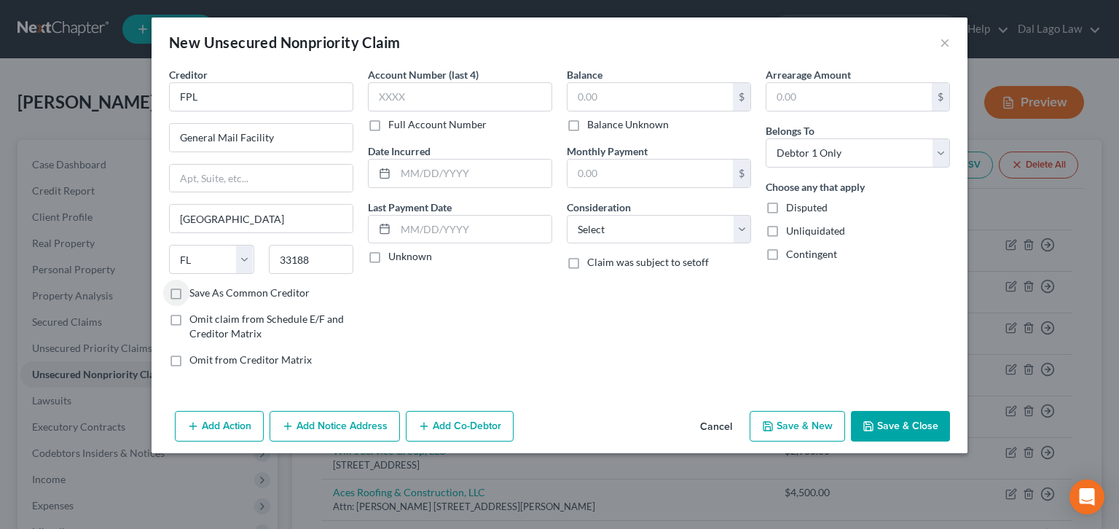
click at [587, 117] on label "Balance Unknown" at bounding box center [628, 124] width 82 height 15
click at [593, 117] on input "Balance Unknown" at bounding box center [597, 121] width 9 height 9
checkbox input "true"
type input "0.00"
click at [851, 411] on button "Save & Close" at bounding box center [900, 426] width 99 height 31
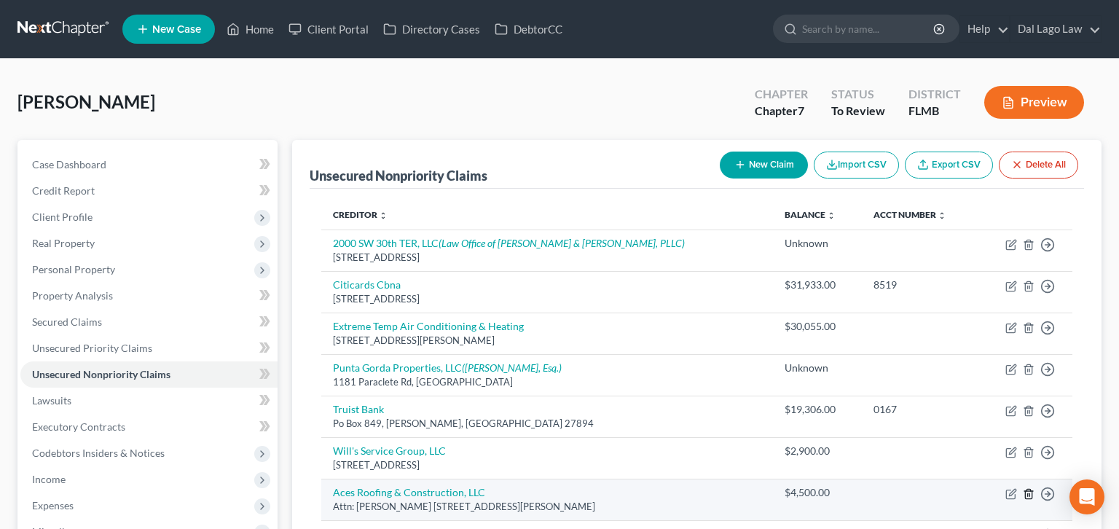
click at [1035, 488] on icon "button" at bounding box center [1029, 494] width 12 height 12
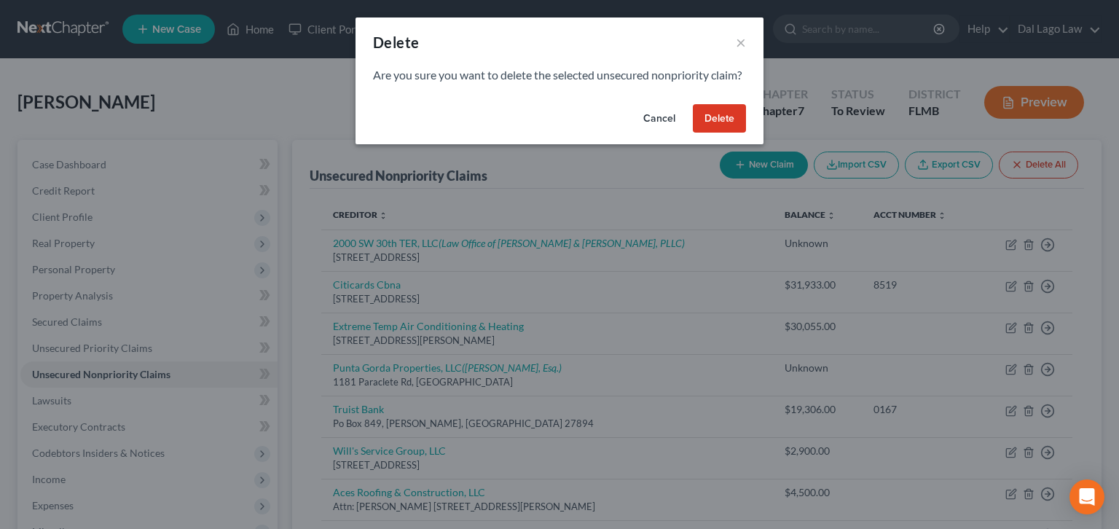
click at [632, 104] on button "Cancel" at bounding box center [659, 118] width 55 height 29
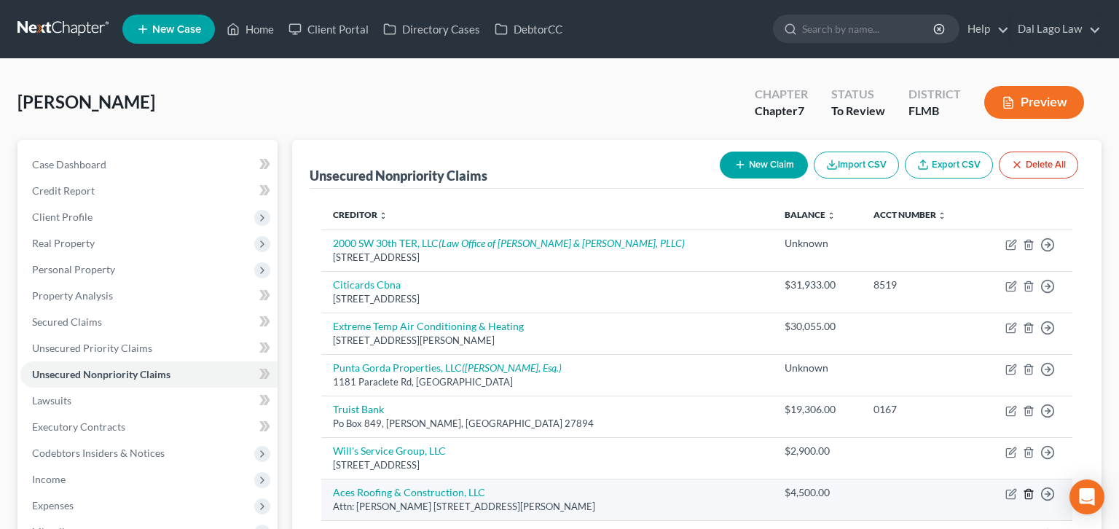
click at [1035, 488] on icon "button" at bounding box center [1029, 494] width 12 height 12
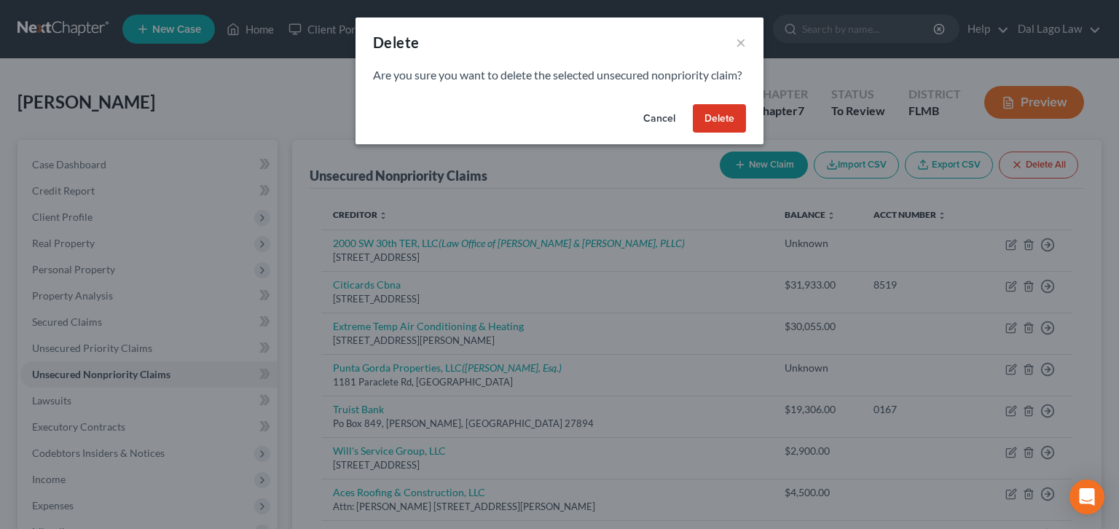
click at [693, 105] on button "Delete" at bounding box center [719, 118] width 53 height 29
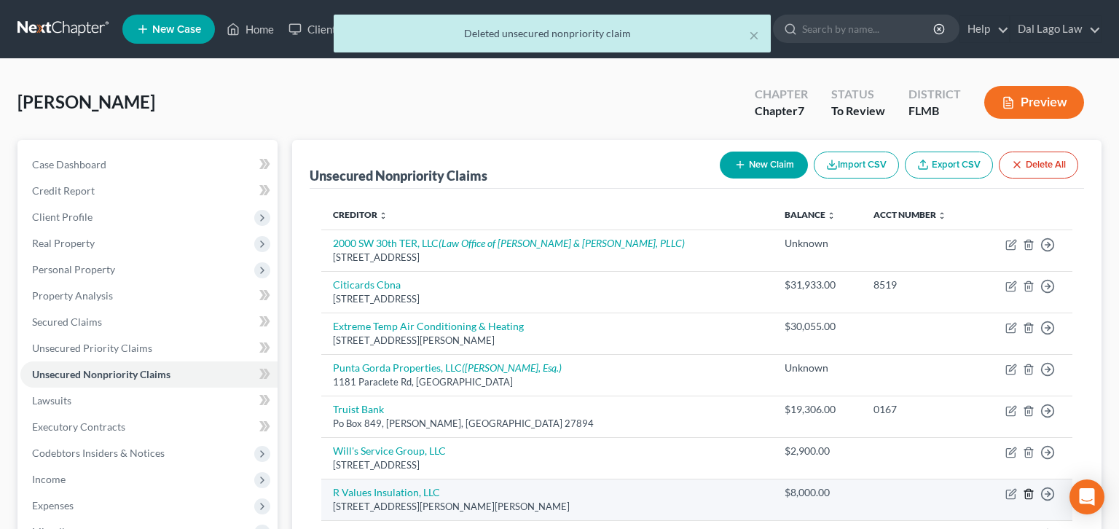
click at [1030, 493] on line "button" at bounding box center [1030, 494] width 0 height 3
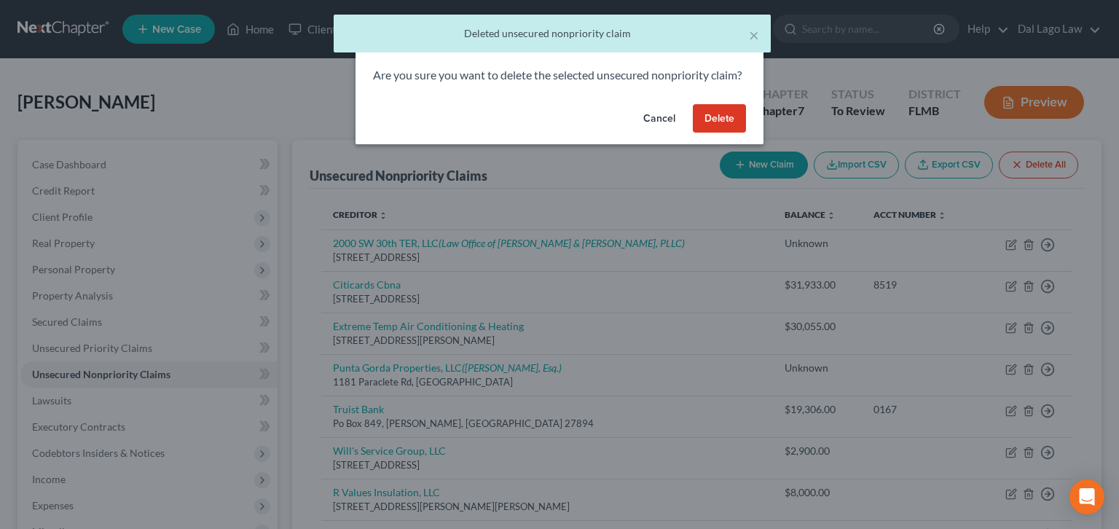
click at [693, 104] on button "Delete" at bounding box center [719, 118] width 53 height 29
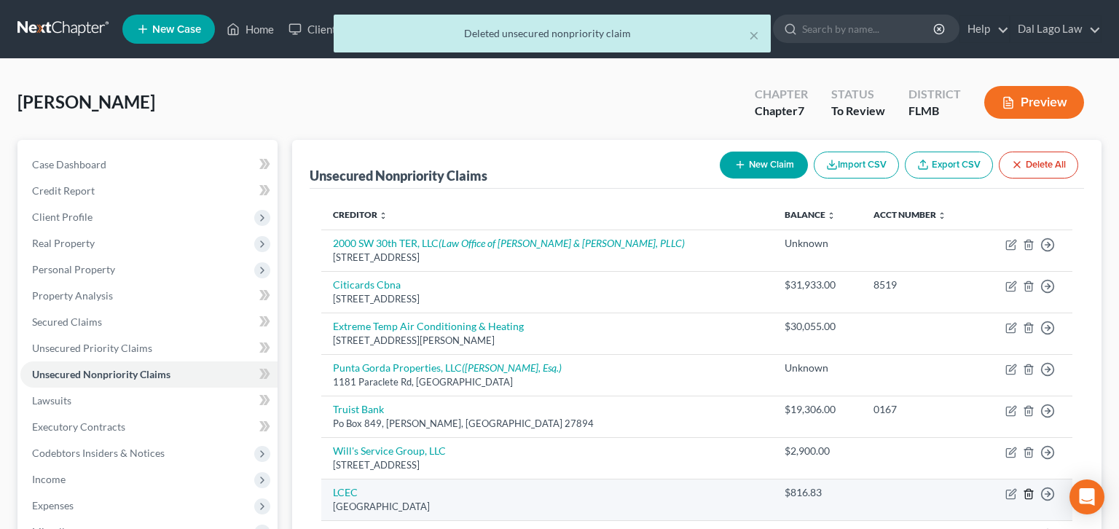
click at [1030, 493] on line "button" at bounding box center [1030, 494] width 0 height 3
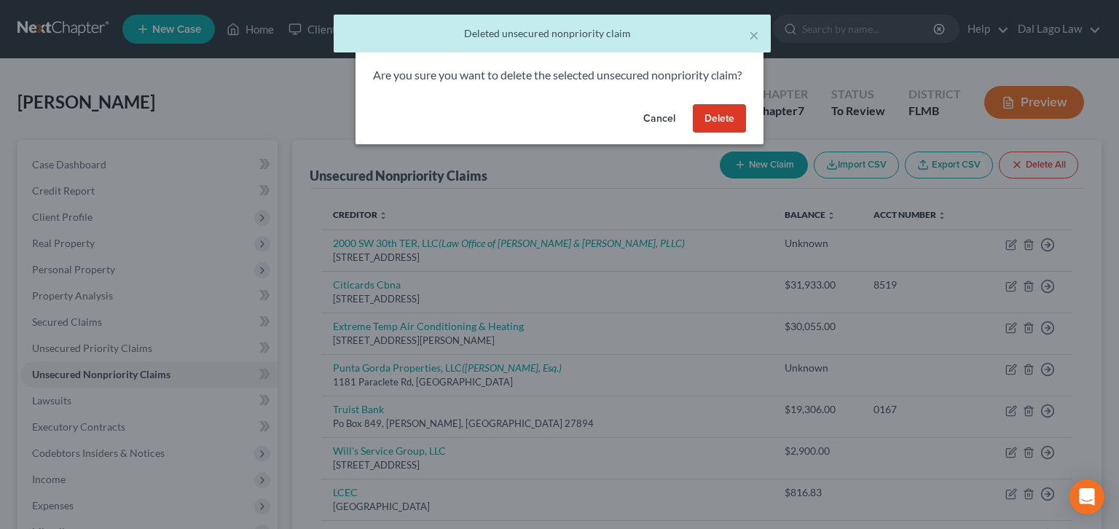
click at [693, 104] on button "Delete" at bounding box center [719, 118] width 53 height 29
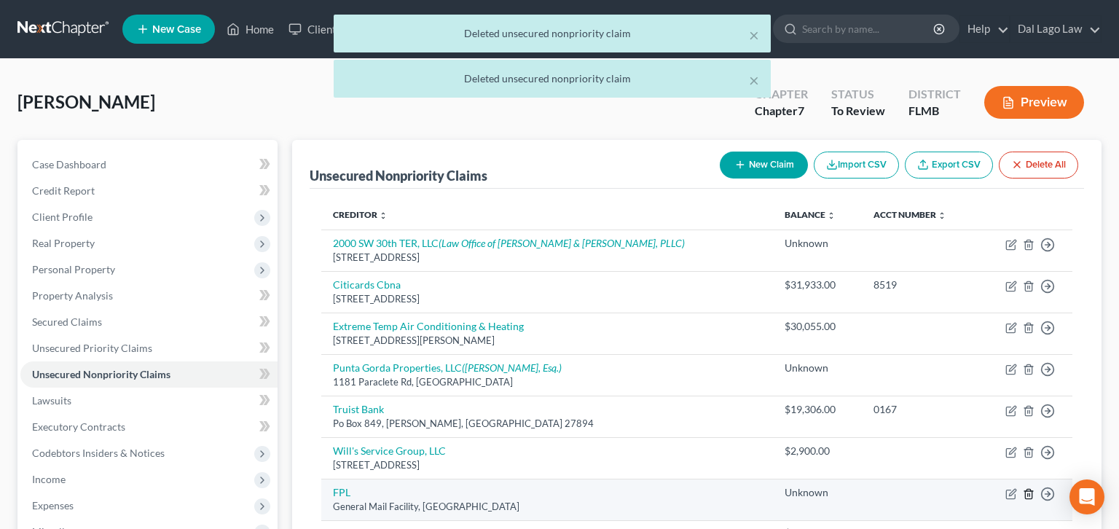
click at [1035, 488] on icon "button" at bounding box center [1029, 494] width 12 height 12
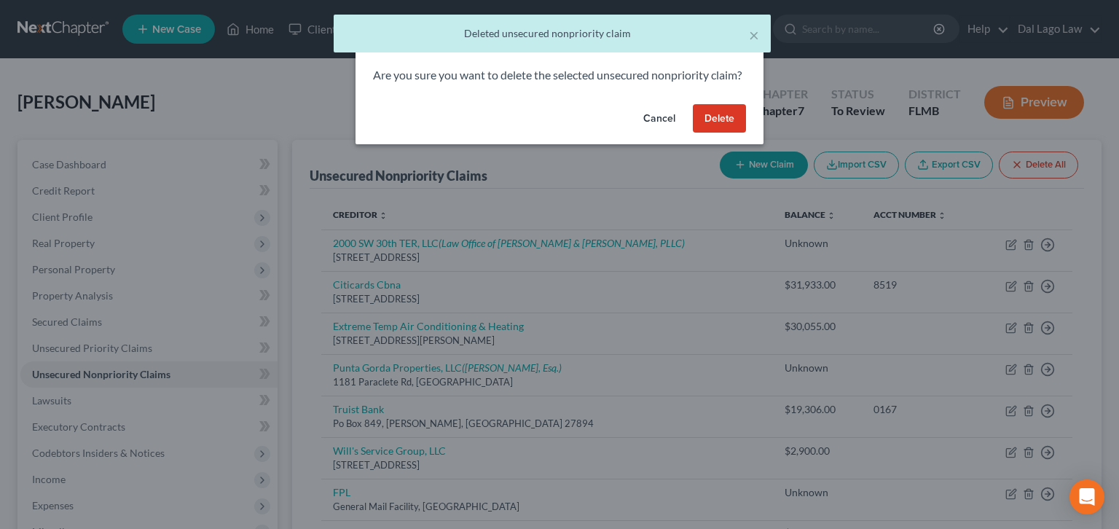
click at [693, 104] on button "Delete" at bounding box center [719, 118] width 53 height 29
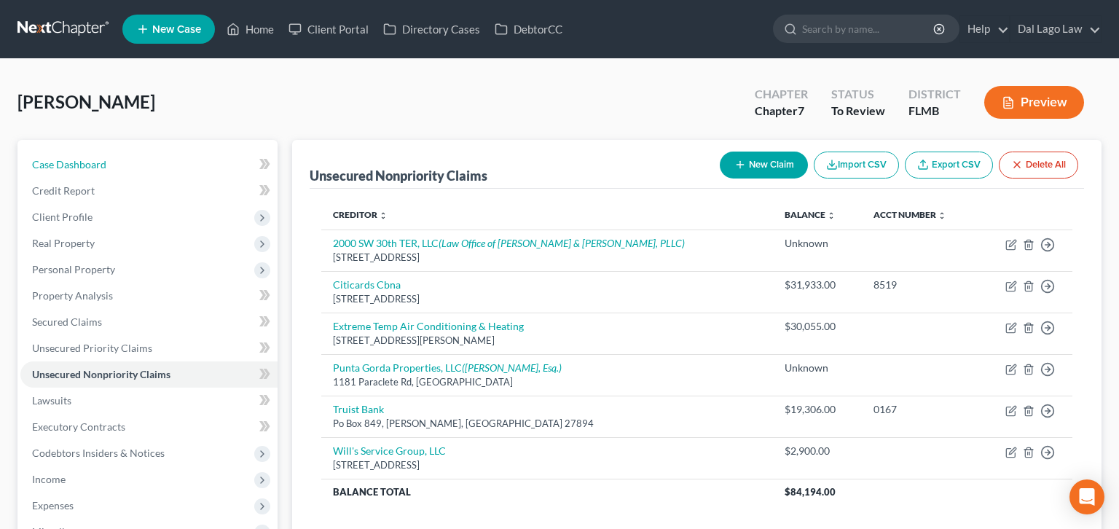
drag, startPoint x: 51, startPoint y: 130, endPoint x: 173, endPoint y: 60, distance: 141.0
click at [51, 158] on span "Case Dashboard" at bounding box center [69, 164] width 74 height 12
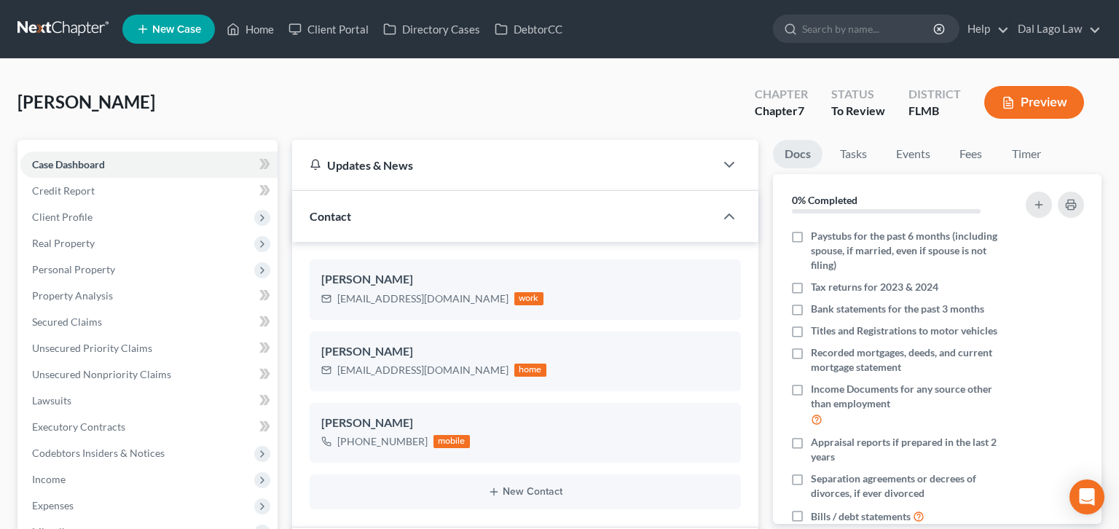
scroll to position [280, 0]
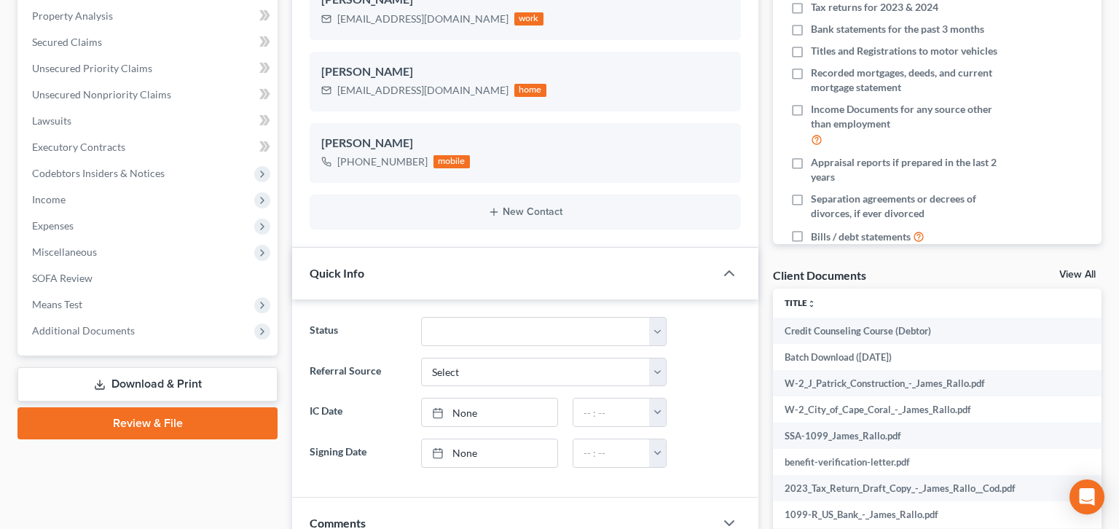
click at [133, 367] on link "Download & Print" at bounding box center [147, 384] width 260 height 34
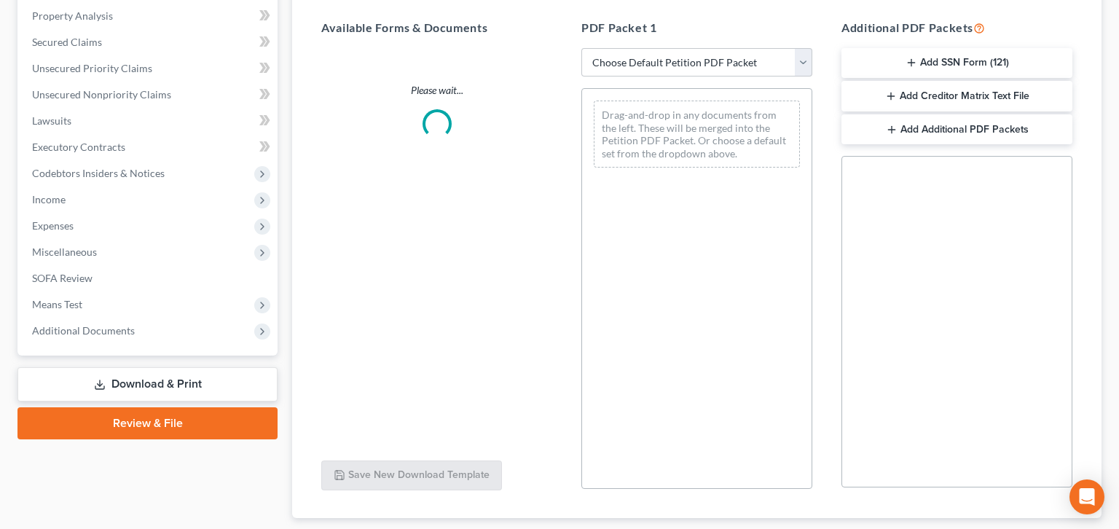
scroll to position [254, 0]
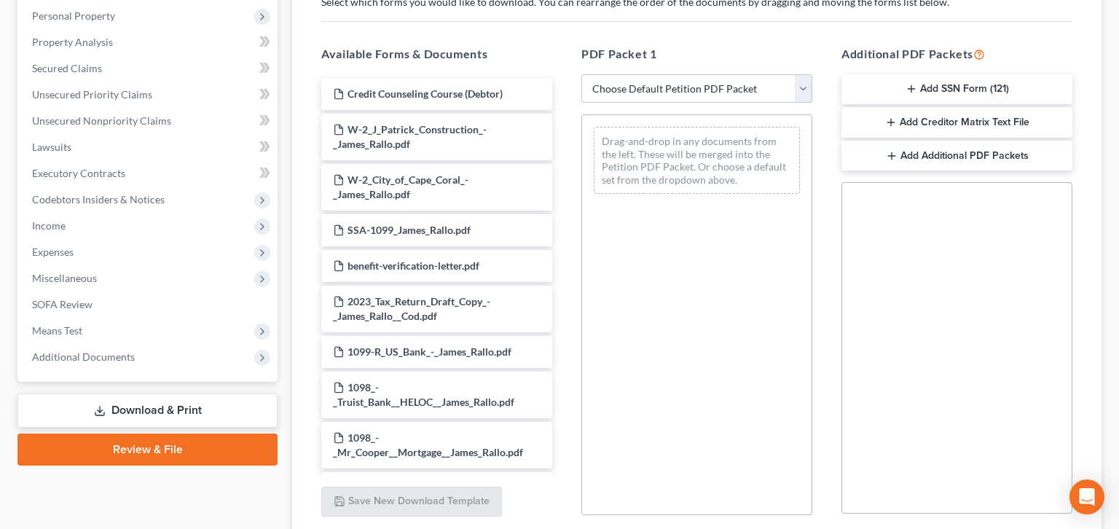
select select "0"
click option "Complete Bankruptcy Petition (all forms and schedules)" at bounding box center [0, 0] width 0 height 0
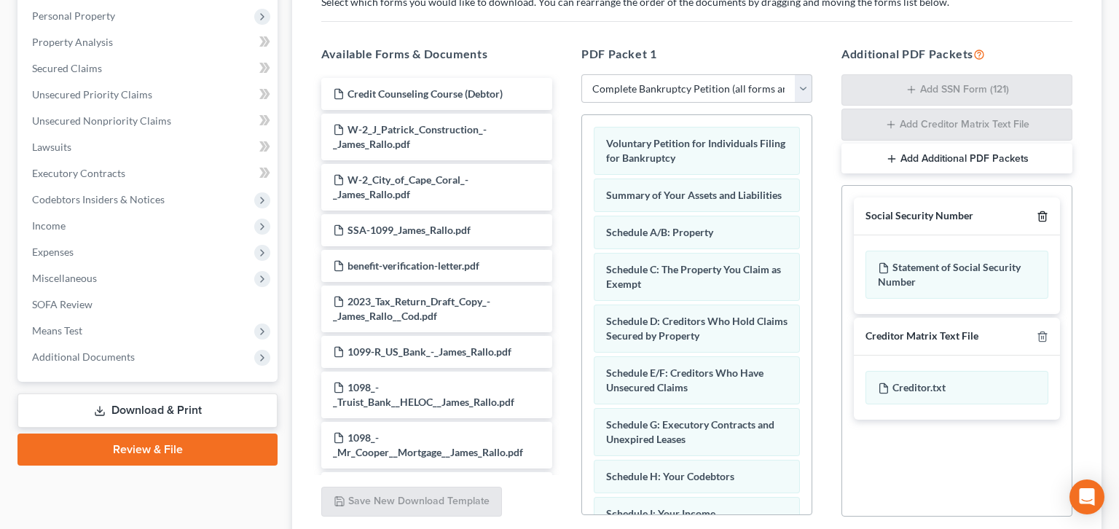
click at [1043, 216] on line "button" at bounding box center [1043, 217] width 0 height 3
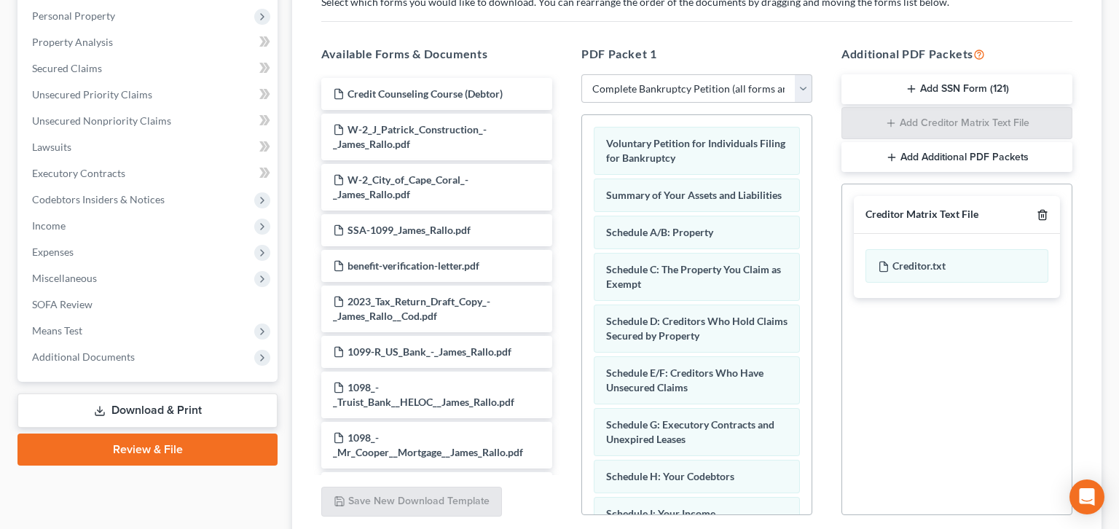
click at [1042, 215] on line "button" at bounding box center [1042, 216] width 0 height 3
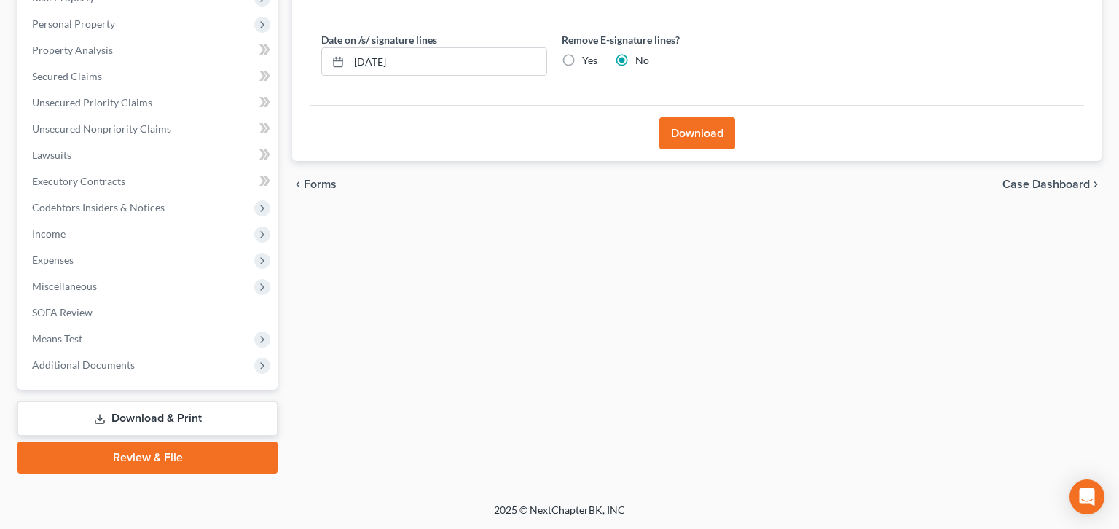
scroll to position [61, 0]
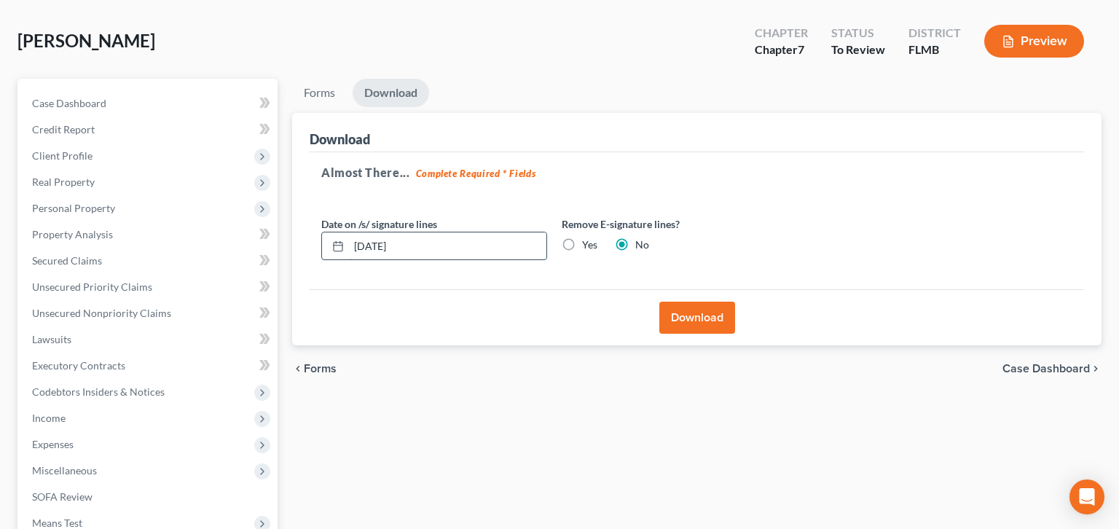
drag, startPoint x: 345, startPoint y: 179, endPoint x: 289, endPoint y: 187, distance: 57.4
click at [349, 232] on input "[DATE]" at bounding box center [447, 246] width 197 height 28
click at [582, 238] on label "Yes" at bounding box center [589, 245] width 15 height 15
click at [588, 238] on input "Yes" at bounding box center [592, 242] width 9 height 9
radio input "true"
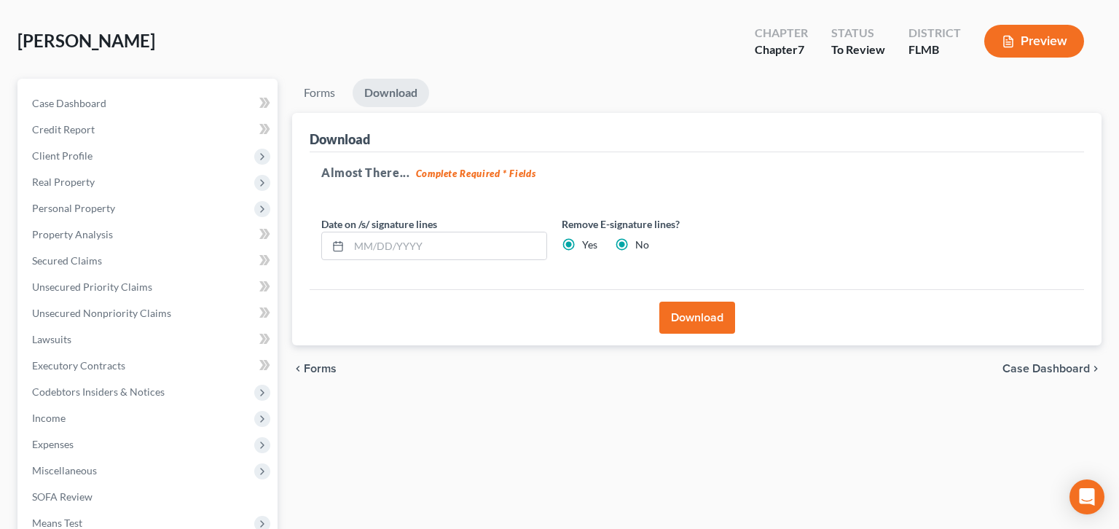
radio input "false"
click at [693, 302] on button "Download" at bounding box center [697, 318] width 76 height 32
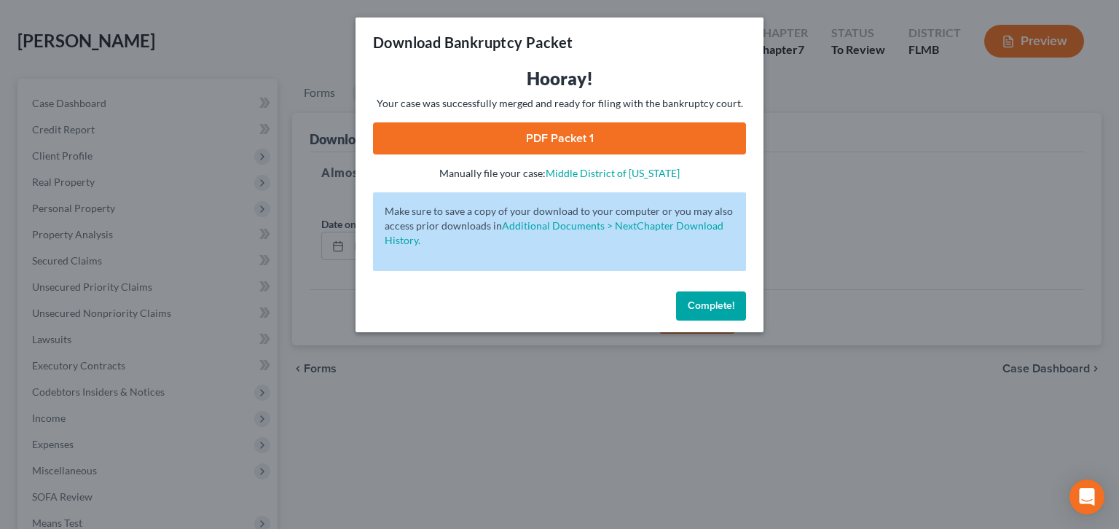
click at [548, 122] on link "PDF Packet 1" at bounding box center [559, 138] width 373 height 32
click at [688, 299] on span "Complete!" at bounding box center [711, 305] width 47 height 12
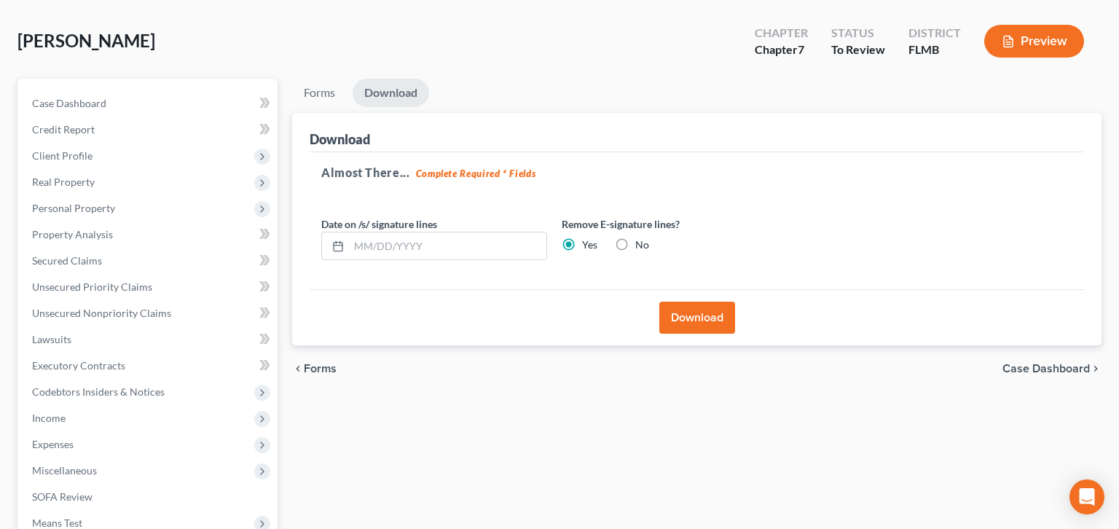
click at [1051, 363] on span "Case Dashboard" at bounding box center [1046, 369] width 87 height 12
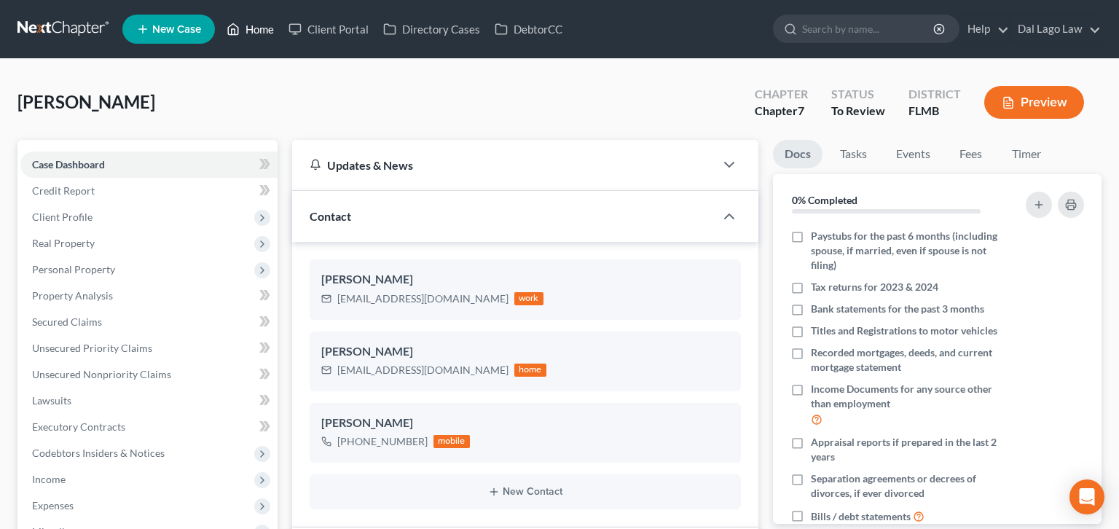
drag, startPoint x: 214, startPoint y: 21, endPoint x: 713, endPoint y: 64, distance: 500.2
click at [219, 20] on link "Home" at bounding box center [250, 29] width 62 height 26
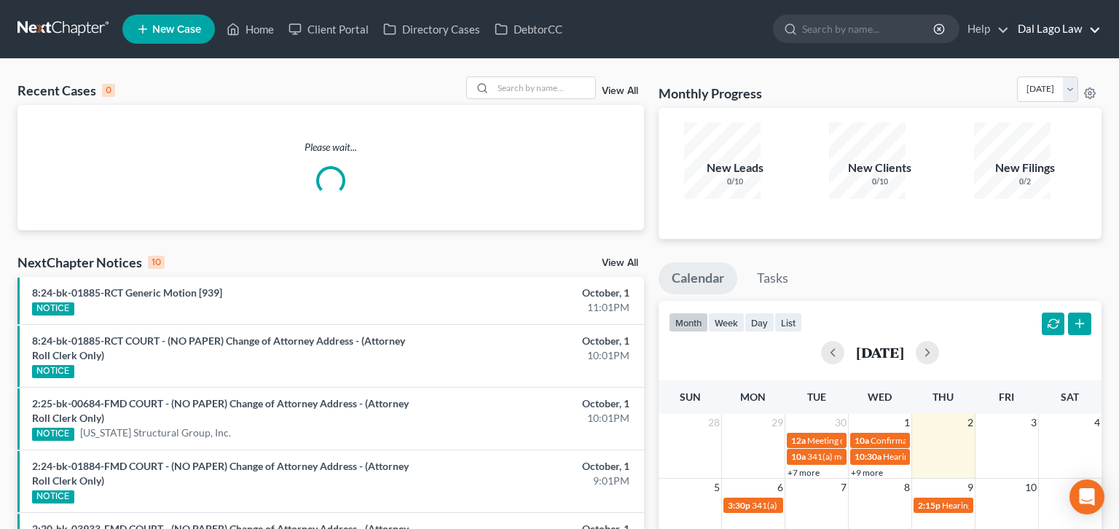
click at [1099, 25] on link "Dal Lago Law" at bounding box center [1056, 29] width 90 height 26
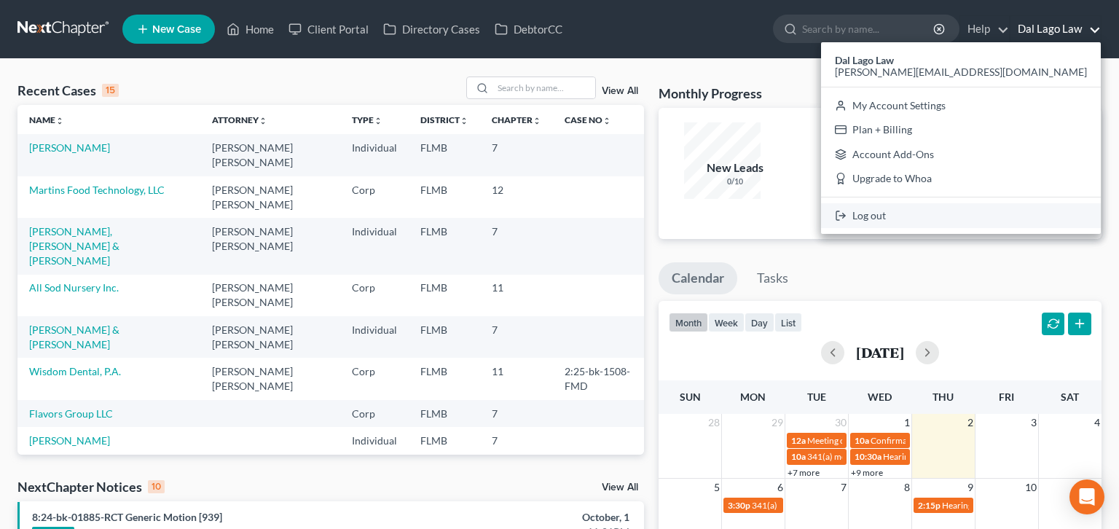
click at [1039, 203] on link "Log out" at bounding box center [961, 215] width 280 height 25
